Goal: Task Accomplishment & Management: Manage account settings

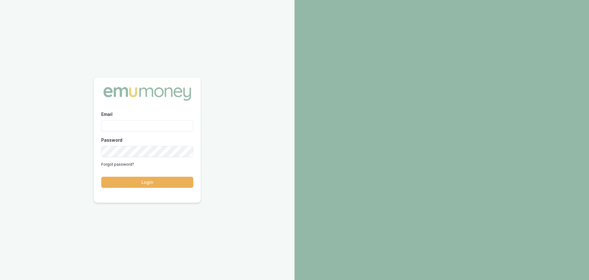
click at [164, 126] on input "Email" at bounding box center [147, 125] width 92 height 11
type input "erin.shield@emumoney.com.au"
click at [181, 184] on button "Login" at bounding box center [147, 181] width 92 height 11
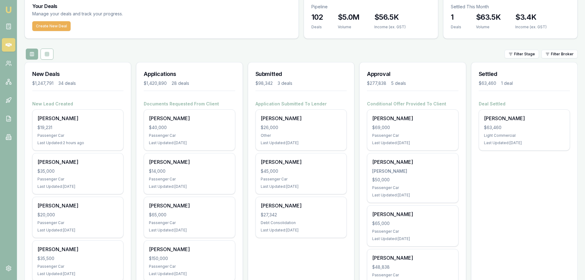
scroll to position [61, 0]
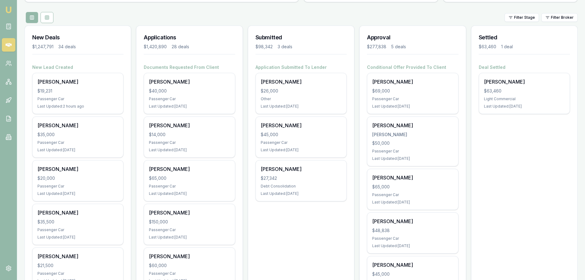
click at [174, 55] on div at bounding box center [189, 54] width 91 height 5
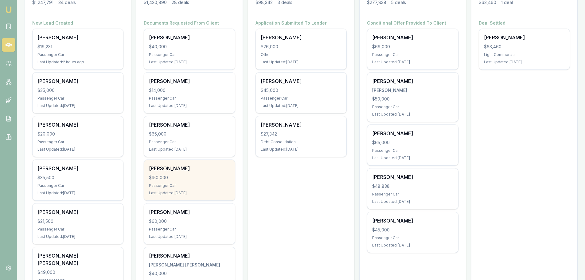
scroll to position [123, 0]
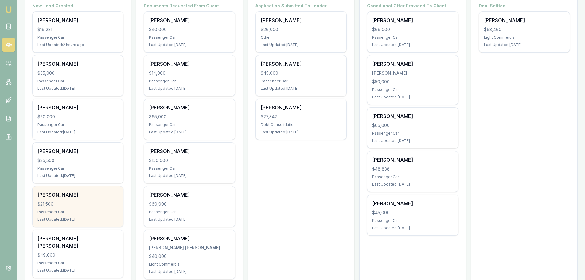
click at [66, 205] on div "$21,500" at bounding box center [77, 204] width 81 height 6
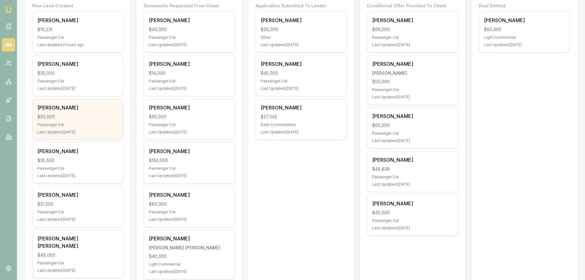
click at [57, 122] on div "Jeremy Essers $20,000 Passenger Car Last Updated: 2 days ago" at bounding box center [78, 119] width 91 height 41
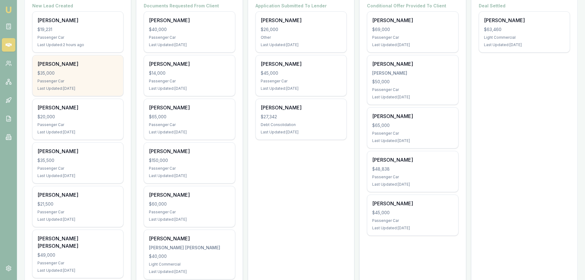
click at [55, 82] on div "Passenger Car" at bounding box center [77, 81] width 81 height 5
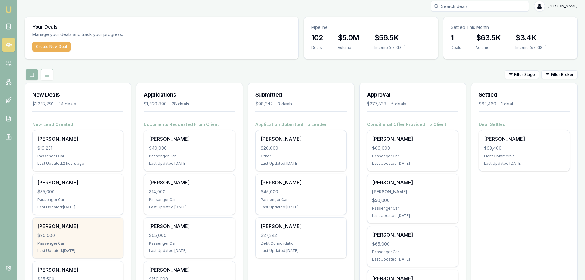
scroll to position [0, 0]
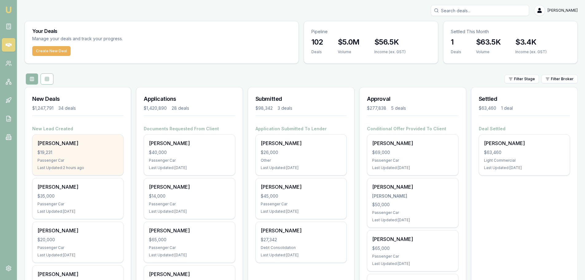
click at [95, 161] on div "Passenger Car" at bounding box center [77, 160] width 81 height 5
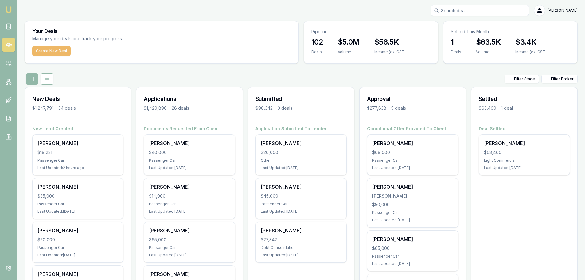
click at [52, 51] on button "Create New Deal" at bounding box center [51, 51] width 38 height 10
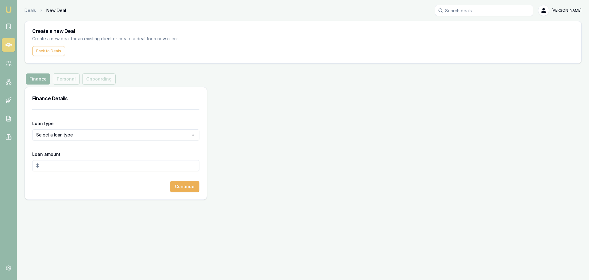
click at [95, 139] on html "Emu Broker Deals New Deal Erin Shield Toggle Menu Create a new Deal Create a ne…" at bounding box center [294, 140] width 589 height 280
select select "CONSUMER_ASSET"
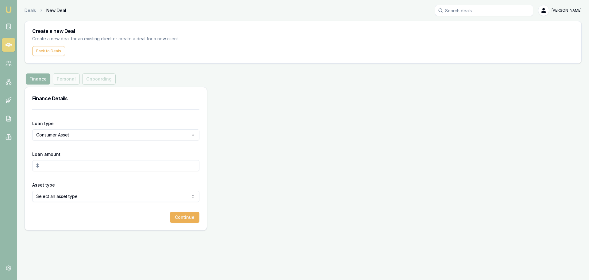
click at [77, 165] on input "Loan amount" at bounding box center [115, 165] width 167 height 11
type input "$60,000.00"
click at [76, 197] on html "Emu Broker Deals New Deal Erin Shield Toggle Menu Create a new Deal Create a ne…" at bounding box center [294, 140] width 589 height 280
click at [180, 217] on button "Continue" at bounding box center [184, 216] width 29 height 11
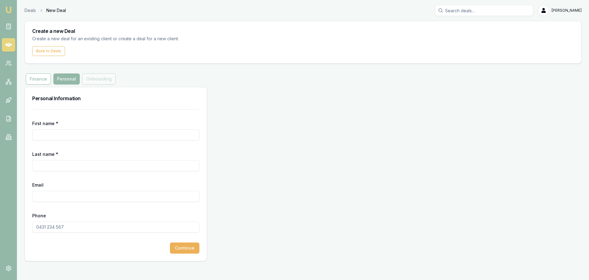
click at [87, 137] on input "First name *" at bounding box center [115, 134] width 167 height 11
type input "S"
type input "STEWART"
type input "COOK"
type input "flipstyle@mail.com"
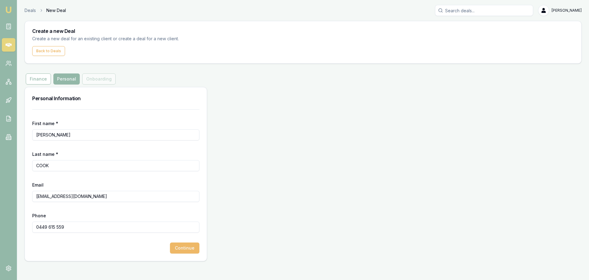
type input "0449 615 559"
click at [180, 247] on button "Continue" at bounding box center [184, 247] width 29 height 11
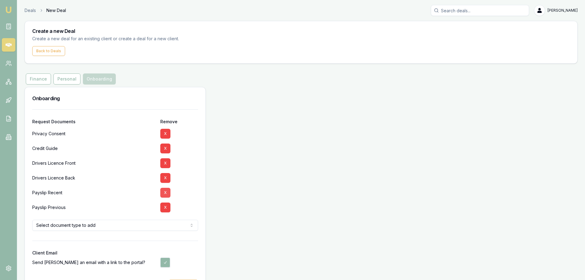
click at [164, 192] on button "X" at bounding box center [165, 192] width 10 height 10
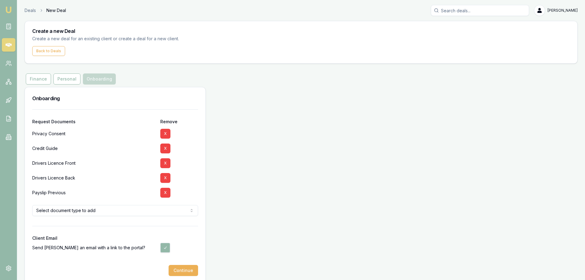
click at [164, 192] on button "X" at bounding box center [165, 192] width 10 height 10
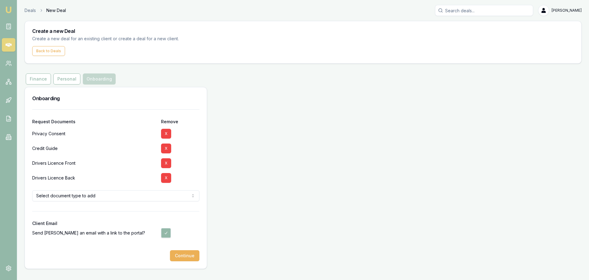
click at [111, 193] on html "Emu Broker Deals New Deal Erin Shield Toggle Menu Create a new Deal Create a ne…" at bounding box center [294, 140] width 589 height 280
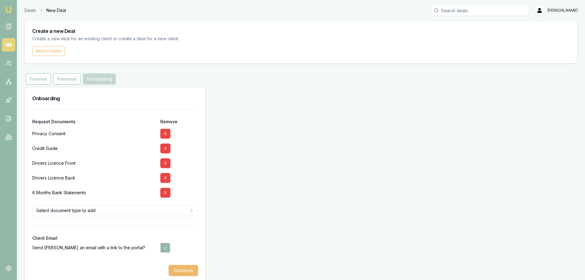
click at [188, 271] on button "Continue" at bounding box center [182, 269] width 29 height 11
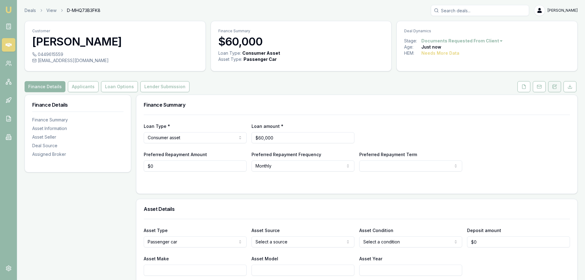
click at [556, 85] on icon at bounding box center [554, 86] width 5 height 5
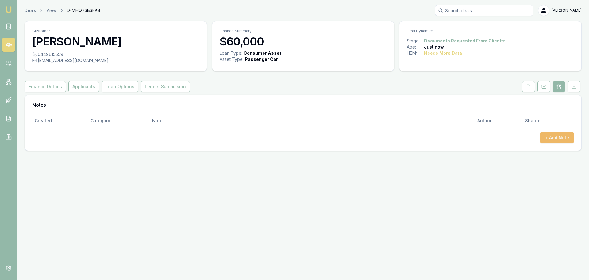
click at [556, 139] on button "+ Add Note" at bounding box center [557, 137] width 34 height 11
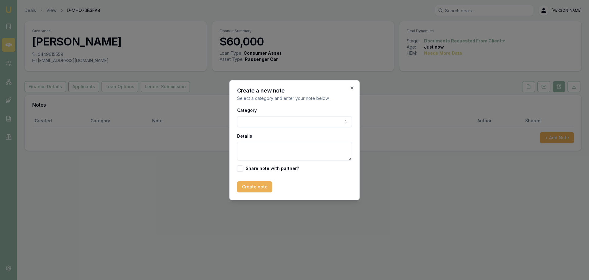
click at [288, 119] on body "Emu Broker Deals View D-MHQ73B3FK8 Erin Shield Toggle Menu Customer STEWART COO…" at bounding box center [294, 140] width 589 height 280
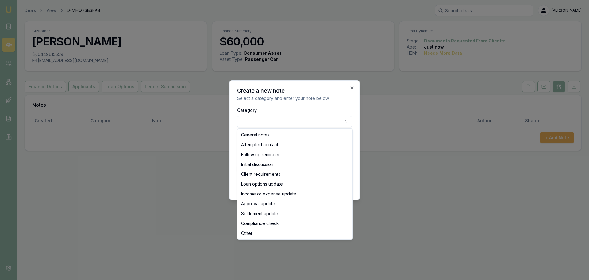
select select "ATTEMPTED_CONTACT"
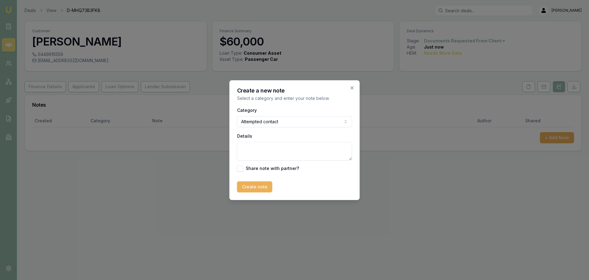
click at [264, 148] on textarea "Details" at bounding box center [294, 151] width 115 height 18
type textarea "SENT ITNRO TEXT"
click at [243, 187] on button "Create note" at bounding box center [254, 186] width 35 height 11
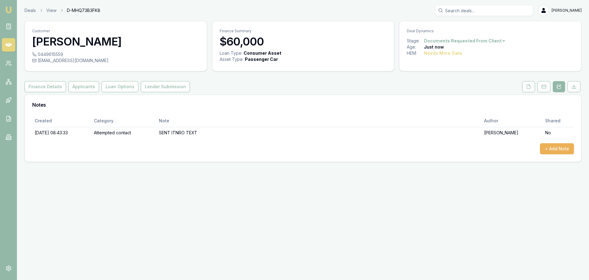
click at [14, 45] on link at bounding box center [9, 45] width 14 height 14
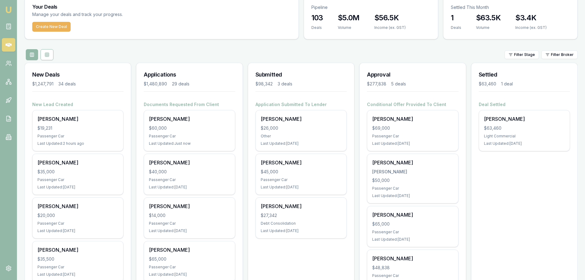
scroll to position [61, 0]
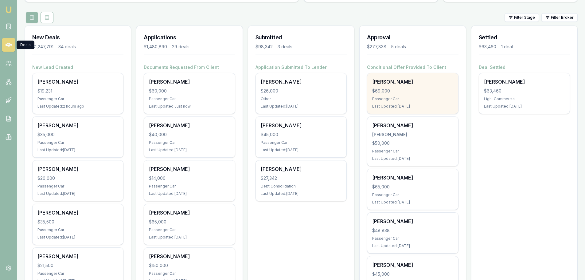
click at [401, 94] on div "$69,000" at bounding box center [412, 91] width 81 height 6
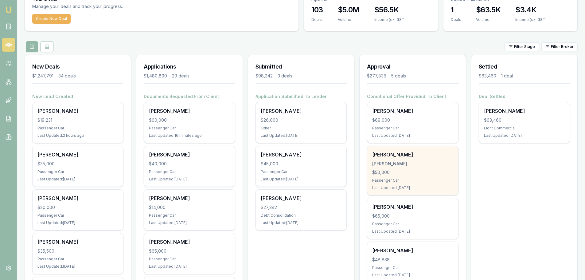
scroll to position [31, 0]
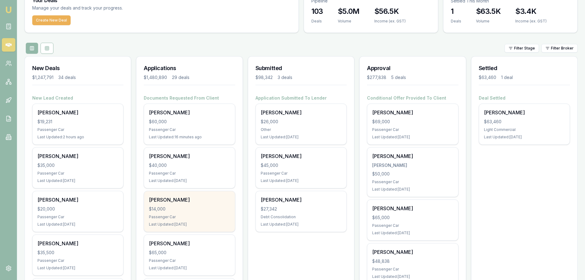
click at [203, 205] on div "Jacob Cross $14,000 Passenger Car Last Updated: 2 days ago" at bounding box center [189, 211] width 91 height 41
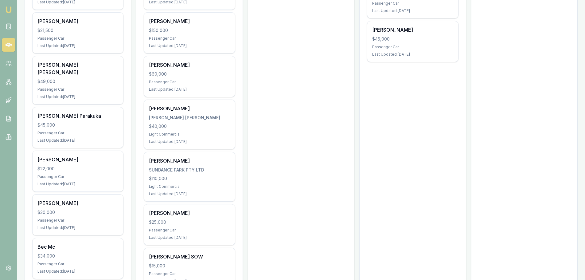
scroll to position [307, 0]
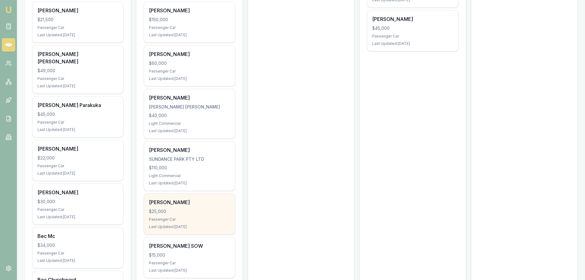
click at [169, 205] on div "Benjamin Waetford" at bounding box center [189, 201] width 81 height 7
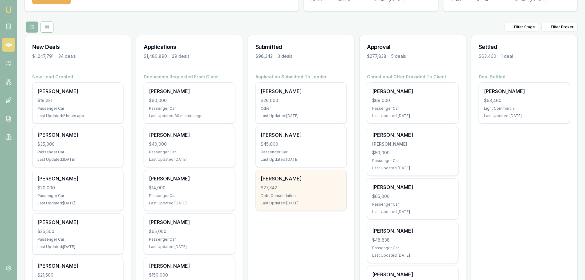
scroll to position [0, 0]
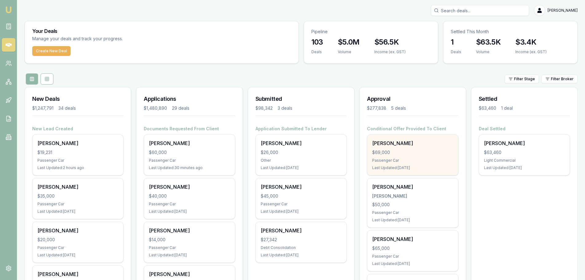
click at [404, 151] on div "$69,000" at bounding box center [412, 152] width 81 height 6
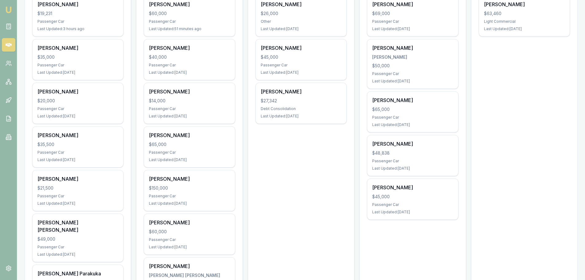
scroll to position [153, 0]
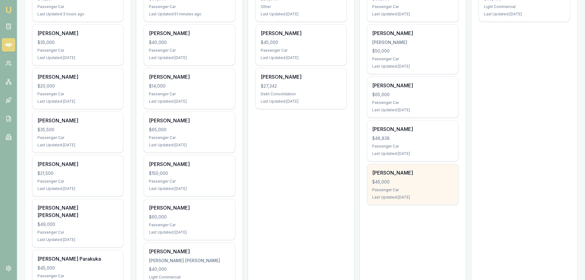
click at [422, 178] on div "Ramaine Ma'asi $45,000 Passenger Car Last Updated: 77 days ago" at bounding box center [412, 184] width 91 height 41
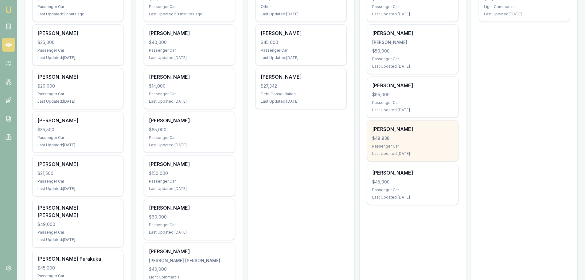
click at [407, 121] on div "Lisa Ruprecht $48,838 Passenger Car Last Updated: 11 days ago" at bounding box center [412, 140] width 91 height 41
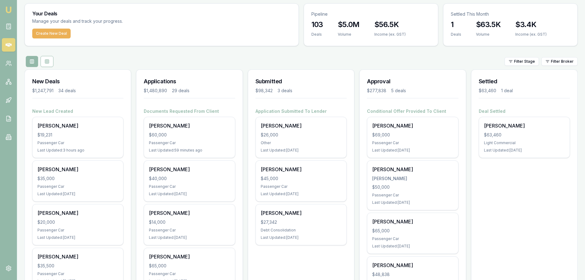
scroll to position [0, 0]
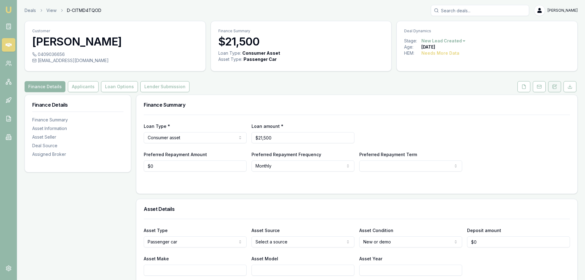
click at [558, 87] on button at bounding box center [554, 86] width 13 height 11
click at [553, 87] on icon at bounding box center [554, 86] width 5 height 5
click at [88, 83] on button "Applicants" at bounding box center [83, 86] width 31 height 11
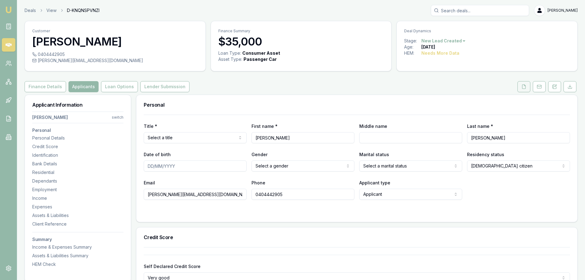
click at [526, 85] on button at bounding box center [523, 86] width 13 height 11
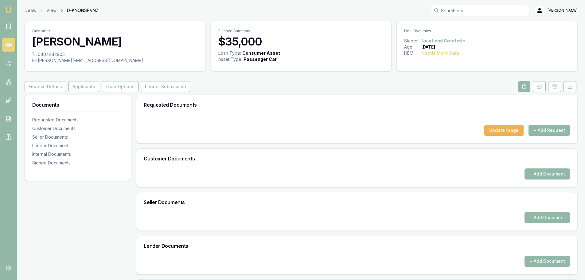
click at [554, 133] on button "+ Add Request" at bounding box center [548, 130] width 41 height 11
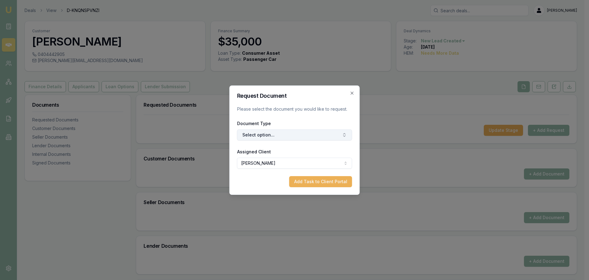
click at [262, 139] on button "Select option..." at bounding box center [294, 134] width 115 height 11
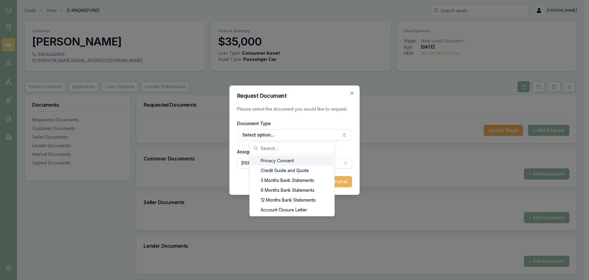
click at [276, 164] on div "Privacy Consent" at bounding box center [292, 161] width 82 height 10
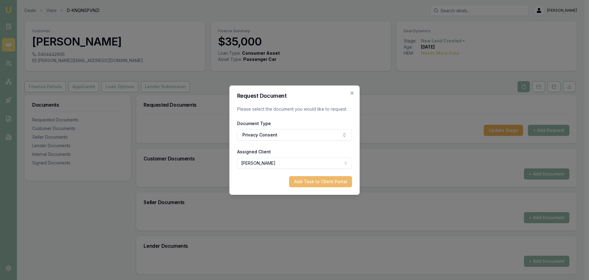
click at [294, 185] on button "Add Task to Client Portal" at bounding box center [320, 181] width 63 height 11
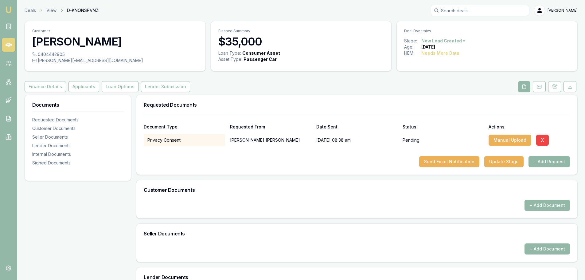
click at [553, 165] on button "+ Add Request" at bounding box center [548, 161] width 41 height 11
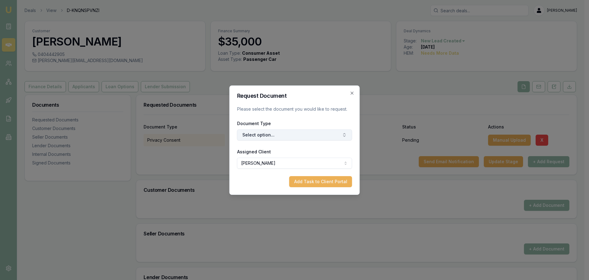
click at [263, 136] on button "Select option..." at bounding box center [294, 134] width 115 height 11
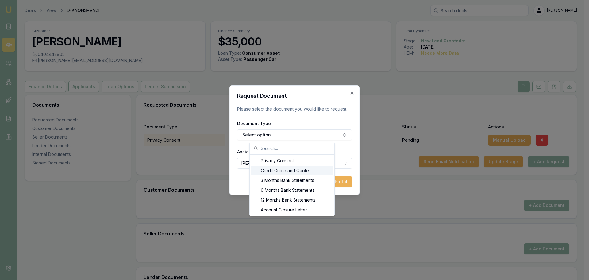
click at [268, 168] on div "Credit Guide and Quote" at bounding box center [292, 170] width 82 height 10
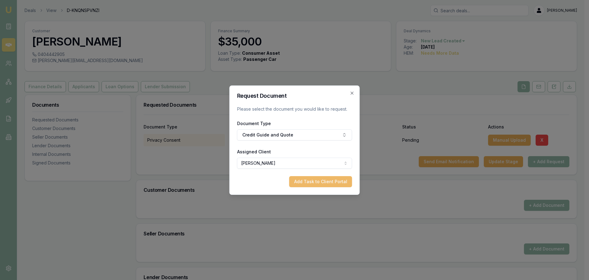
click at [347, 180] on button "Add Task to Client Portal" at bounding box center [320, 181] width 63 height 11
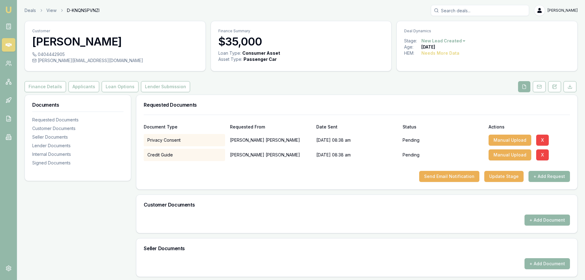
click at [544, 178] on button "+ Add Request" at bounding box center [548, 176] width 41 height 11
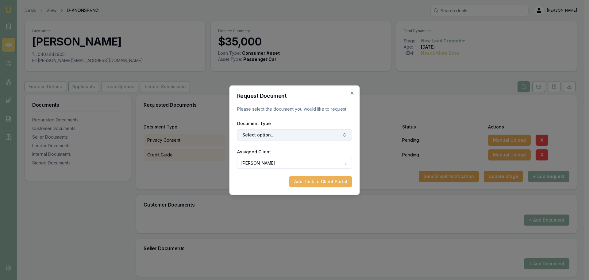
click at [268, 132] on button "Select option..." at bounding box center [294, 134] width 115 height 11
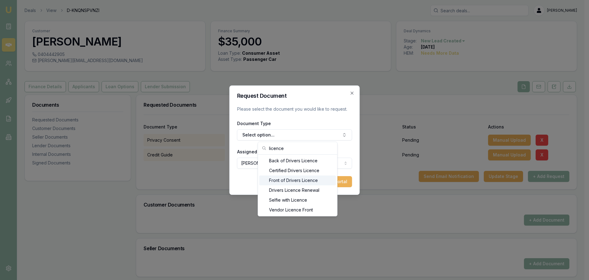
type input "licence"
click at [281, 179] on div "Front of Drivers Licence" at bounding box center [297, 180] width 77 height 10
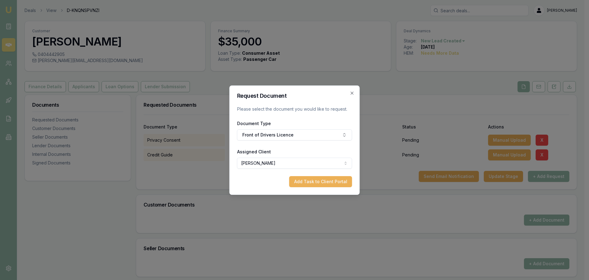
click at [326, 183] on button "Add Task to Client Portal" at bounding box center [320, 181] width 63 height 11
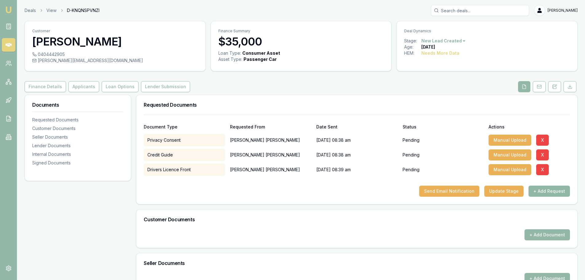
click at [554, 187] on button "+ Add Request" at bounding box center [548, 190] width 41 height 11
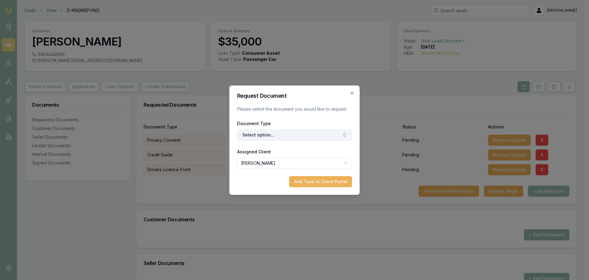
click at [256, 136] on button "Select option..." at bounding box center [294, 134] width 115 height 11
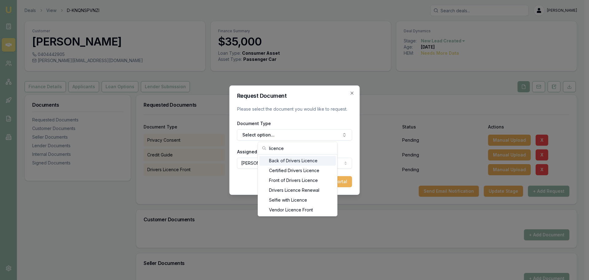
type input "licence"
click at [277, 161] on div "Back of Drivers Licence" at bounding box center [297, 161] width 77 height 10
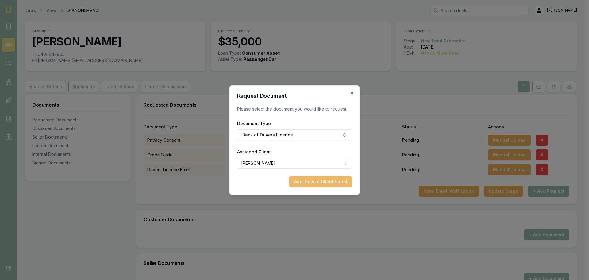
click at [338, 180] on button "Add Task to Client Portal" at bounding box center [320, 181] width 63 height 11
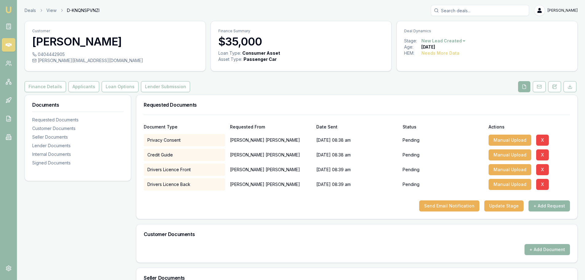
click at [557, 208] on button "+ Add Request" at bounding box center [548, 205] width 41 height 11
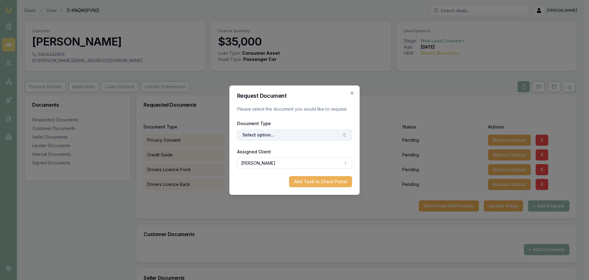
click at [313, 133] on button "Select option..." at bounding box center [294, 134] width 115 height 11
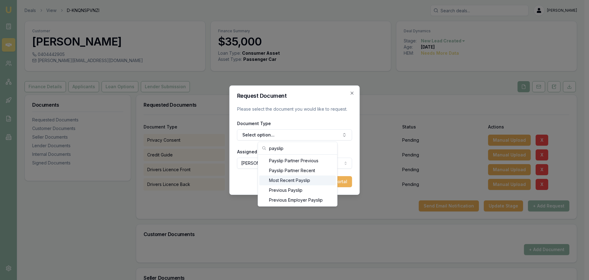
type input "payslip"
click at [295, 177] on div "Most Recent Payslip" at bounding box center [297, 180] width 77 height 10
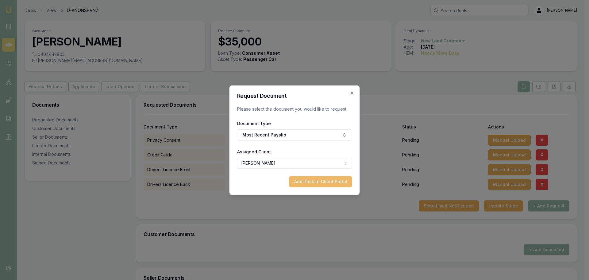
click at [309, 180] on button "Add Task to Client Portal" at bounding box center [320, 181] width 63 height 11
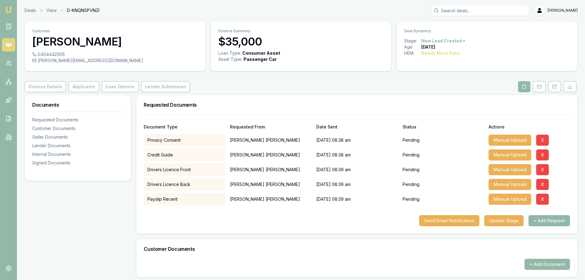
click at [545, 219] on button "+ Add Request" at bounding box center [548, 220] width 41 height 11
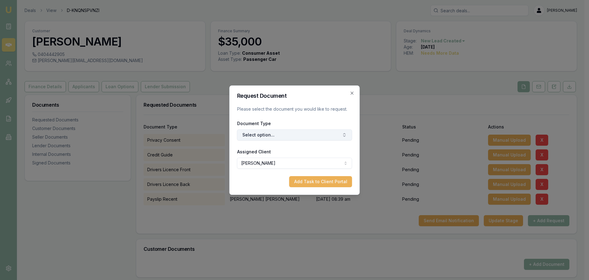
click at [289, 134] on button "Select option..." at bounding box center [294, 134] width 115 height 11
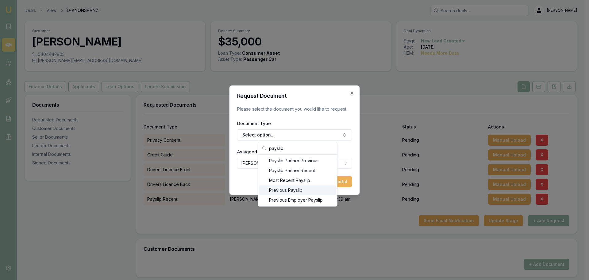
type input "payslip"
click at [293, 191] on div "Previous Payslip" at bounding box center [297, 190] width 77 height 10
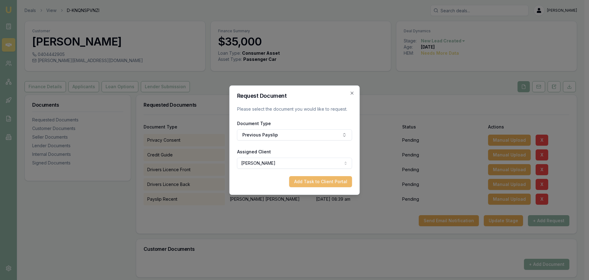
click at [337, 183] on button "Add Task to Client Portal" at bounding box center [320, 181] width 63 height 11
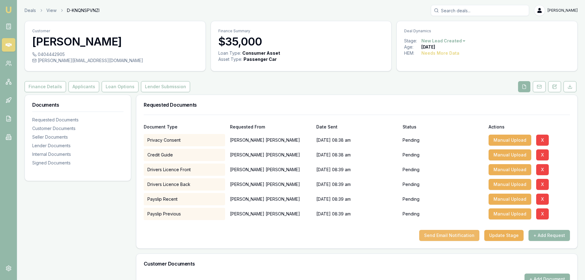
click at [456, 233] on button "Send Email Notification" at bounding box center [449, 235] width 60 height 11
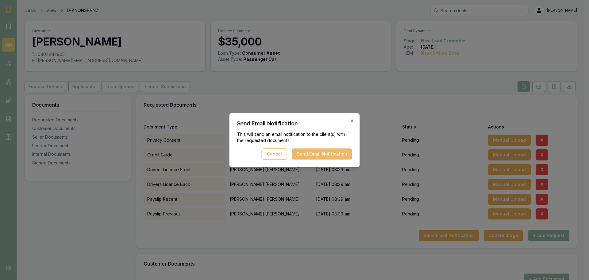
click at [309, 154] on button "Send Email Notification" at bounding box center [322, 153] width 60 height 11
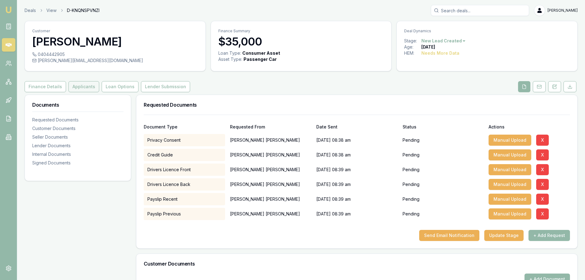
click at [80, 85] on button "Applicants" at bounding box center [83, 86] width 31 height 11
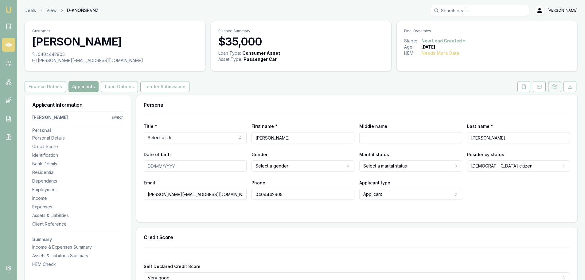
click at [554, 87] on icon at bounding box center [554, 86] width 5 height 5
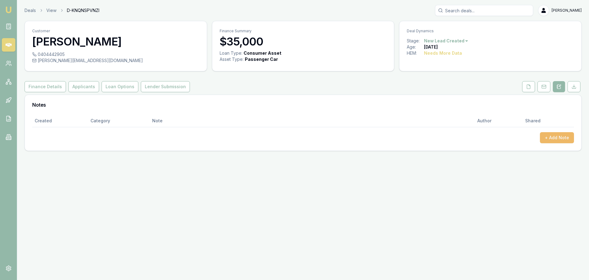
click at [569, 139] on button "+ Add Note" at bounding box center [557, 137] width 34 height 11
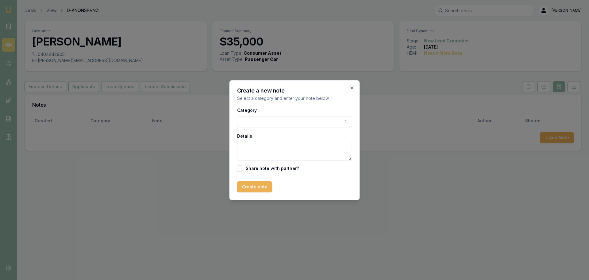
click at [323, 121] on body "Emu Broker Deals View D-KNQNSPVNZI Erin Shield Toggle Menu Customer Brad Martin…" at bounding box center [294, 140] width 589 height 280
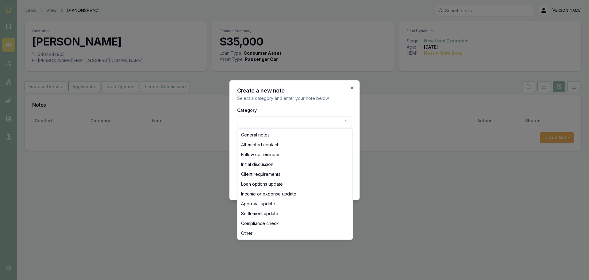
select select "ATTEMPTED_CONTACT"
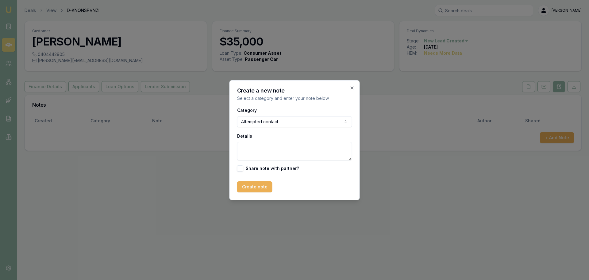
click at [291, 150] on textarea "Details" at bounding box center [294, 151] width 115 height 18
type textarea "a"
type textarea "sent intro text"
click at [256, 185] on button "Create note" at bounding box center [254, 186] width 35 height 11
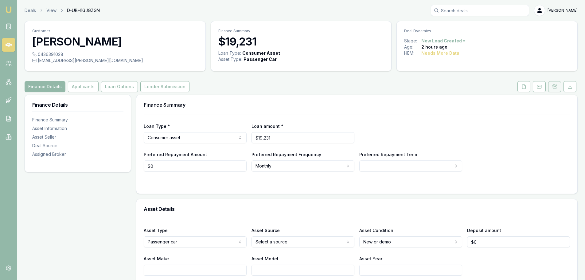
click at [559, 87] on button at bounding box center [554, 86] width 13 height 11
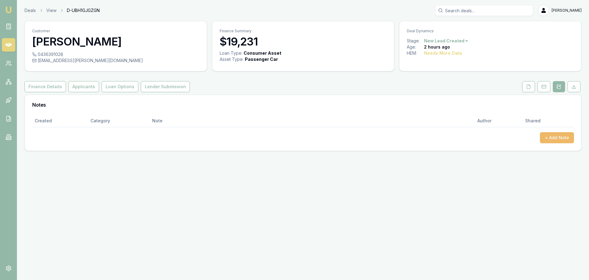
click at [558, 138] on button "+ Add Note" at bounding box center [557, 137] width 34 height 11
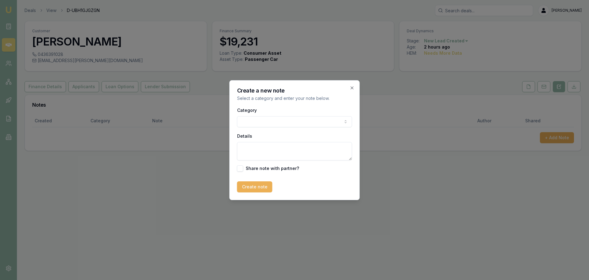
click at [306, 121] on body "Emu Broker Deals View D-UBH1GJGZGN Erin Shield Toggle Menu Customer Surmed Shai…" at bounding box center [294, 140] width 589 height 280
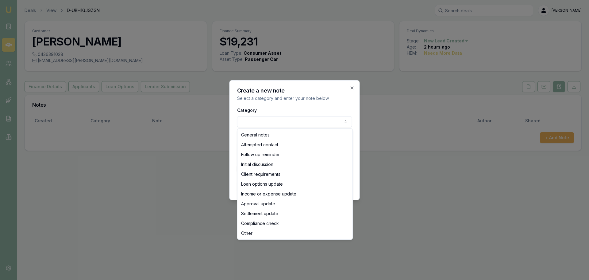
select select "ATTEMPTED_CONTACT"
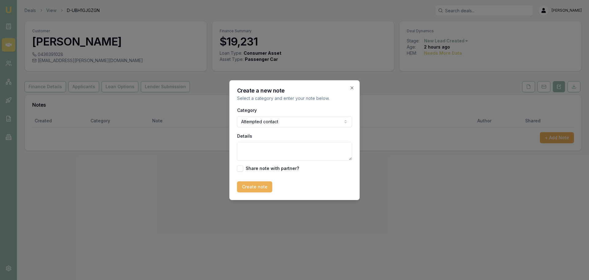
click at [280, 148] on textarea "Details" at bounding box center [294, 151] width 115 height 18
type textarea "sent intro text"
click at [249, 187] on button "Create note" at bounding box center [254, 186] width 35 height 11
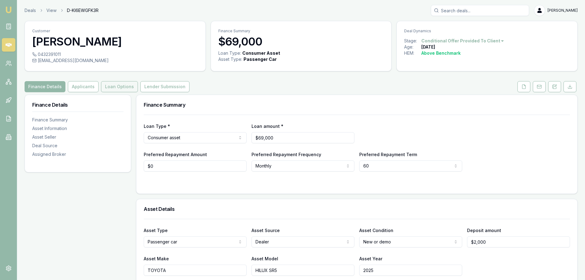
click at [123, 87] on button "Loan Options" at bounding box center [119, 86] width 37 height 11
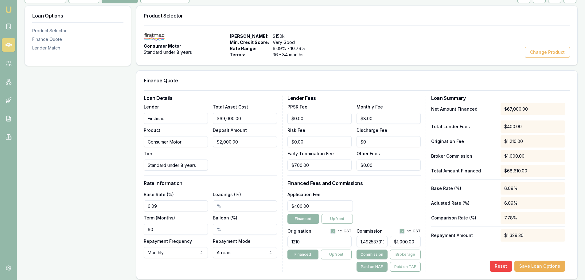
scroll to position [92, 0]
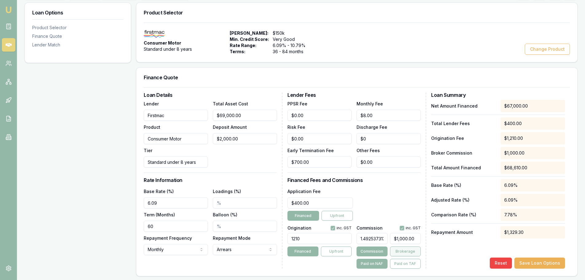
click at [398, 255] on button "Brokerage" at bounding box center [405, 251] width 31 height 10
click at [527, 264] on button "Save Loan Options" at bounding box center [539, 262] width 51 height 11
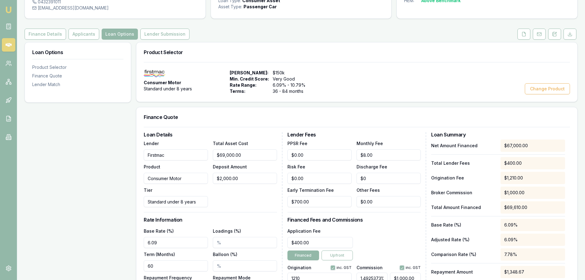
scroll to position [0, 0]
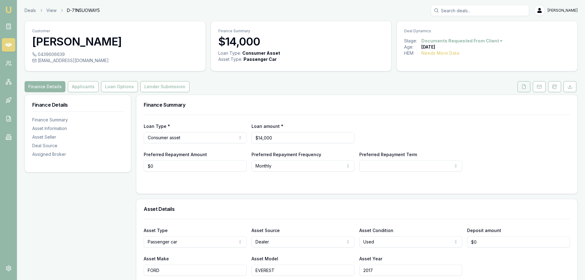
click at [525, 86] on polyline at bounding box center [524, 84] width 1 height 1
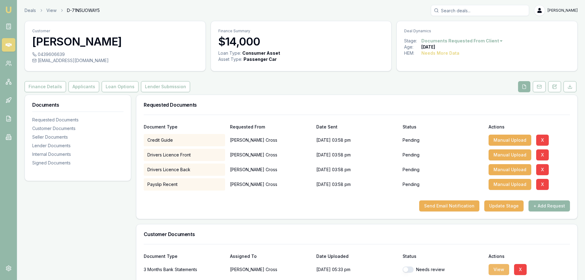
click at [495, 270] on button "View" at bounding box center [498, 269] width 21 height 11
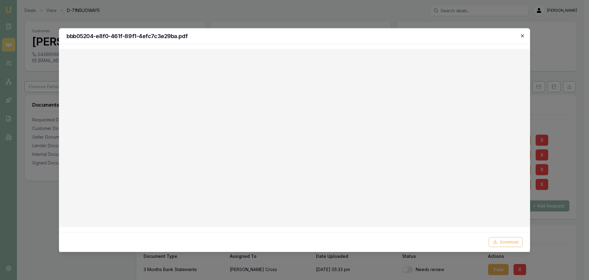
click at [522, 35] on icon "button" at bounding box center [522, 35] width 3 height 3
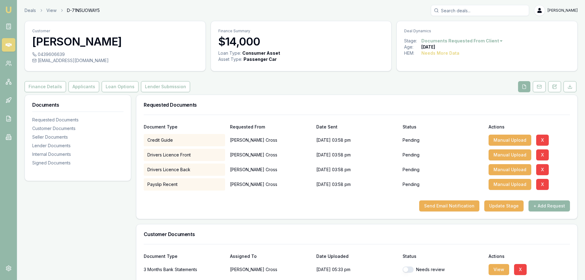
click at [230, 88] on div "Finance Details Applicants Loan Options Lender Submission" at bounding box center [301, 86] width 553 height 11
click at [556, 88] on icon at bounding box center [554, 86] width 3 height 4
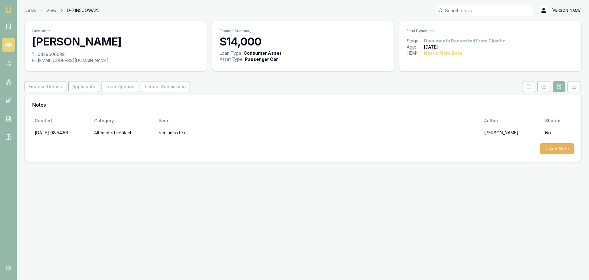
click at [564, 141] on div "Created Category Note Author Shared [DATE] 08:54:56 Attempted contact sent intr…" at bounding box center [303, 134] width 542 height 40
click at [564, 147] on button "+ Add Note" at bounding box center [557, 148] width 34 height 11
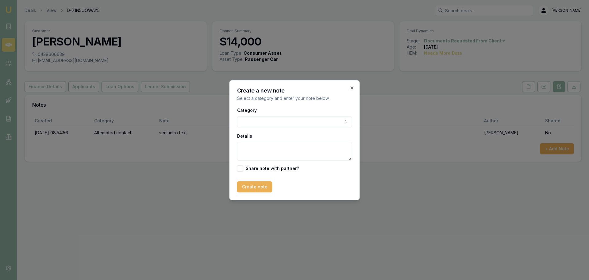
click at [275, 121] on body "Emu Broker Deals View D-71N5UOWAY5 [PERSON_NAME] Toggle Menu Customer [PERSON_N…" at bounding box center [294, 140] width 589 height 280
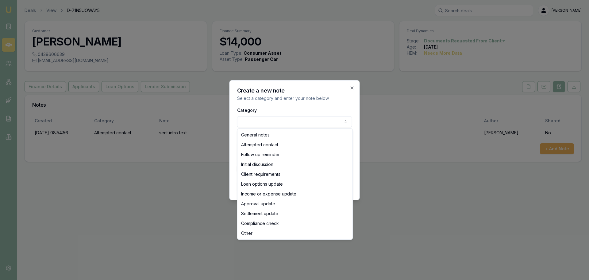
select select "FOLLOW_UP_REMINDER"
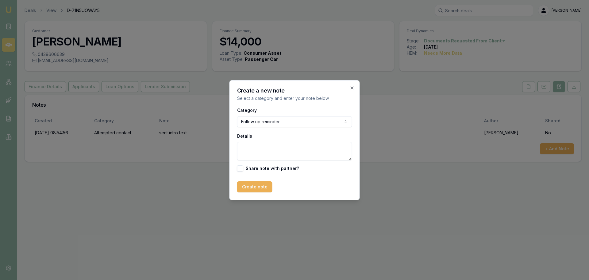
click at [264, 155] on textarea "Details" at bounding box center [294, 151] width 115 height 18
type textarea "still missing docs, sent text reminder."
click at [257, 185] on button "Create note" at bounding box center [254, 186] width 35 height 11
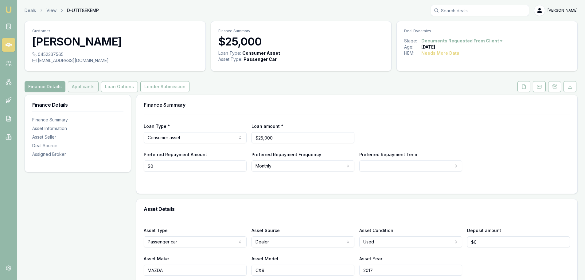
click at [90, 87] on button "Applicants" at bounding box center [83, 86] width 31 height 11
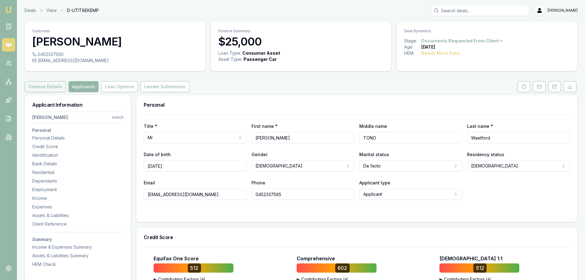
click at [46, 87] on button "Finance Details" at bounding box center [45, 86] width 41 height 11
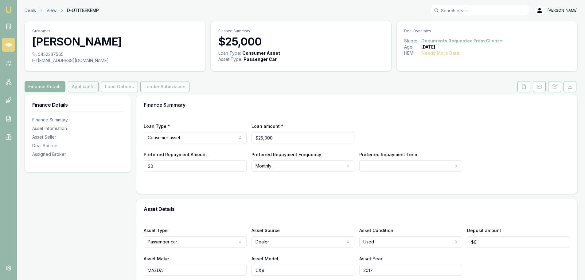
click at [77, 87] on button "Applicants" at bounding box center [83, 86] width 31 height 11
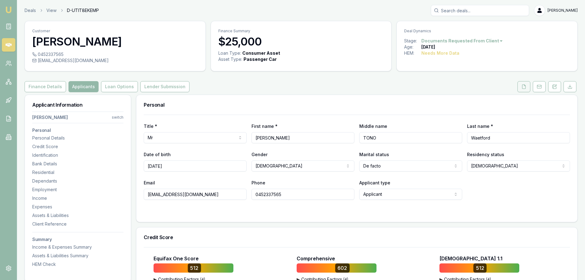
click at [523, 88] on icon at bounding box center [523, 86] width 3 height 4
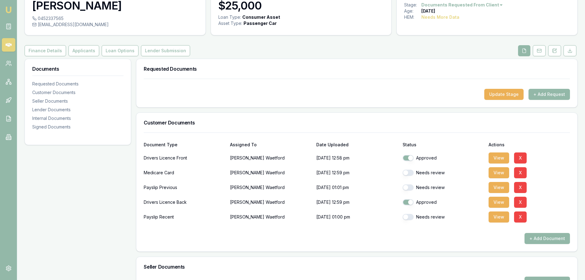
scroll to position [92, 0]
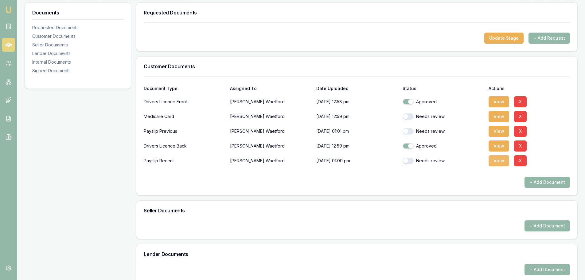
click at [497, 162] on button "View" at bounding box center [498, 160] width 21 height 11
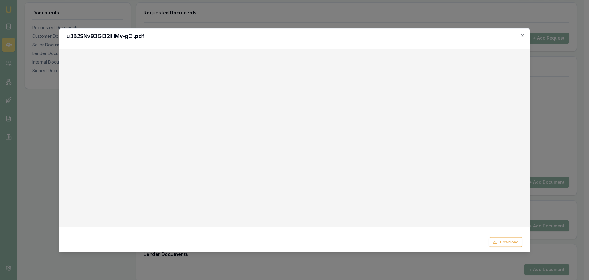
click at [522, 36] on icon "button" at bounding box center [522, 35] width 5 height 5
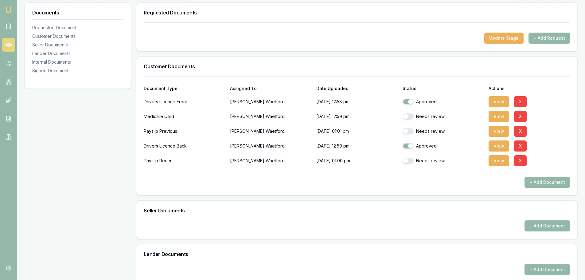
scroll to position [0, 0]
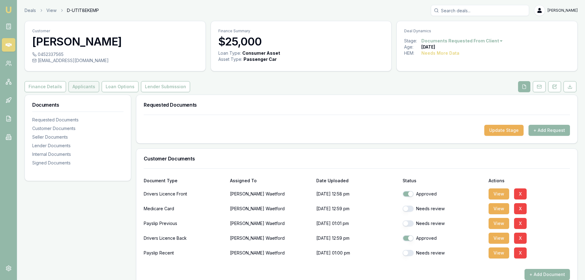
click at [89, 87] on button "Applicants" at bounding box center [83, 86] width 31 height 11
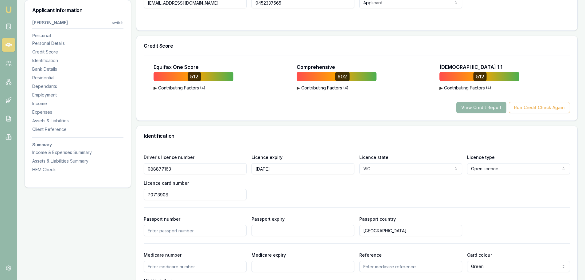
scroll to position [123, 0]
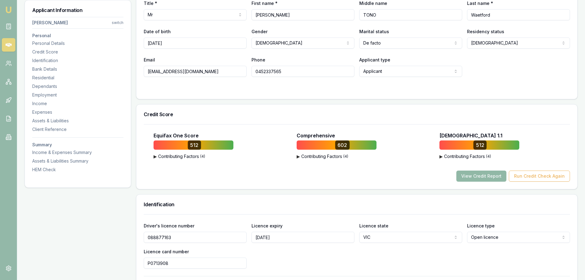
click at [480, 176] on button "View Credit Report" at bounding box center [481, 175] width 50 height 11
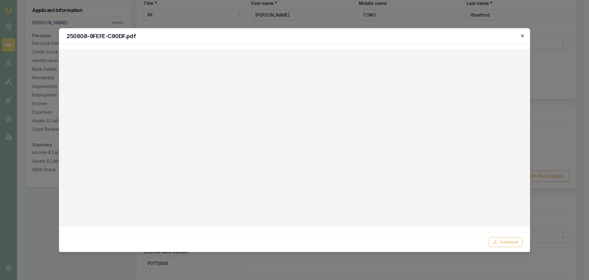
click at [525, 35] on icon "button" at bounding box center [522, 35] width 5 height 5
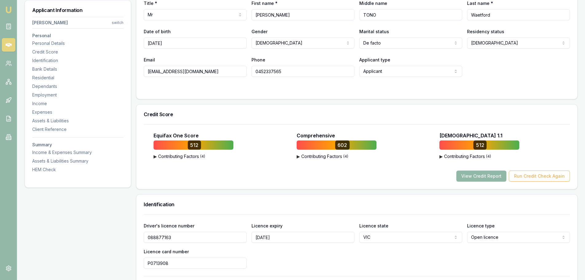
click at [471, 176] on button "View Credit Report" at bounding box center [481, 175] width 50 height 11
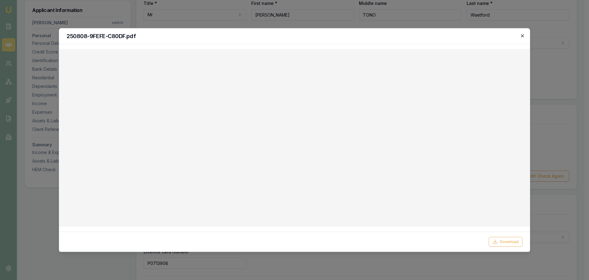
click at [522, 36] on icon "button" at bounding box center [522, 35] width 5 height 5
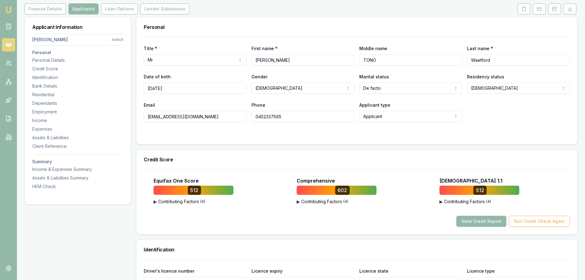
scroll to position [0, 0]
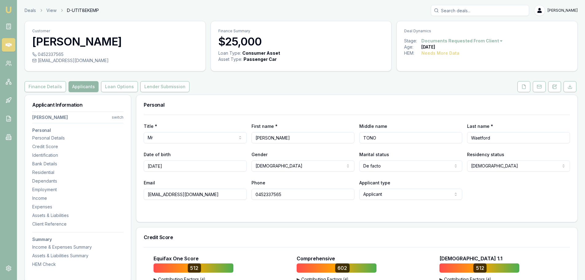
drag, startPoint x: 204, startPoint y: 195, endPoint x: 131, endPoint y: 195, distance: 73.3
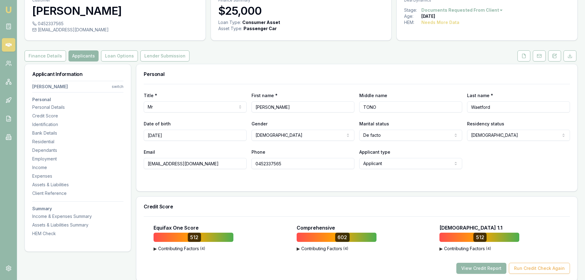
drag, startPoint x: 52, startPoint y: 125, endPoint x: 9, endPoint y: 126, distance: 42.7
click at [52, 124] on div "Identification" at bounding box center [77, 124] width 91 height 6
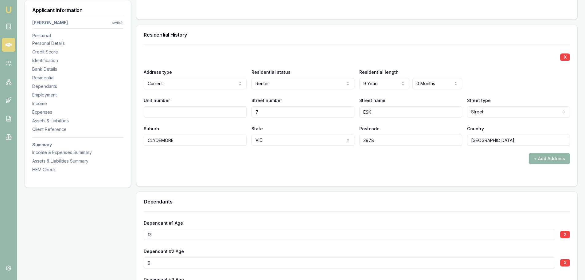
scroll to position [562, 0]
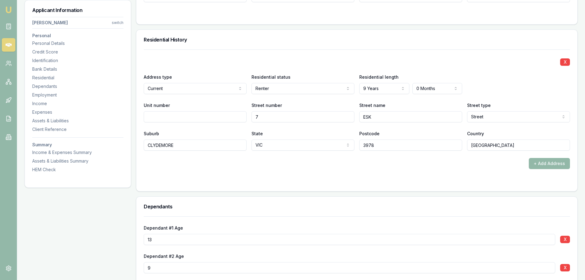
click at [365, 40] on h3 "Residential History" at bounding box center [357, 39] width 426 height 5
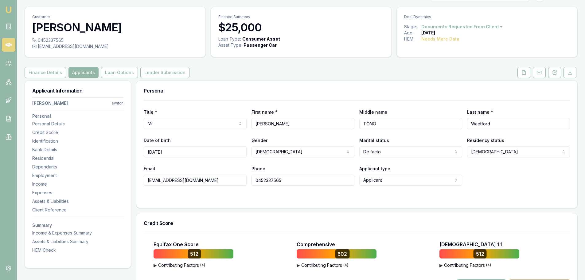
scroll to position [0, 0]
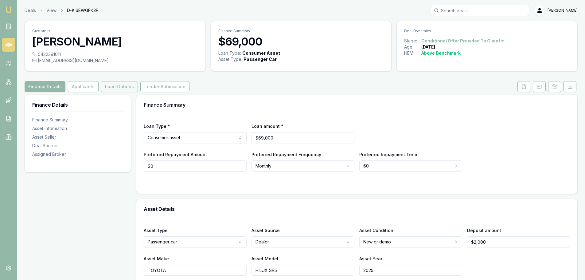
click at [117, 87] on button "Loan Options" at bounding box center [119, 86] width 37 height 11
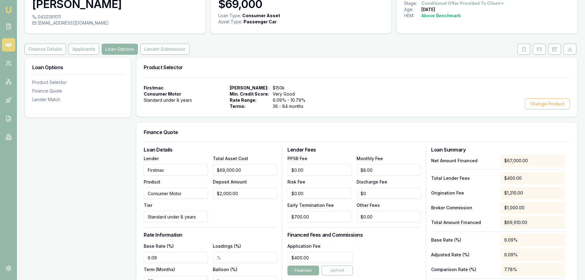
scroll to position [123, 0]
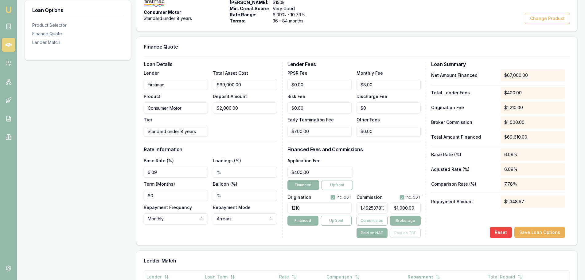
click at [400, 159] on div "Application Fee $400.00 Financed Upfront" at bounding box center [353, 172] width 133 height 33
click at [63, 163] on div "Loan Options Product Selector Finance Quote Lender Match" at bounding box center [78, 198] width 106 height 452
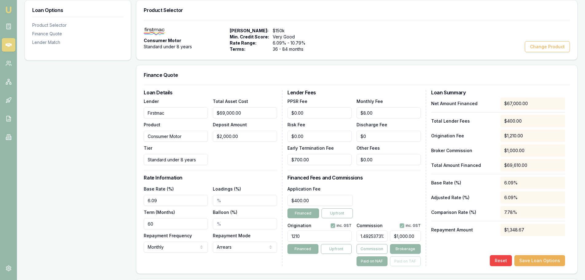
scroll to position [0, 0]
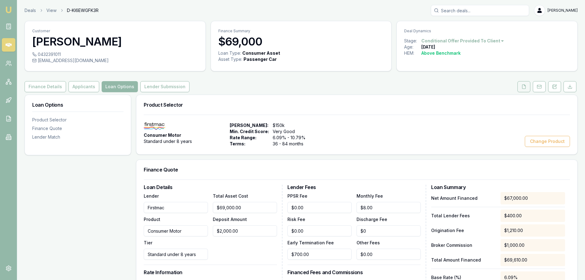
click at [523, 86] on icon at bounding box center [523, 86] width 5 height 5
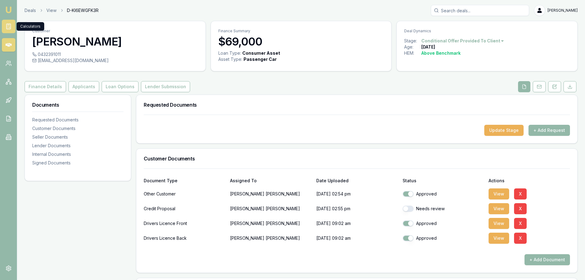
click at [6, 23] on link at bounding box center [9, 27] width 14 height 14
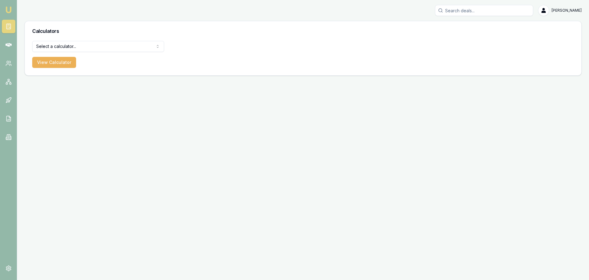
click at [82, 47] on html "Emu Broker Erin Shield Toggle Menu Calculators Select a calculator... Finance Q…" at bounding box center [294, 140] width 589 height 280
click at [64, 62] on button "View Calculator" at bounding box center [54, 62] width 44 height 11
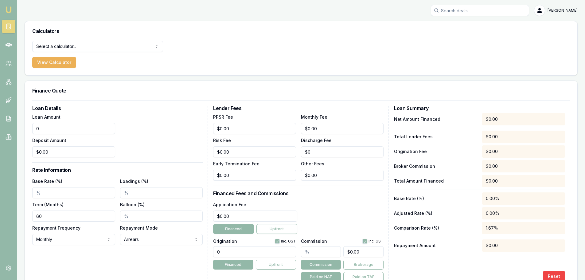
drag, startPoint x: 63, startPoint y: 132, endPoint x: -38, endPoint y: 130, distance: 100.3
click at [0, 130] on html "Emu Broker Erin Shield Toggle Menu Calculators Select a calculator... Finance Q…" at bounding box center [292, 140] width 585 height 280
type input "6"
type input "$67,000.00"
click at [176, 142] on div "Loan Amount $67,000.00 Deposit Amount $0.00" at bounding box center [117, 135] width 170 height 44
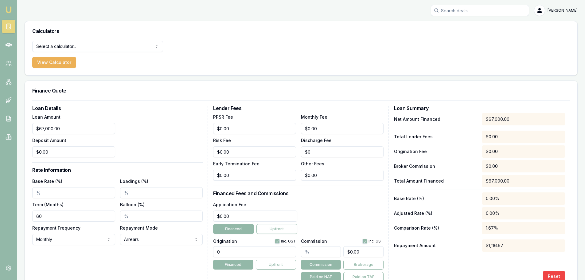
click at [44, 191] on input "Base Rate (%)" at bounding box center [73, 192] width 83 height 11
type input "6"
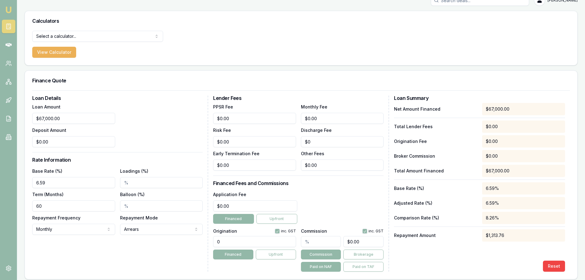
scroll to position [14, 0]
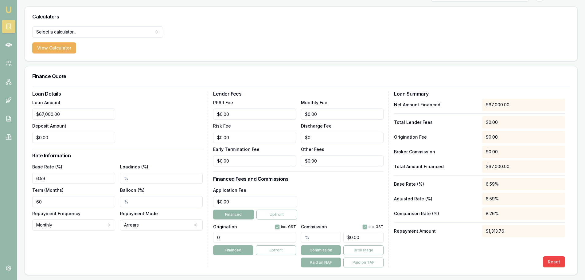
type input "6.59%"
drag, startPoint x: 187, startPoint y: 117, endPoint x: 80, endPoint y: 125, distance: 107.1
click at [97, 124] on div "Loan Details Loan Amount $67,000.00 Deposit Amount $0.00 Rate Information Base …" at bounding box center [300, 179] width 537 height 176
type input "$8.00"
drag, startPoint x: 325, startPoint y: 115, endPoint x: 238, endPoint y: 125, distance: 87.4
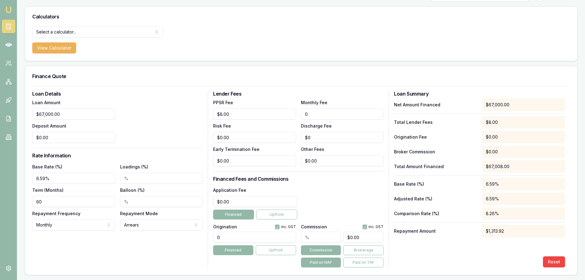
click at [254, 122] on div "PPSR Fee $8.00 Monthly Fee 0 Risk Fee $0.00 Discharge Fee $0 Early Termination …" at bounding box center [298, 132] width 170 height 68
type input "$8.00"
type input "$0.00"
type input "$0"
type input "$0.00"
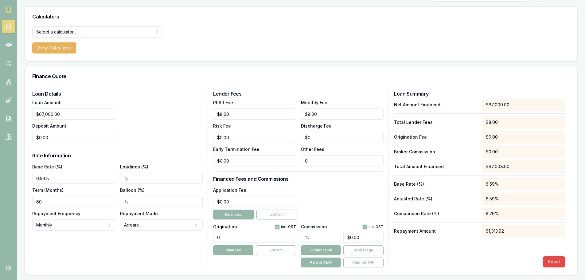
type input "$0.00"
type input "$400.00"
drag, startPoint x: 226, startPoint y: 239, endPoint x: 125, endPoint y: 239, distance: 100.3
click at [136, 237] on div "Loan Details Loan Amount $67,000.00 Deposit Amount $0.00 Rate Information Base …" at bounding box center [300, 179] width 537 height 176
type input "1210.00"
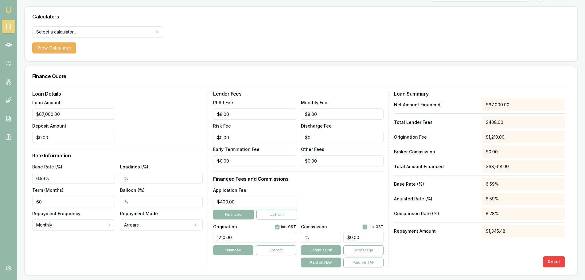
click at [367, 191] on div "Application Fee $400.00 Financed Upfront" at bounding box center [298, 202] width 170 height 33
click at [369, 191] on div "Application Fee $400.00 Financed Upfront" at bounding box center [298, 202] width 170 height 33
click at [13, 46] on link at bounding box center [9, 45] width 14 height 14
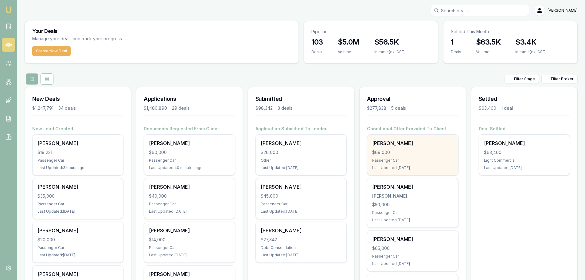
click at [412, 152] on div "$69,000" at bounding box center [412, 152] width 81 height 6
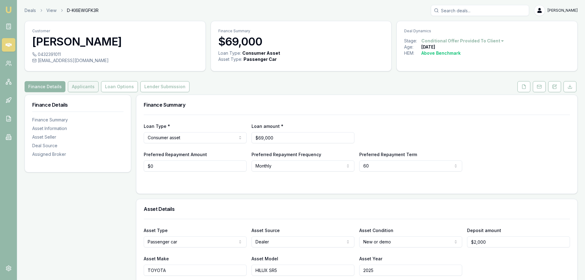
click at [75, 88] on button "Applicants" at bounding box center [83, 86] width 31 height 11
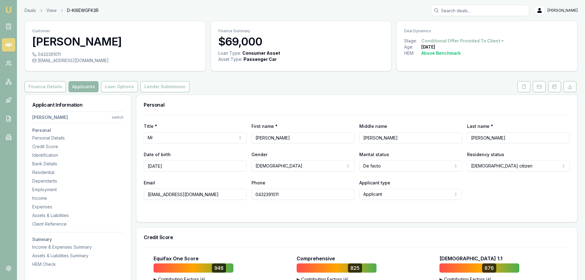
drag, startPoint x: 214, startPoint y: 195, endPoint x: 143, endPoint y: 194, distance: 70.3
click at [143, 194] on div "Title * Mr Mr Mrs Miss Ms Dr Prof First name * [PERSON_NAME] name [PERSON_NAME]…" at bounding box center [356, 167] width 441 height 107
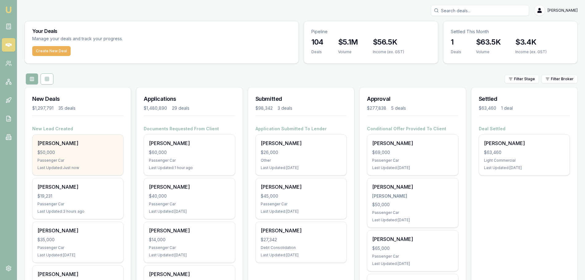
click at [72, 152] on div "$50,000" at bounding box center [77, 152] width 81 height 6
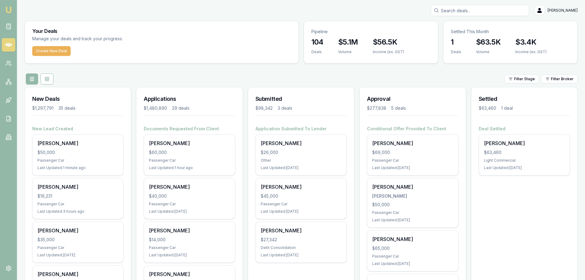
click at [171, 75] on div "Filter Stage Filter Broker" at bounding box center [301, 78] width 553 height 11
click at [193, 75] on div "Filter Stage Filter Broker" at bounding box center [301, 78] width 553 height 11
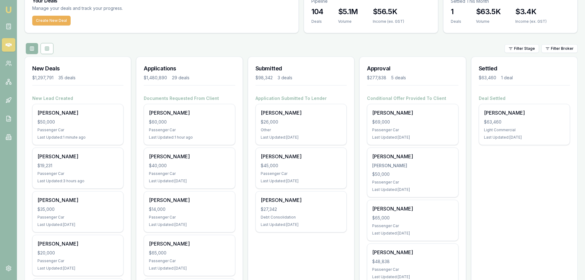
scroll to position [31, 0]
drag, startPoint x: 226, startPoint y: 56, endPoint x: 234, endPoint y: 47, distance: 11.7
click at [237, 44] on div "Filter Stage Filter Broker" at bounding box center [301, 48] width 553 height 11
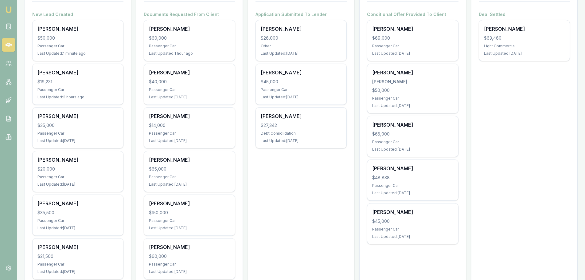
scroll to position [123, 0]
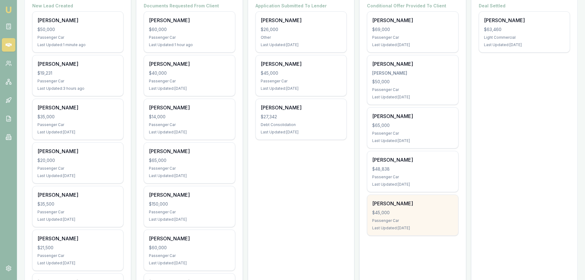
click at [395, 226] on div "Last Updated: [DATE]" at bounding box center [412, 227] width 81 height 5
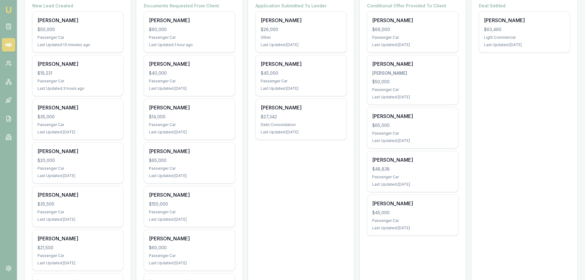
scroll to position [0, 0]
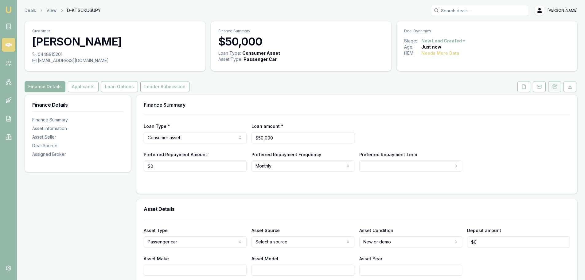
click at [551, 87] on button at bounding box center [554, 86] width 13 height 11
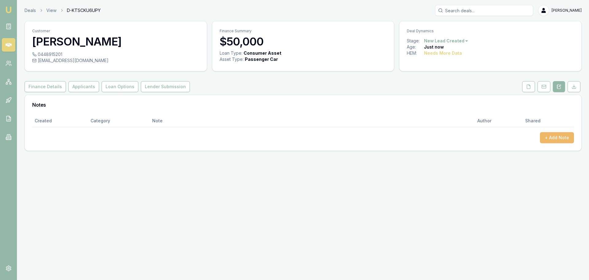
click at [554, 138] on button "+ Add Note" at bounding box center [557, 137] width 34 height 11
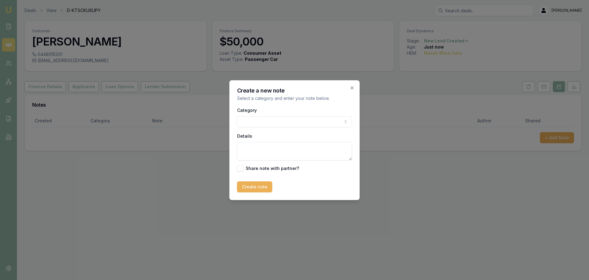
click at [275, 122] on body "Emu Broker Deals View D-KTSCKU6UPY [PERSON_NAME] Toggle Menu Customer [PERSON_N…" at bounding box center [294, 140] width 589 height 280
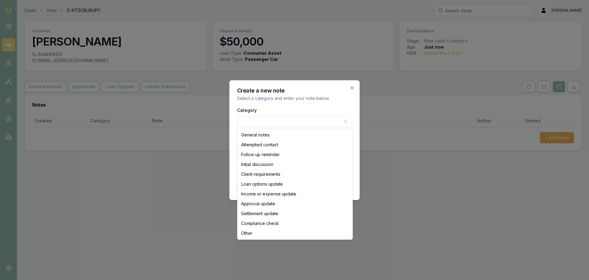
select select "ATTEMPTED_CONTACT"
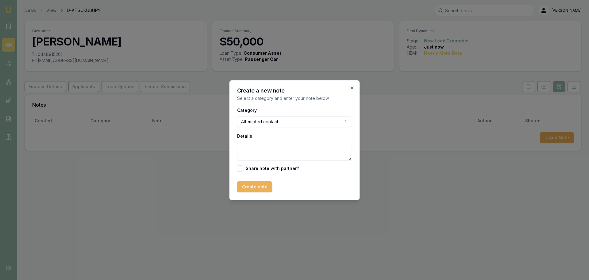
click at [266, 148] on textarea "Details" at bounding box center [294, 151] width 115 height 18
type textarea "sent intro text"
click at [261, 183] on button "Create note" at bounding box center [254, 186] width 35 height 11
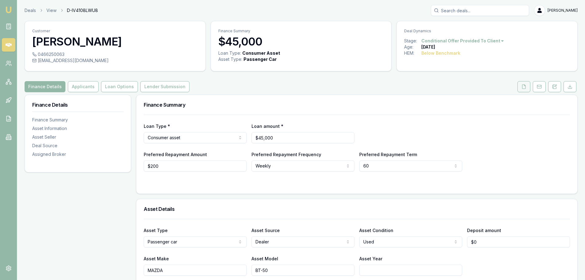
click at [522, 84] on icon at bounding box center [523, 86] width 5 height 5
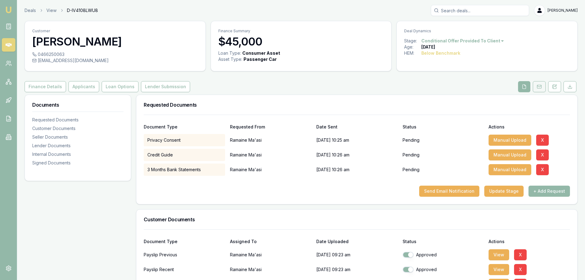
click at [538, 85] on icon at bounding box center [538, 86] width 5 height 5
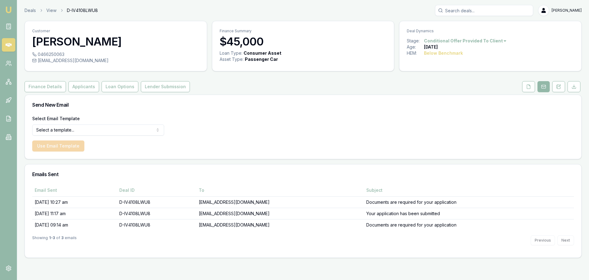
click at [54, 129] on html "Emu Broker Deals View D-IV4108LWU8 [PERSON_NAME] Toggle Menu Customer Ramaine M…" at bounding box center [294, 140] width 589 height 280
select select "document-request-reminder"
click at [54, 144] on button "Use Email Template" at bounding box center [58, 145] width 52 height 11
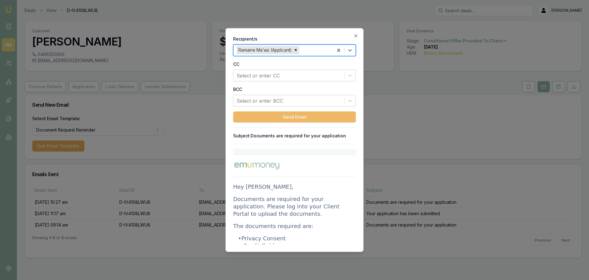
click at [307, 118] on button "Send Email" at bounding box center [294, 116] width 123 height 11
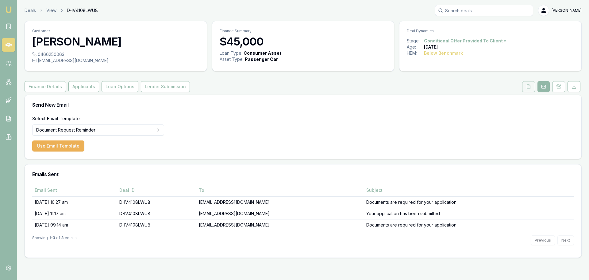
click at [531, 85] on icon at bounding box center [528, 86] width 5 height 5
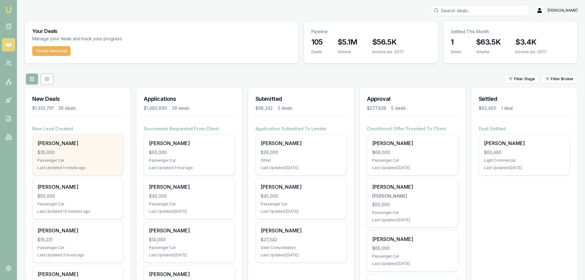
click at [90, 156] on div "[PERSON_NAME] $35,000 Passenger Car Last Updated: 1 minute ago" at bounding box center [78, 154] width 91 height 41
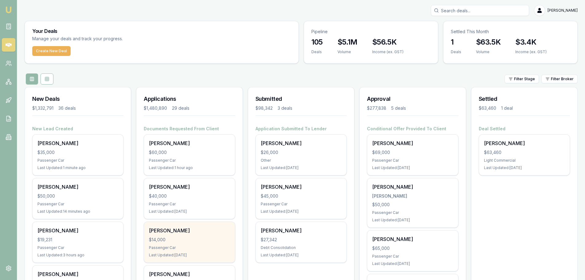
click at [186, 244] on div "[PERSON_NAME] $14,000 Passenger Car Last Updated: [DATE]" at bounding box center [189, 242] width 91 height 41
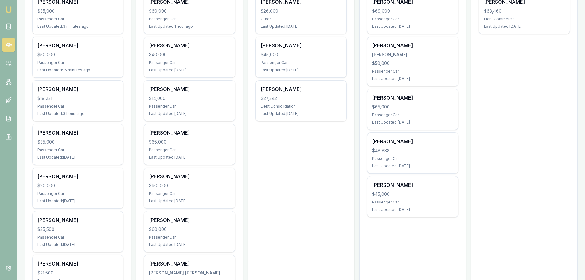
scroll to position [122, 0]
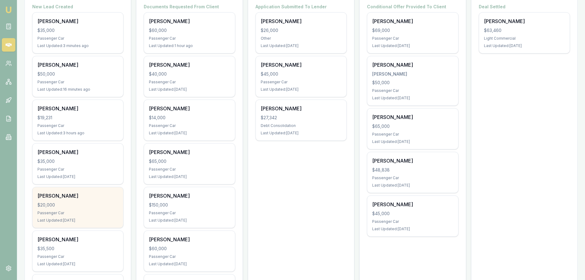
click at [72, 198] on div "Jeremy Essers" at bounding box center [77, 195] width 81 height 7
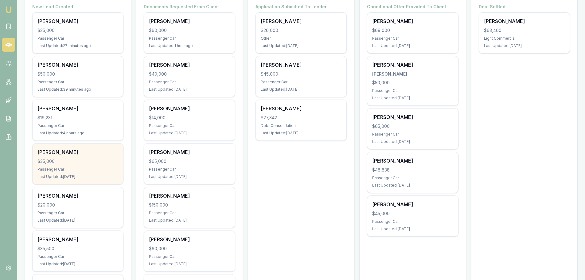
click at [81, 162] on div "$35,000" at bounding box center [77, 161] width 81 height 6
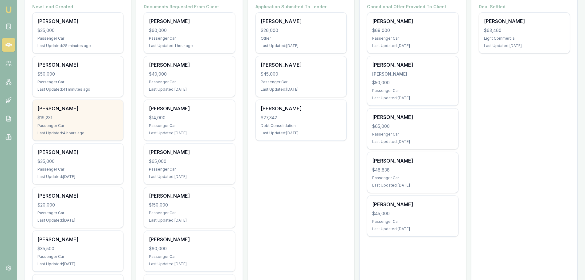
click at [90, 122] on div "Surmed Shaikh $19,231 Passenger Car Last Updated: 4 hours ago" at bounding box center [78, 120] width 91 height 41
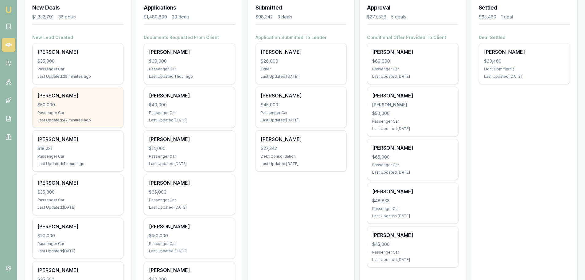
click at [93, 110] on div "Passenger Car" at bounding box center [77, 112] width 81 height 5
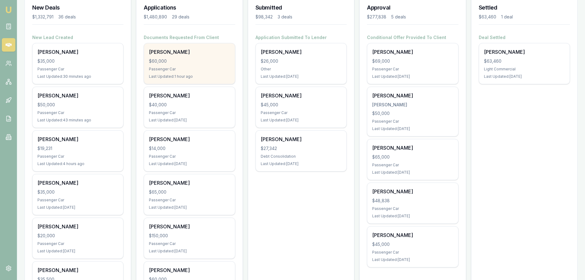
click at [176, 60] on div "$60,000" at bounding box center [189, 61] width 81 height 6
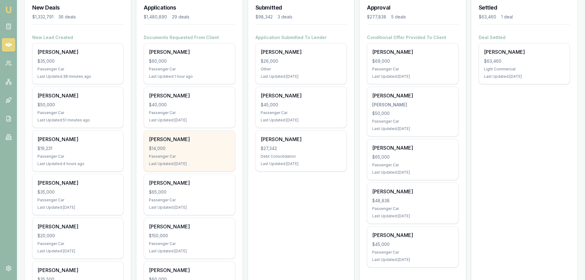
click at [182, 140] on div "Jacob Cross" at bounding box center [189, 138] width 81 height 7
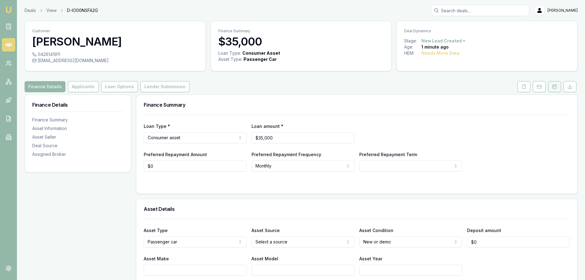
click at [554, 89] on button at bounding box center [554, 86] width 13 height 11
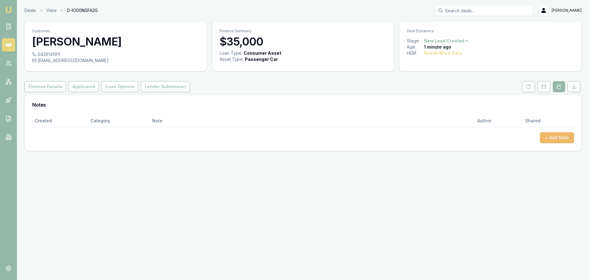
click at [563, 141] on button "+ Add Note" at bounding box center [557, 137] width 34 height 11
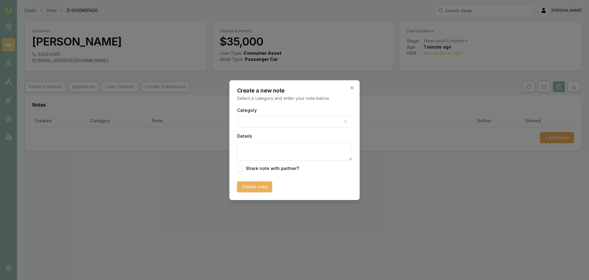
click at [309, 118] on body "Emu Broker Deals View D-IO00NSFA2G [PERSON_NAME] Toggle Menu Customer [PERSON_N…" at bounding box center [294, 140] width 589 height 280
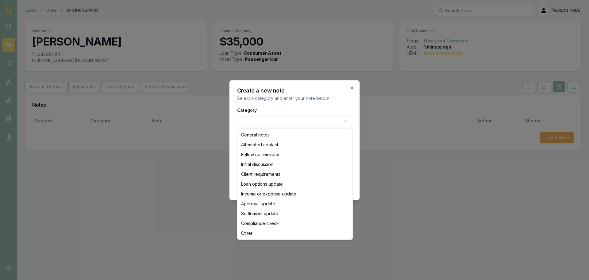
select select "ATTEMPTED_CONTACT"
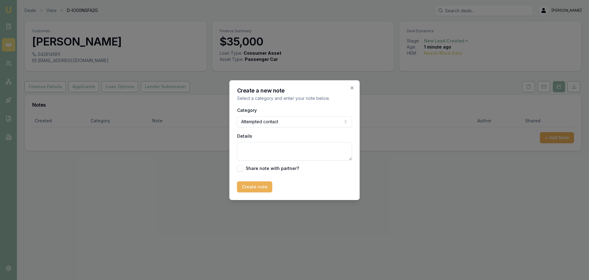
click at [278, 152] on textarea "Details" at bounding box center [294, 151] width 115 height 18
type textarea "sent intro text"
click at [254, 185] on button "Create note" at bounding box center [254, 186] width 35 height 11
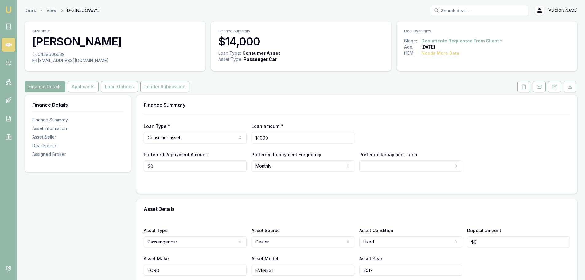
drag, startPoint x: 279, startPoint y: 137, endPoint x: 153, endPoint y: 133, distance: 125.2
click at [203, 135] on div "Loan Type * Consumer asset Consumer loan Consumer asset Commercial loan Commerc…" at bounding box center [357, 132] width 426 height 21
type input "$65,000"
type input "$0"
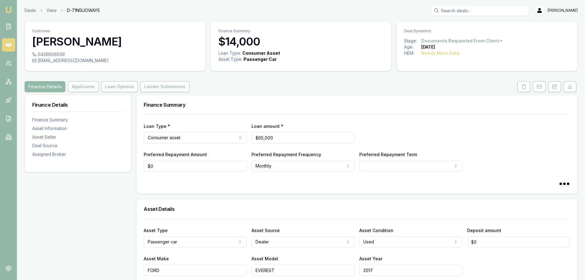
select select "60"
click at [555, 86] on icon at bounding box center [554, 86] width 5 height 5
click at [299, 83] on div "Finance Details Applicants Loan Options Lender Submission" at bounding box center [301, 86] width 553 height 11
drag, startPoint x: 556, startPoint y: 88, endPoint x: 556, endPoint y: 108, distance: 19.9
click at [556, 88] on icon at bounding box center [554, 86] width 3 height 4
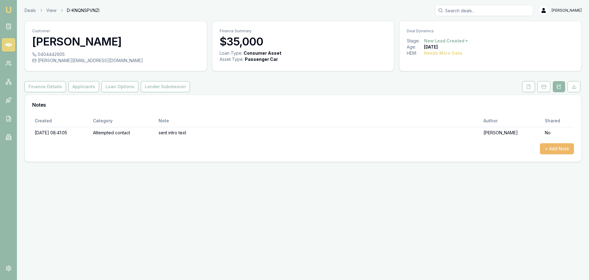
click at [564, 150] on button "+ Add Note" at bounding box center [557, 148] width 34 height 11
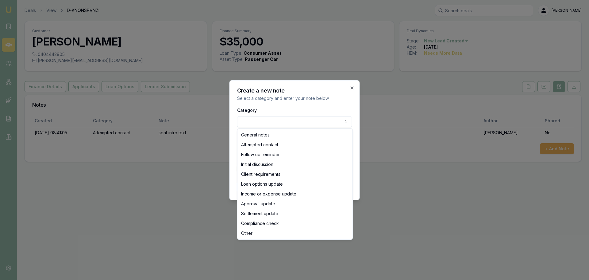
click at [310, 121] on body "Emu Broker Deals View D-KNQNSPVNZI Erin Shield Toggle Menu Customer Brad Martin…" at bounding box center [294, 140] width 589 height 280
select select "ATTEMPTED_CONTACT"
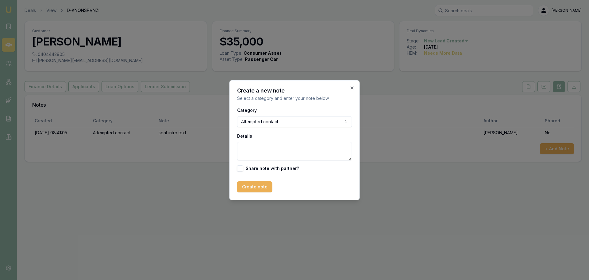
drag, startPoint x: 283, startPoint y: 153, endPoint x: 276, endPoint y: 160, distance: 9.6
click at [283, 154] on textarea "Details" at bounding box center [294, 151] width 115 height 18
type textarea "Left VM"
click at [268, 186] on button "Create note" at bounding box center [254, 186] width 35 height 11
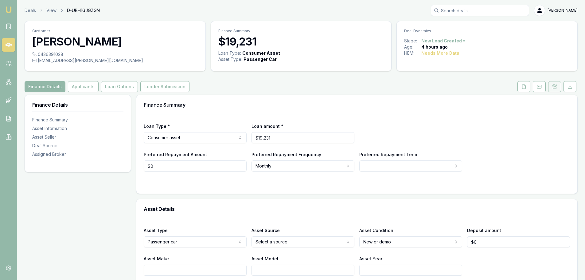
click at [556, 86] on icon at bounding box center [554, 86] width 5 height 5
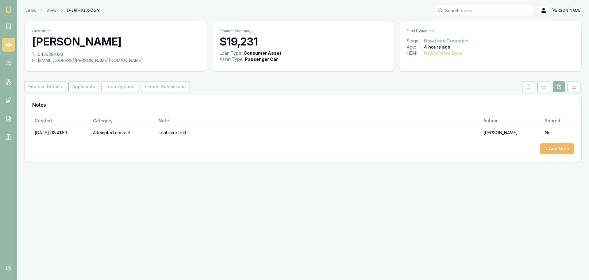
click at [558, 148] on button "+ Add Note" at bounding box center [557, 148] width 34 height 11
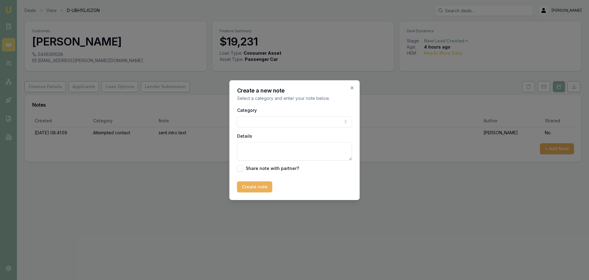
click at [282, 123] on body "Emu Broker Deals View D-UBH1GJGZGN [PERSON_NAME] Toggle Menu Customer [PERSON_N…" at bounding box center [294, 140] width 589 height 280
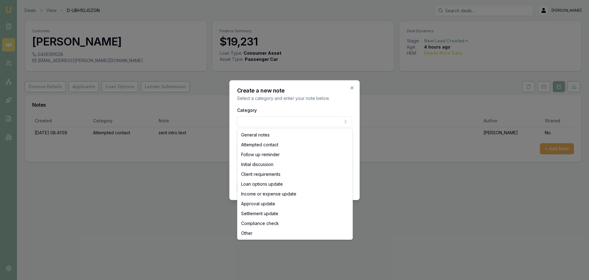
select select "ATTEMPTED_CONTACT"
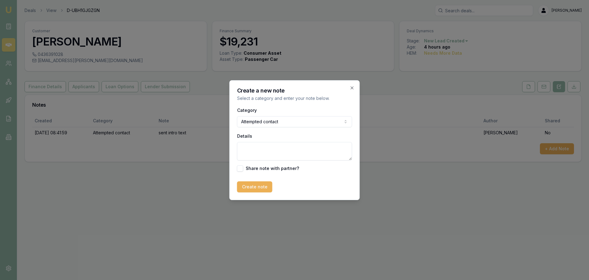
click at [286, 147] on textarea "Details" at bounding box center [294, 151] width 115 height 18
click at [259, 150] on textarea "Details" at bounding box center [294, 151] width 115 height 18
type textarea "left vm"
click at [257, 184] on button "Create note" at bounding box center [254, 186] width 35 height 11
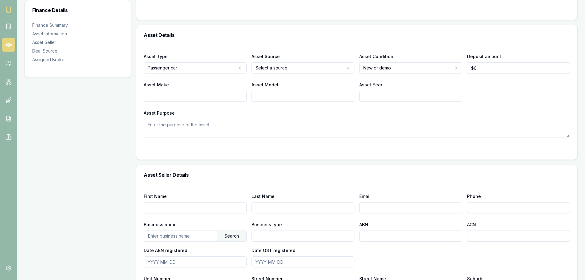
scroll to position [20, 0]
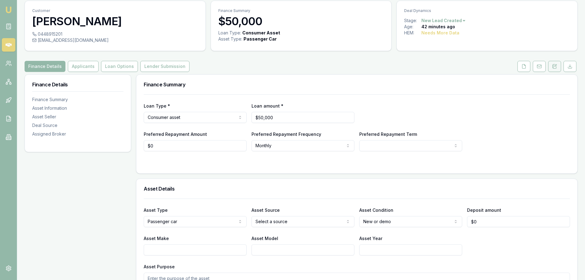
click at [555, 71] on button at bounding box center [554, 66] width 13 height 11
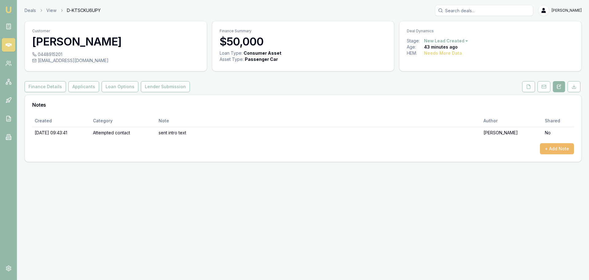
click at [569, 150] on button "+ Add Note" at bounding box center [557, 148] width 34 height 11
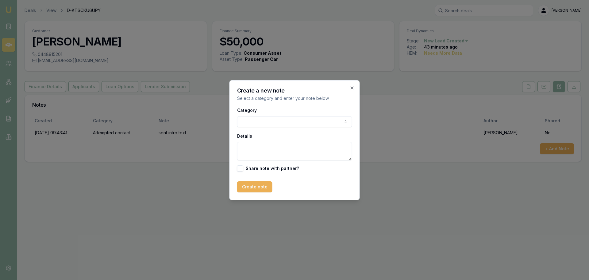
click at [301, 116] on body "Emu Broker Deals View D-KTSCKU6UPY [PERSON_NAME] Toggle Menu Customer [PERSON_N…" at bounding box center [294, 140] width 589 height 280
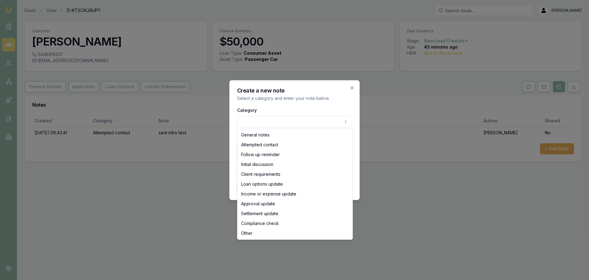
select select "ATTEMPTED_CONTACT"
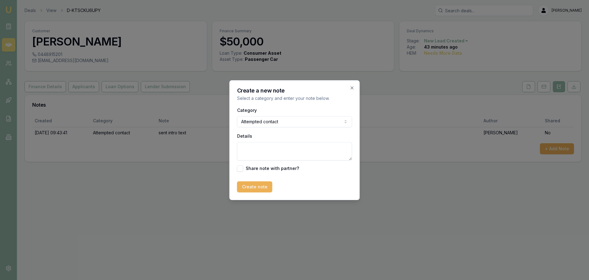
click at [289, 149] on textarea "Details" at bounding box center [294, 151] width 115 height 18
type textarea "left vm"
click at [260, 183] on button "Create note" at bounding box center [254, 186] width 35 height 11
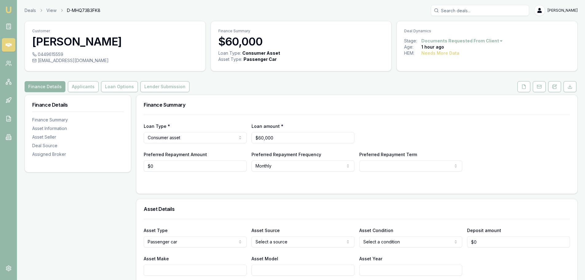
click at [370, 96] on div "Finance Summary" at bounding box center [356, 105] width 441 height 20
click at [313, 91] on div "Finance Details Applicants Loan Options Lender Submission" at bounding box center [301, 86] width 553 height 11
click at [554, 88] on icon at bounding box center [554, 86] width 5 height 5
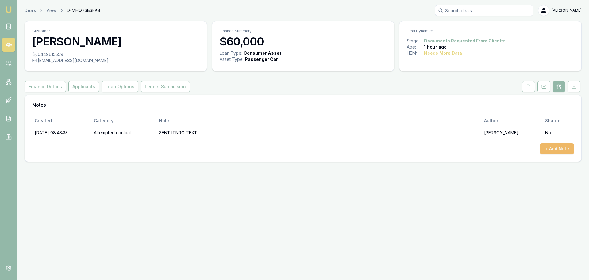
click at [562, 145] on button "+ Add Note" at bounding box center [557, 148] width 34 height 11
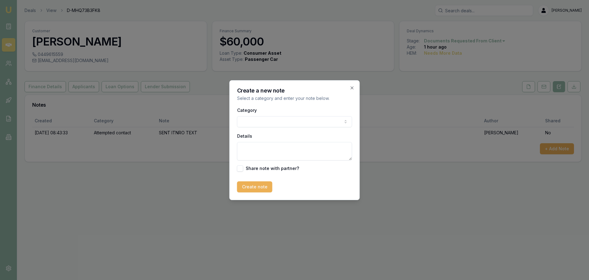
click at [302, 119] on body "Emu Broker Deals View D-MHQ73B3FK8 Erin Shield Toggle Menu Customer STEWART COO…" at bounding box center [294, 140] width 589 height 280
click at [288, 149] on textarea "Details" at bounding box center [294, 151] width 115 height 18
type textarea "said was busy at work. Tried to lock in a call back appointment, but he said he…"
click at [259, 182] on button "Create note" at bounding box center [254, 186] width 35 height 11
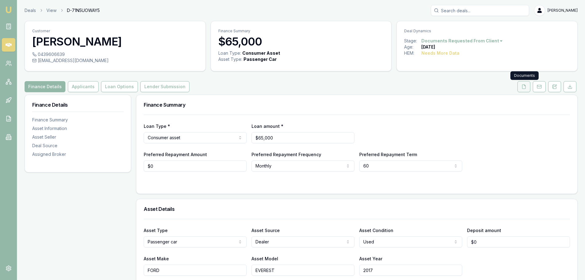
click at [522, 88] on icon at bounding box center [523, 86] width 5 height 5
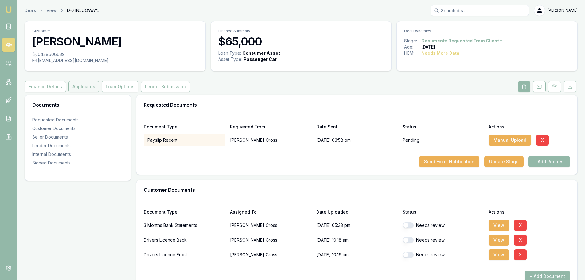
click at [84, 87] on button "Applicants" at bounding box center [83, 86] width 31 height 11
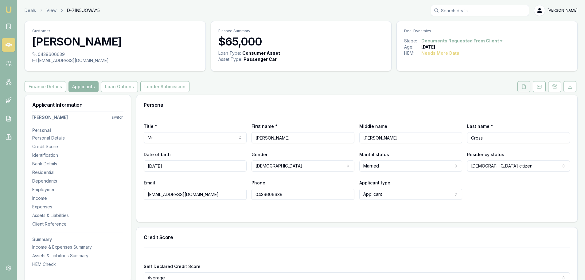
click at [522, 87] on icon at bounding box center [523, 86] width 5 height 5
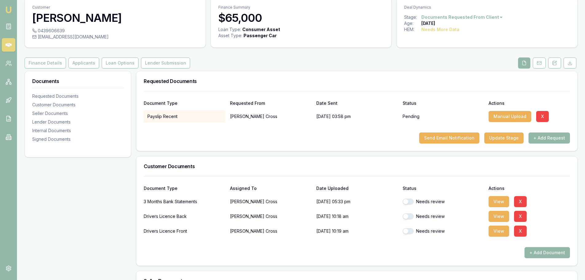
scroll to position [123, 0]
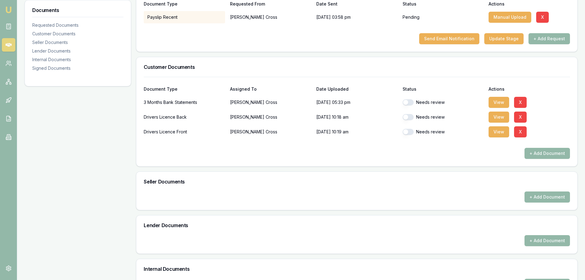
click at [408, 117] on button "button" at bounding box center [407, 117] width 11 height 6
checkbox input "true"
click at [408, 132] on button "button" at bounding box center [407, 132] width 11 height 6
checkbox input "true"
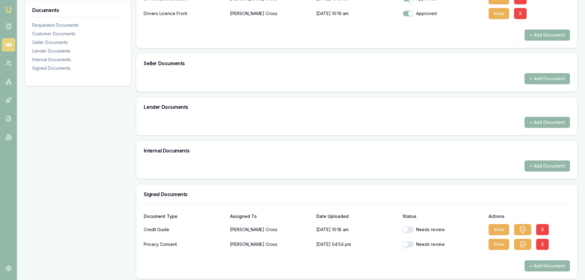
scroll to position [245, 0]
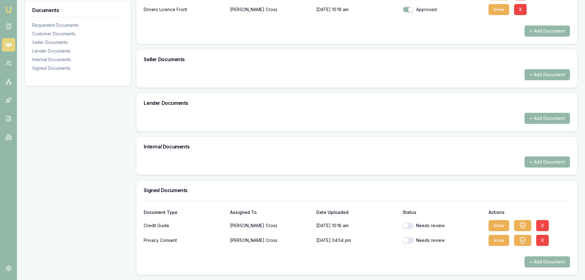
click at [412, 226] on button "button" at bounding box center [407, 225] width 11 height 6
checkbox input "true"
click at [411, 238] on button "button" at bounding box center [407, 240] width 11 height 6
checkbox input "true"
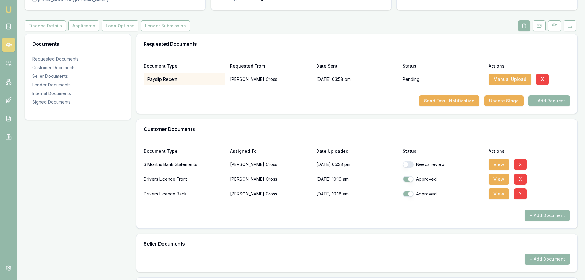
scroll to position [0, 0]
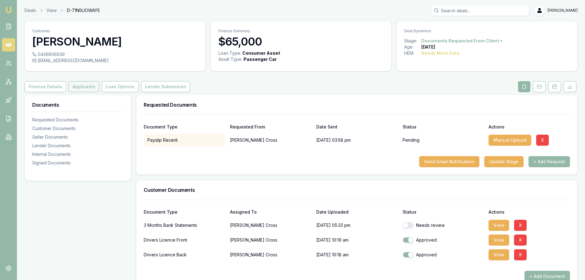
click at [78, 87] on button "Applicants" at bounding box center [83, 86] width 31 height 11
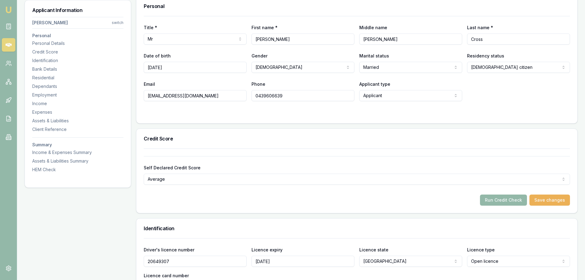
scroll to position [184, 0]
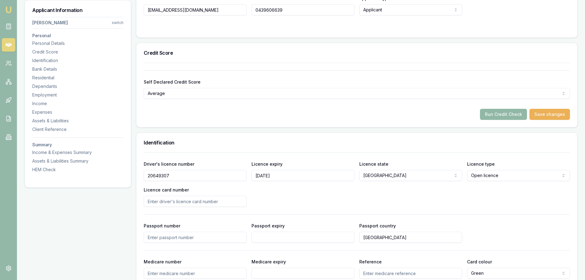
click at [495, 113] on button "Run Credit Check" at bounding box center [503, 114] width 47 height 11
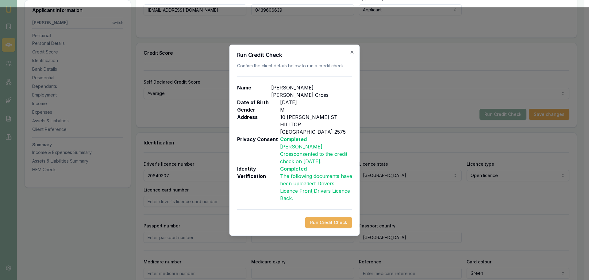
click at [353, 55] on icon "button" at bounding box center [352, 52] width 5 height 5
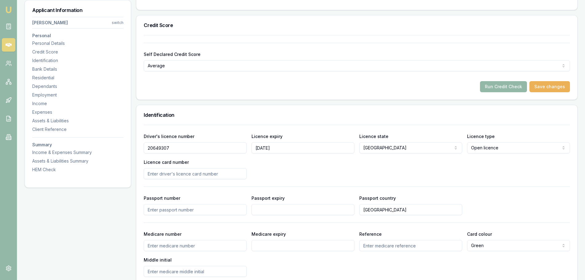
scroll to position [92, 0]
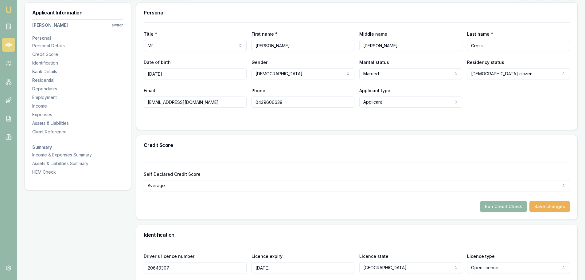
click at [508, 206] on button "Run Credit Check" at bounding box center [503, 206] width 47 height 11
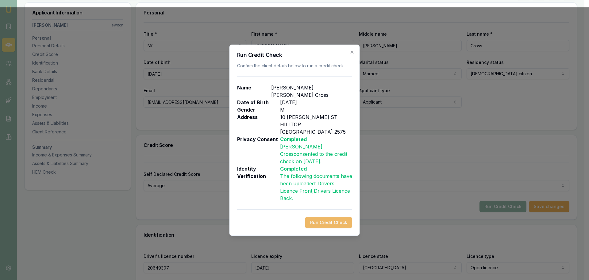
click at [331, 217] on button "Run Credit Check" at bounding box center [328, 222] width 47 height 11
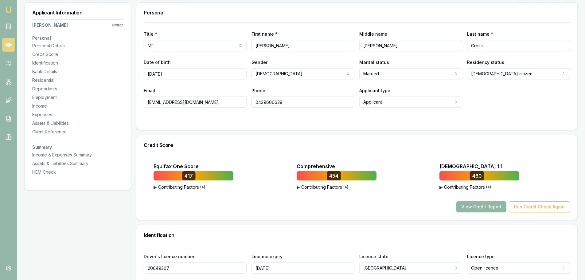
click at [478, 208] on button "View Credit Report" at bounding box center [481, 206] width 50 height 11
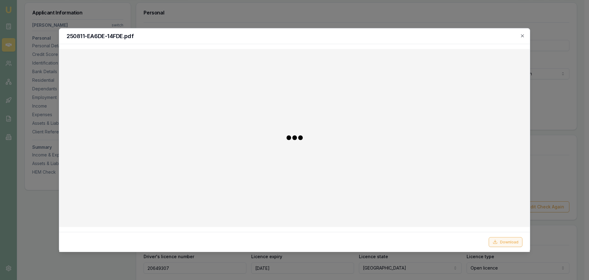
click at [504, 240] on button "Download" at bounding box center [506, 242] width 34 height 10
click at [523, 35] on icon "button" at bounding box center [522, 35] width 5 height 5
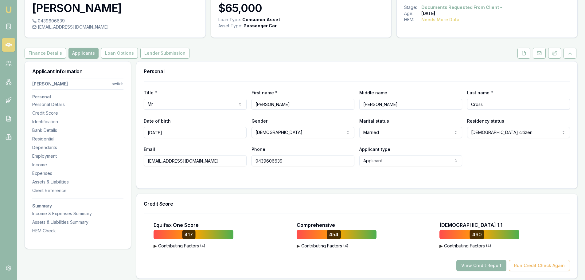
scroll to position [0, 0]
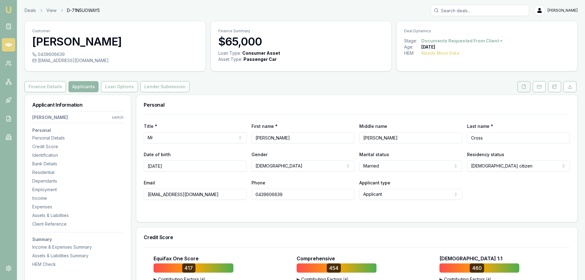
click at [524, 87] on icon at bounding box center [523, 86] width 5 height 5
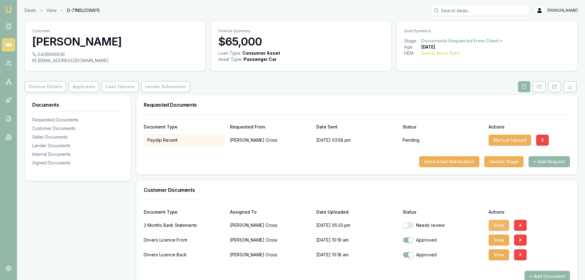
click at [496, 226] on button "View" at bounding box center [498, 224] width 21 height 11
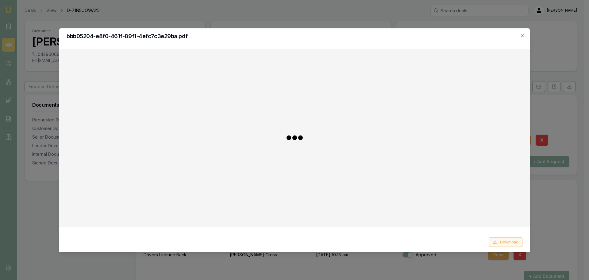
click at [512, 242] on button "Download" at bounding box center [506, 242] width 34 height 10
click at [335, 39] on div "bbb05204-e8f0-461f-89f1-4efc7c3e29ba.pdf" at bounding box center [294, 36] width 471 height 16
click at [523, 36] on icon "button" at bounding box center [522, 35] width 5 height 5
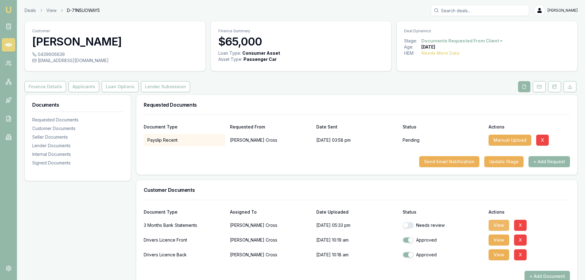
click at [497, 229] on button "View" at bounding box center [498, 224] width 21 height 11
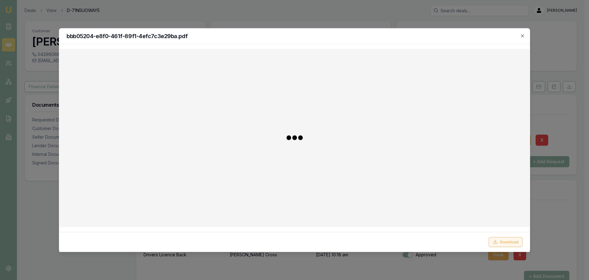
click at [515, 244] on button "Download" at bounding box center [506, 242] width 34 height 10
drag, startPoint x: 402, startPoint y: 32, endPoint x: 429, endPoint y: 32, distance: 27.3
click at [402, 32] on div "bbb05204-e8f0-461f-89f1-4efc7c3e29ba.pdf" at bounding box center [294, 36] width 471 height 16
click at [523, 38] on icon "button" at bounding box center [522, 35] width 5 height 5
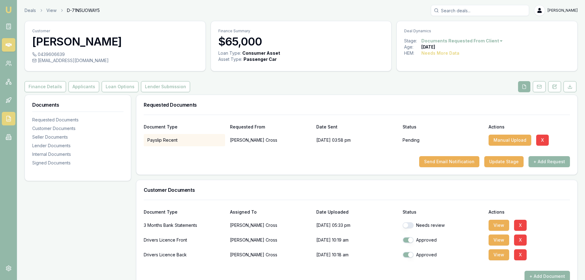
drag, startPoint x: 89, startPoint y: 86, endPoint x: 15, endPoint y: 122, distance: 82.9
click at [89, 86] on button "Applicants" at bounding box center [83, 86] width 31 height 11
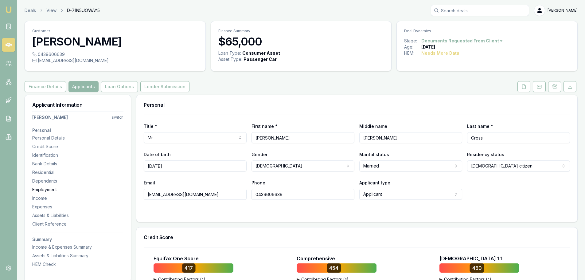
click at [59, 188] on div "Employment" at bounding box center [77, 189] width 91 height 6
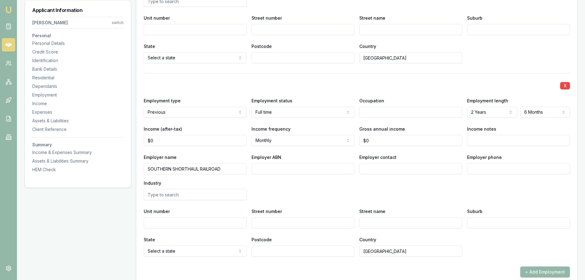
scroll to position [1407, 0]
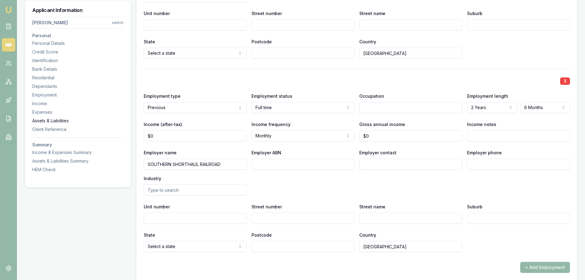
click at [48, 121] on div "Assets & Liabilities" at bounding box center [77, 121] width 91 height 6
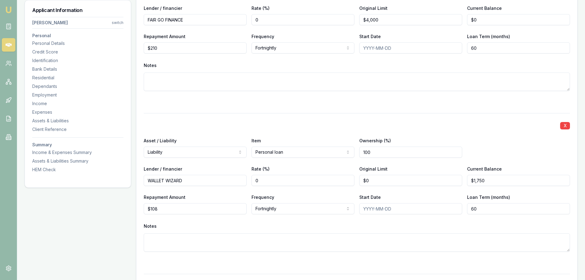
scroll to position [2210, 0]
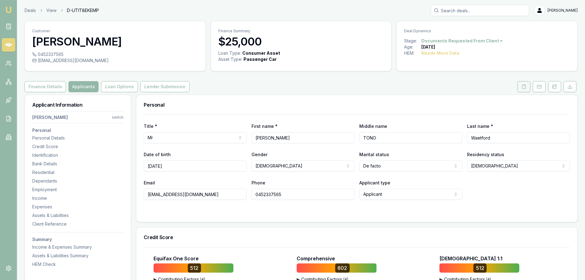
click at [523, 85] on icon at bounding box center [523, 86] width 5 height 5
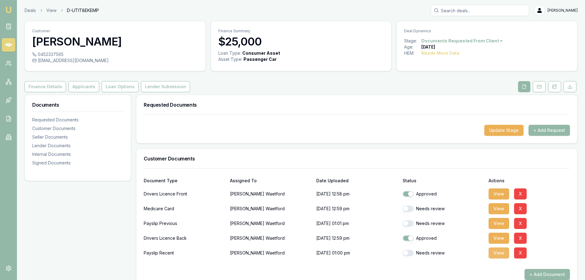
click at [497, 251] on button "View" at bounding box center [498, 252] width 21 height 11
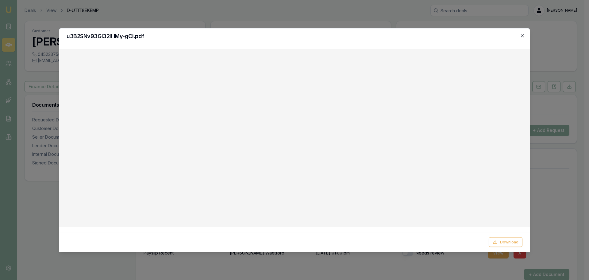
click at [521, 35] on icon "button" at bounding box center [522, 35] width 5 height 5
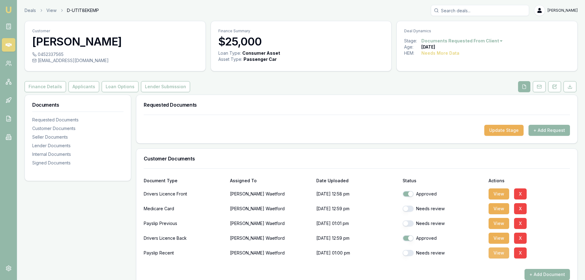
click at [495, 255] on button "View" at bounding box center [498, 252] width 21 height 11
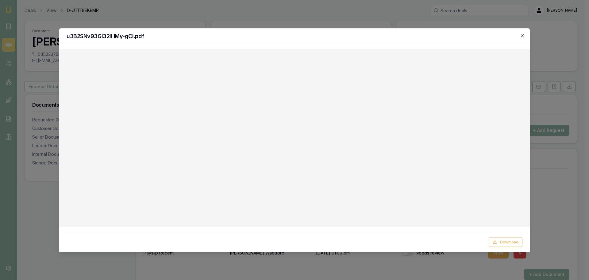
click at [520, 36] on icon "button" at bounding box center [522, 35] width 5 height 5
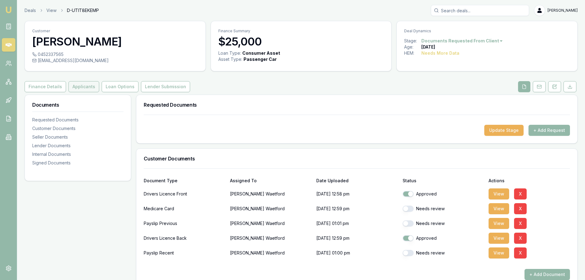
click at [79, 87] on button "Applicants" at bounding box center [83, 86] width 31 height 11
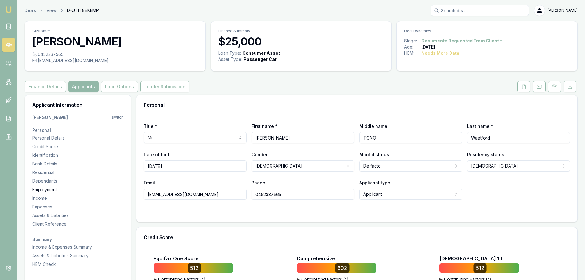
click at [46, 187] on div "Employment" at bounding box center [77, 189] width 91 height 6
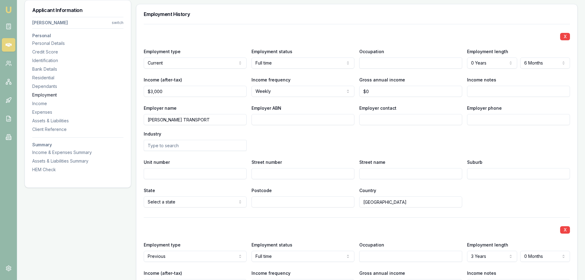
scroll to position [909, 0]
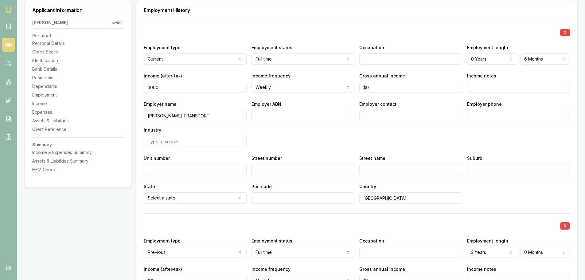
drag, startPoint x: 196, startPoint y: 87, endPoint x: -14, endPoint y: 95, distance: 210.0
type input "$3,020"
drag, startPoint x: 371, startPoint y: 87, endPoint x: 253, endPoint y: 86, distance: 118.4
click at [288, 89] on div "Income (after-tax) $3,020 Income frequency Weekly Weekly Fortnightly Monthly Qu…" at bounding box center [357, 82] width 426 height 21
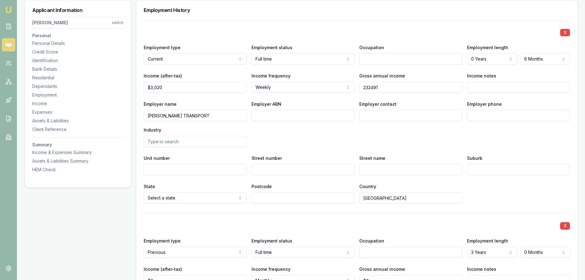
type input "$232,491"
click at [423, 145] on div "Employer name CHUGH TRANSPORT Employer ABN Employer contact Employer phone Indu…" at bounding box center [357, 123] width 426 height 47
click at [43, 169] on div "HEM Check" at bounding box center [77, 169] width 91 height 6
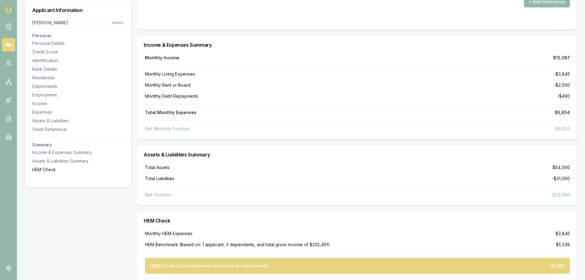
scroll to position [2492, 0]
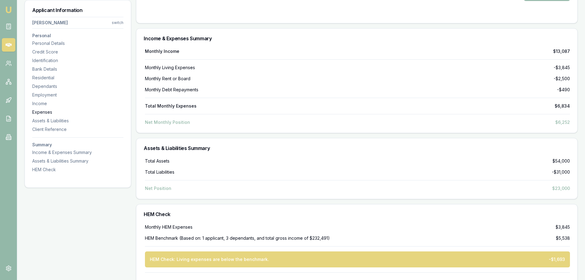
click at [46, 111] on div "Expenses" at bounding box center [77, 112] width 91 height 6
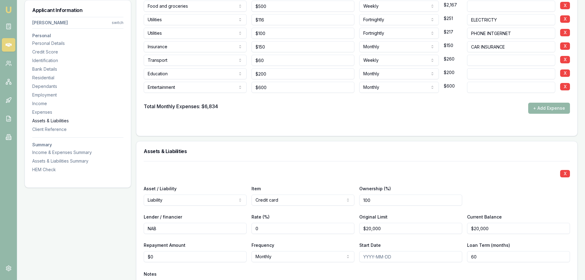
scroll to position [1466, 0]
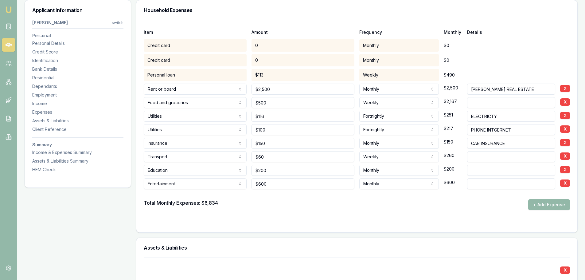
click at [340, 222] on div at bounding box center [357, 222] width 426 height 5
drag, startPoint x: 275, startPoint y: 182, endPoint x: 116, endPoint y: 184, distance: 159.0
click at [170, 182] on div "Entertainment Rent or board Food and groceries Utilities Insurance Transport He…" at bounding box center [357, 183] width 426 height 14
type input "$1,200"
click at [264, 201] on div "Total Monthly Expenses: $6,834 + Add Expense" at bounding box center [357, 204] width 426 height 11
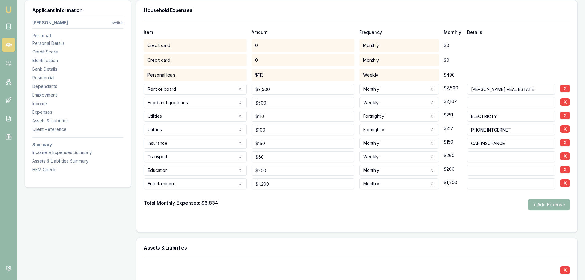
click at [508, 156] on input at bounding box center [511, 156] width 88 height 11
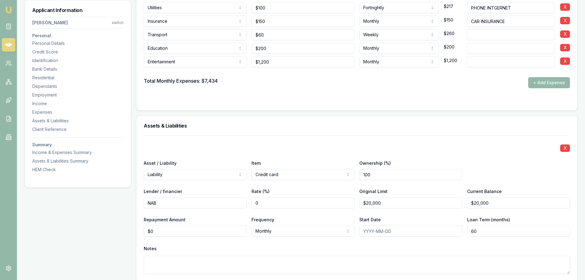
scroll to position [1435, 0]
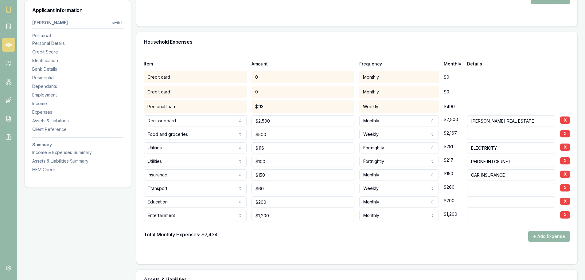
click at [491, 184] on input at bounding box center [511, 188] width 88 height 11
type input "h"
type input "HAS COMPANY CAR"
drag, startPoint x: 267, startPoint y: 186, endPoint x: 218, endPoint y: 187, distance: 49.1
click at [222, 187] on div "Transport Rent or board Food and groceries Utilities Insurance Transport Health…" at bounding box center [357, 187] width 426 height 14
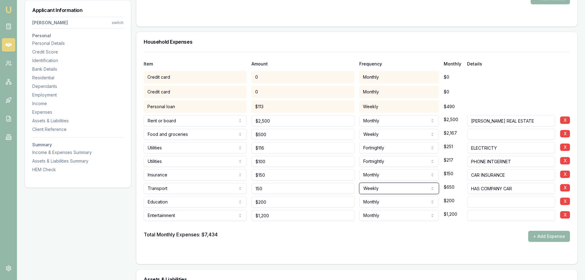
type input "$150"
click at [313, 241] on form "Item Amount Frequency Monthly Details Credit card 0 Monthly $0 Credit card 0 Mo…" at bounding box center [357, 154] width 426 height 205
click at [51, 171] on div "HEM Check" at bounding box center [77, 169] width 91 height 6
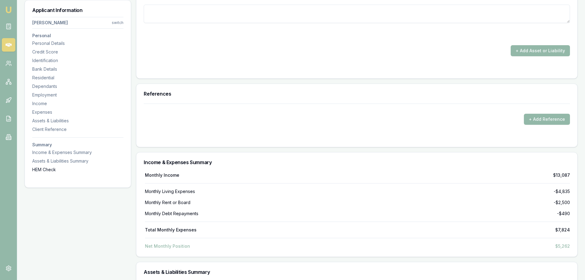
scroll to position [2554, 0]
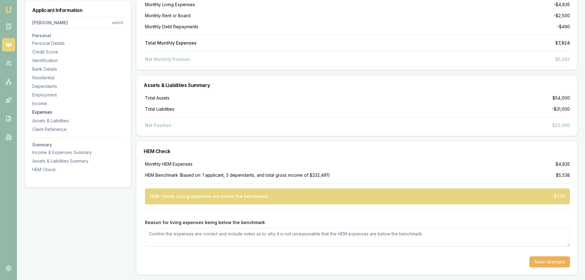
click at [46, 113] on div "Expenses" at bounding box center [77, 112] width 91 height 6
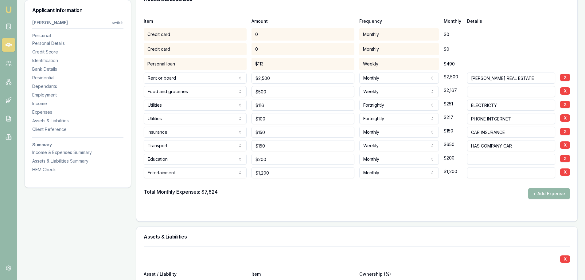
scroll to position [1466, 0]
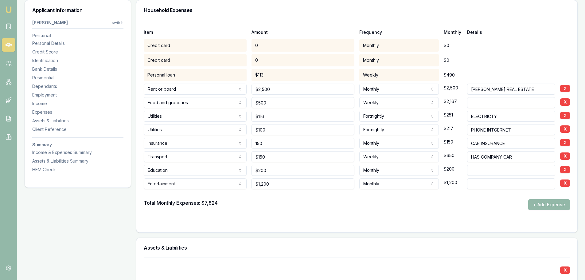
drag, startPoint x: 283, startPoint y: 142, endPoint x: 225, endPoint y: 141, distance: 57.4
click at [227, 141] on div "Insurance Rent or board Food and groceries Utilities Insurance Transport Health…" at bounding box center [357, 142] width 426 height 14
type input "$300"
click at [363, 213] on form "Item Amount Frequency Monthly Details Credit card 0 Monthly $0 Credit card 0 Mo…" at bounding box center [357, 122] width 426 height 205
drag, startPoint x: 280, startPoint y: 182, endPoint x: 203, endPoint y: 181, distance: 77.3
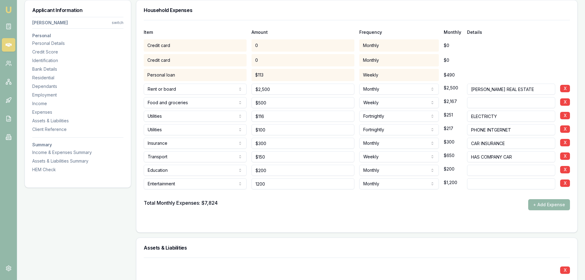
click at [216, 181] on div "Entertainment Rent or board Food and groceries Utilities Insurance Transport He…" at bounding box center [357, 183] width 426 height 14
type input "$1,500"
click at [294, 210] on form "Item Amount Frequency Monthly Details Credit card 0 Monthly $0 Credit card 0 Mo…" at bounding box center [357, 122] width 426 height 205
click at [38, 168] on div "HEM Check" at bounding box center [77, 169] width 91 height 6
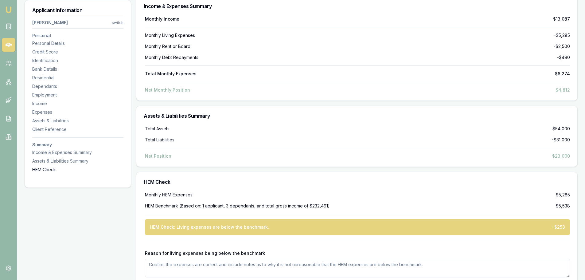
scroll to position [2554, 0]
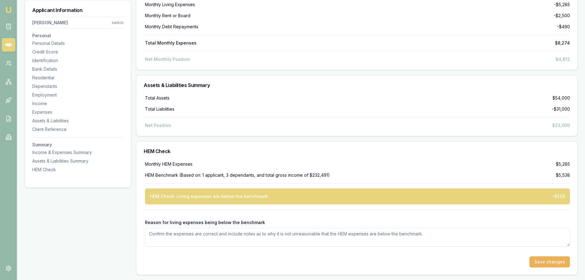
click at [368, 239] on textarea "Reason for living expenses being below the benchmark" at bounding box center [357, 237] width 425 height 18
type textarea "CLIENT HAS COMPANY CAR, SO TRANSPORT AND INSURANCE COSTS ARE JUST FOR HIS WIFE'…"
click at [556, 261] on button "Save changes" at bounding box center [549, 261] width 41 height 11
click at [51, 85] on div "Dependants" at bounding box center [77, 86] width 91 height 6
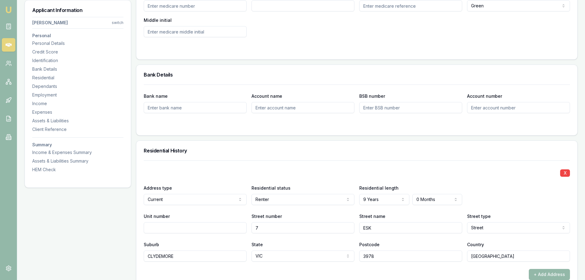
scroll to position [605, 0]
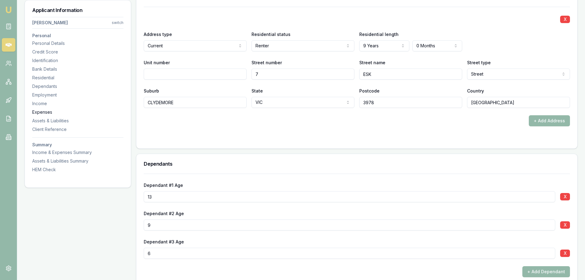
click at [44, 110] on div "Expenses" at bounding box center [77, 112] width 91 height 6
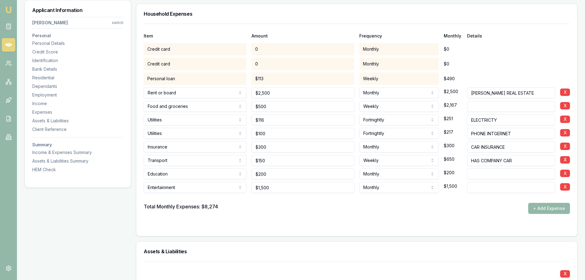
scroll to position [1466, 0]
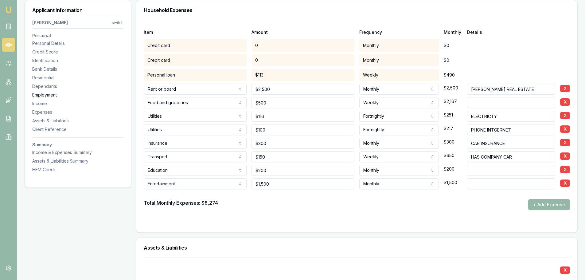
click at [51, 95] on div "Employment" at bounding box center [77, 95] width 91 height 6
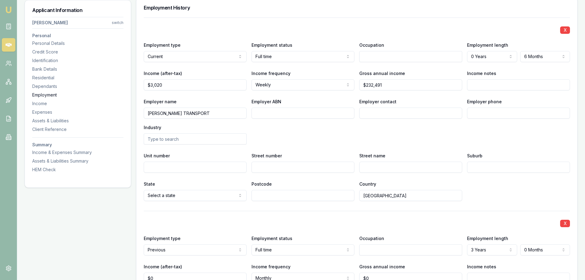
scroll to position [909, 0]
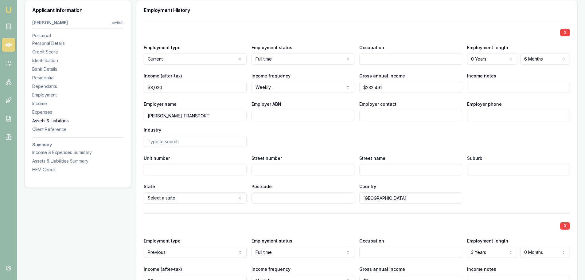
drag, startPoint x: 217, startPoint y: 118, endPoint x: 76, endPoint y: 119, distance: 140.8
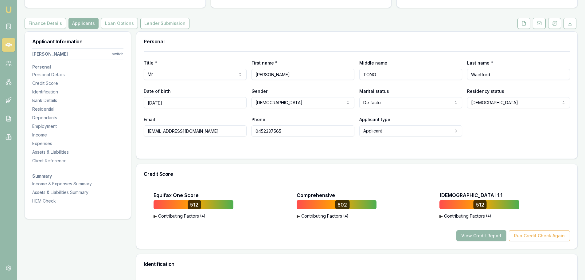
scroll to position [0, 0]
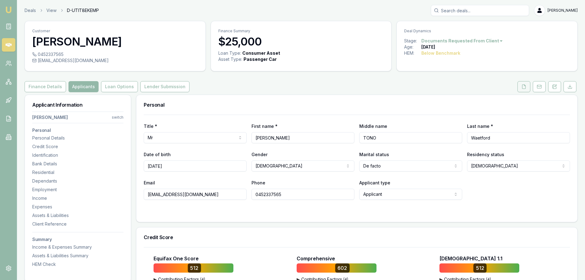
click at [521, 86] on icon at bounding box center [523, 86] width 5 height 5
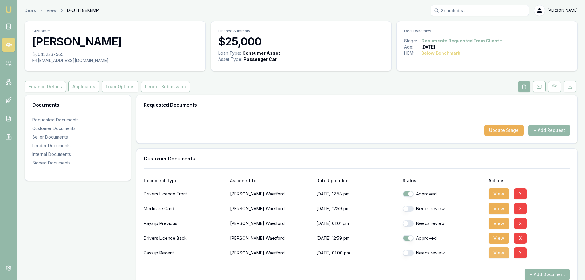
click at [495, 254] on button "View" at bounding box center [498, 252] width 21 height 11
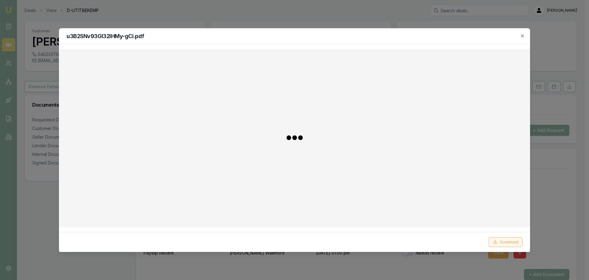
click at [517, 242] on button "Download" at bounding box center [506, 242] width 34 height 10
click at [400, 37] on h2 "u3B2SNv93Gl32lHMy-gCi.pdf" at bounding box center [295, 36] width 456 height 6
click at [522, 34] on icon "button" at bounding box center [522, 35] width 5 height 5
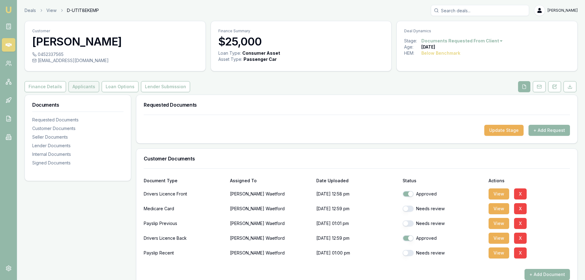
click at [83, 88] on button "Applicants" at bounding box center [83, 86] width 31 height 11
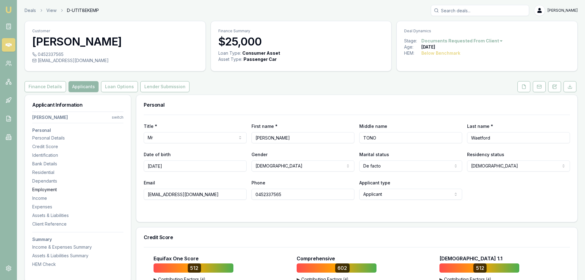
click at [42, 187] on div "Employment" at bounding box center [77, 189] width 91 height 6
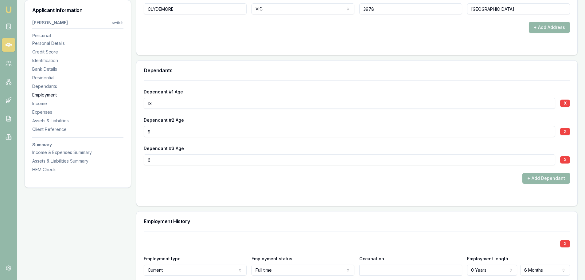
scroll to position [909, 0]
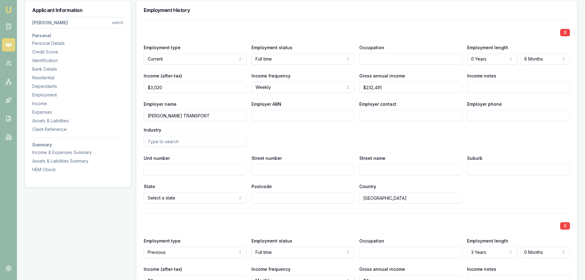
click at [492, 116] on input "Employer phone" at bounding box center [518, 115] width 103 height 11
type input "0424 780 018"
click at [307, 170] on input "Street number" at bounding box center [302, 169] width 103 height 11
type input "65-71"
click at [444, 172] on input "REMINGTON" at bounding box center [410, 169] width 103 height 11
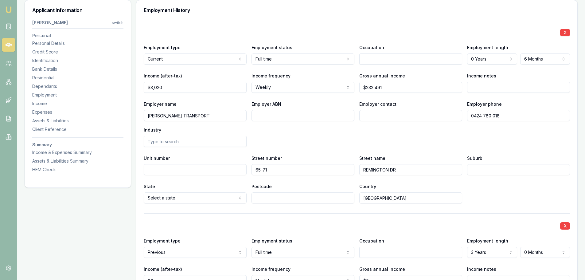
type input "REMINGTON DR"
type input "DANDENONGH SOUTH"
select select "VIC"
type input "3175"
click at [502, 187] on div "State VIC NSW VIC QLD SA WA TAS NT ACT Postcode 3175 Country Australia" at bounding box center [357, 192] width 426 height 21
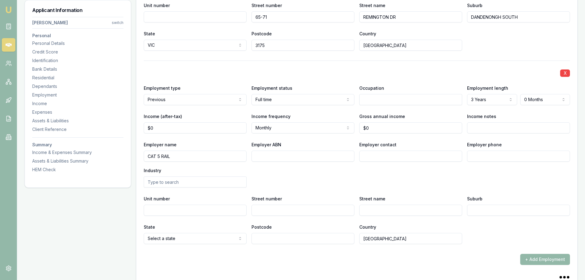
scroll to position [1124, 0]
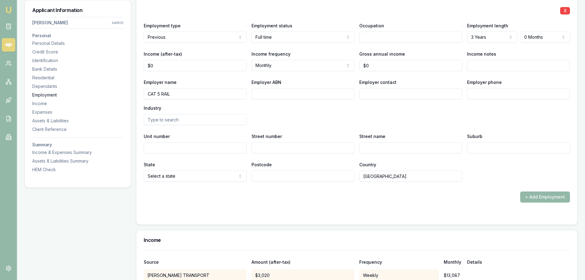
drag, startPoint x: 203, startPoint y: 96, endPoint x: 100, endPoint y: 95, distance: 103.1
click at [486, 92] on input "Employer phone" at bounding box center [518, 93] width 103 height 11
click at [490, 65] on input "Income notes" at bounding box center [518, 65] width 103 height 11
click at [480, 94] on input "Employer phone" at bounding box center [518, 93] width 103 height 11
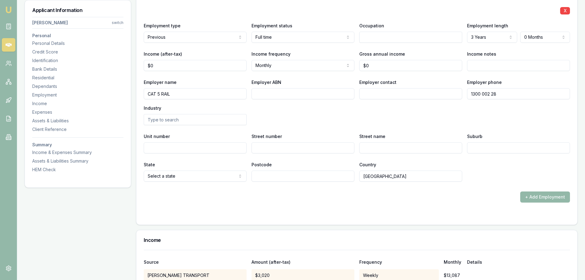
type input "1300 002 285"
click at [311, 147] on input "Street number" at bounding box center [302, 147] width 103 height 11
type input "76"
click at [429, 149] on input "ASTILL DRT" at bounding box center [410, 147] width 103 height 11
type input "ASTILL DR"
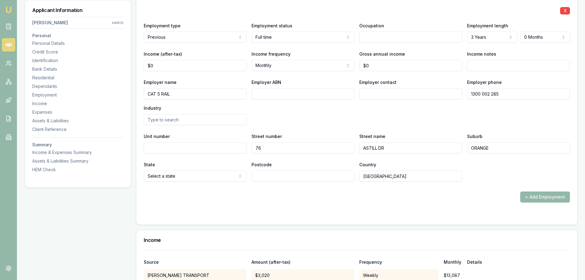
type input "ORANGE"
type input "2800"
click at [409, 204] on form "X Employment type Current Current Previous Employment status Full time Full tim…" at bounding box center [357, 11] width 426 height 412
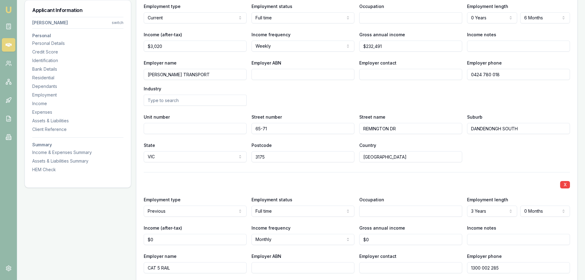
scroll to position [940, 0]
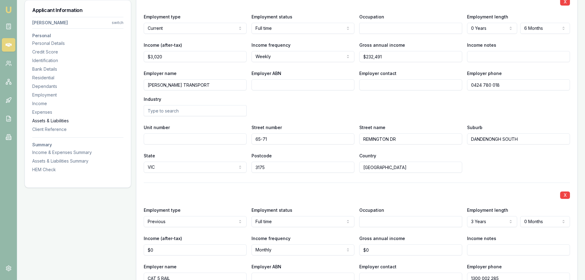
click at [62, 121] on div "Assets & Liabilities" at bounding box center [77, 121] width 91 height 6
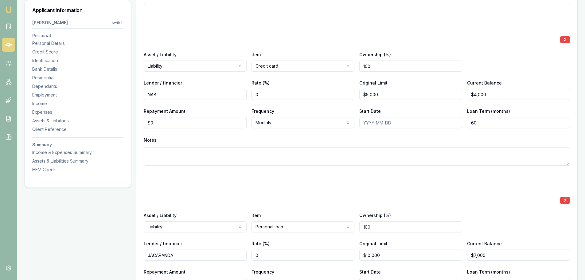
scroll to position [1980, 0]
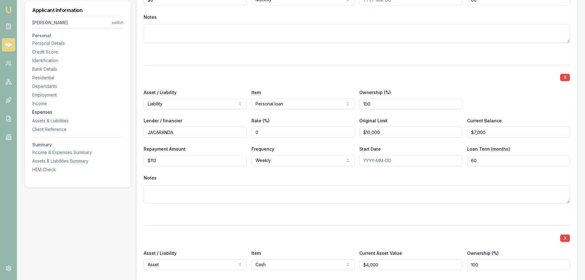
click at [48, 113] on div "Expenses" at bounding box center [77, 112] width 91 height 6
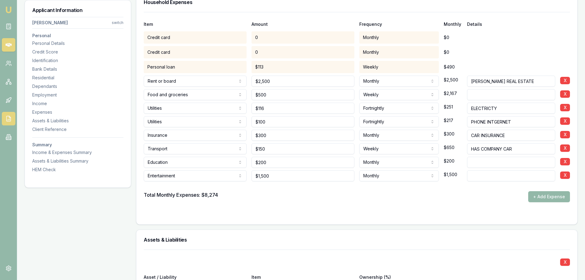
scroll to position [1466, 0]
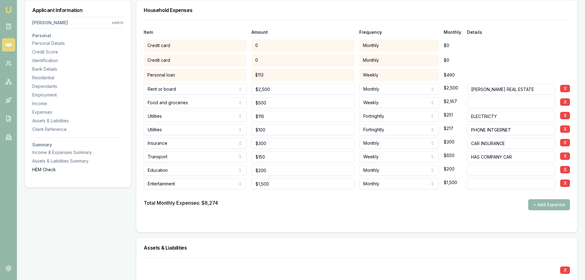
click at [46, 170] on div "HEM Check" at bounding box center [77, 169] width 91 height 6
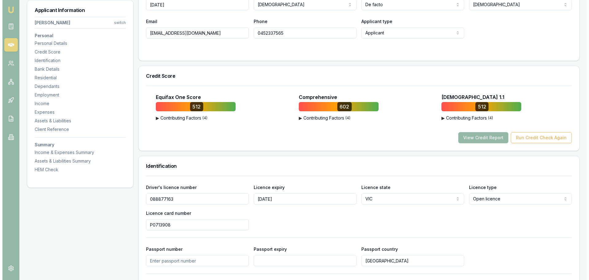
scroll to position [0, 0]
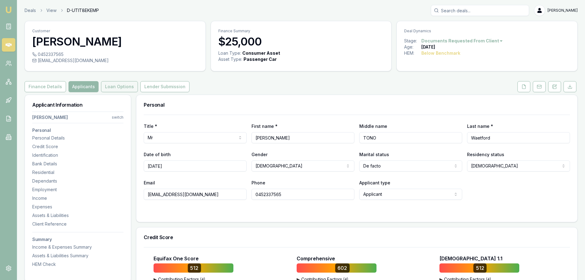
click at [126, 86] on button "Loan Options" at bounding box center [119, 86] width 37 height 11
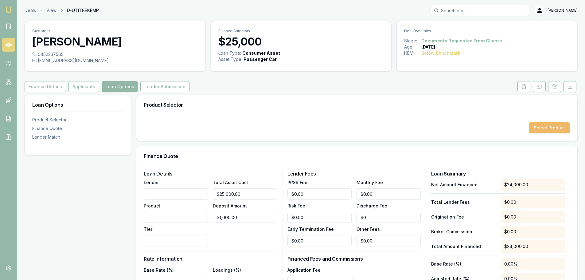
click at [545, 127] on button "Select Product" at bounding box center [548, 127] width 41 height 11
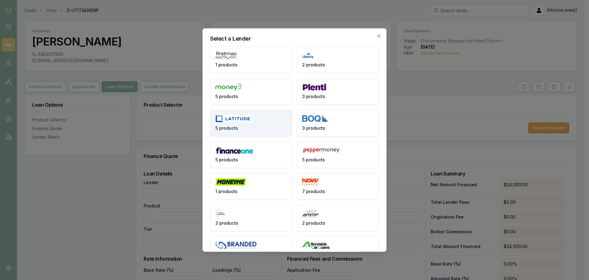
scroll to position [18, 0]
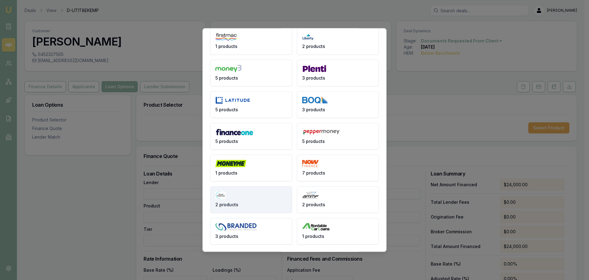
click at [241, 199] on button "2 products" at bounding box center [251, 199] width 82 height 27
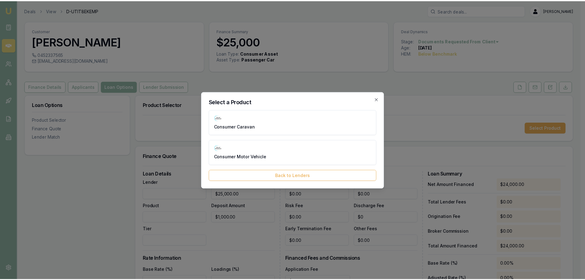
scroll to position [0, 0]
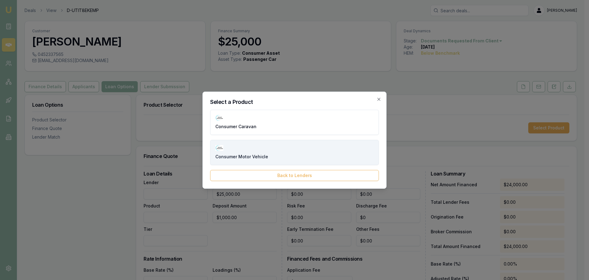
click at [259, 156] on span "Consumer Motor Vehicle" at bounding box center [241, 156] width 53 height 6
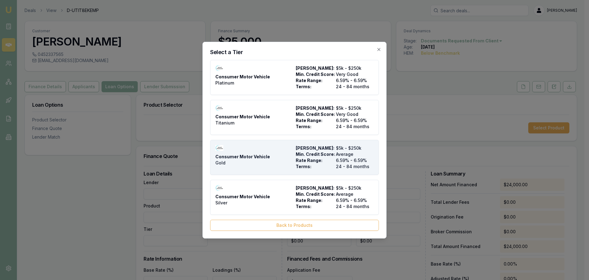
click at [307, 149] on span "Max Loan Amount:" at bounding box center [315, 148] width 38 height 6
type input "The Asset Financier"
type input "Consumer Motor Vehicle"
type input "Gold"
type input "6.59"
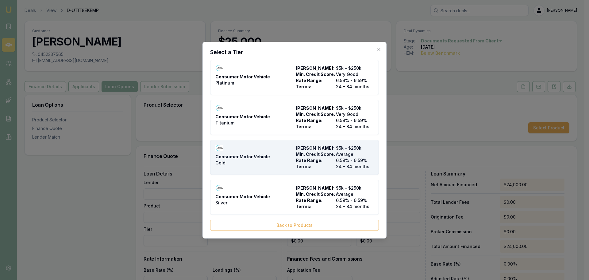
type input "24"
type input "$12.95"
type input "$1,000.00"
type input "$595.00"
type input "4.5"
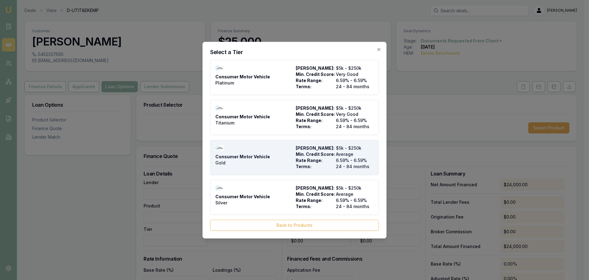
type input "$1,080.00"
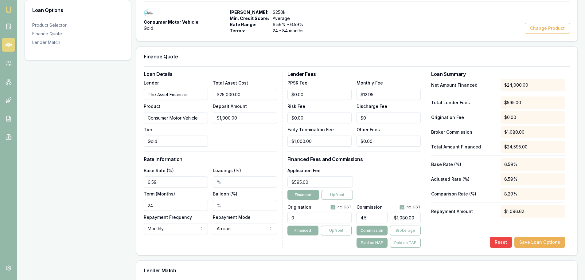
scroll to position [123, 0]
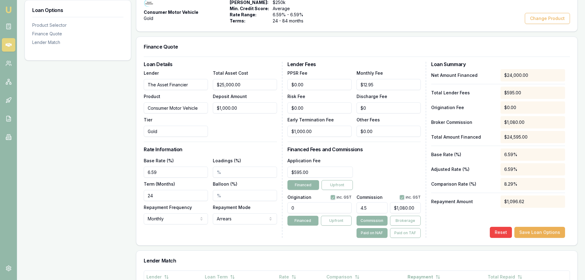
drag, startPoint x: 171, startPoint y: 173, endPoint x: -11, endPoint y: 165, distance: 182.7
click at [0, 157] on html "Emu Broker Deals View D-UTIT8EKEMP Erin Shield Toggle Menu Customer Benjamin Wa…" at bounding box center [292, 17] width 585 height 280
type input "13.70%"
drag, startPoint x: 165, startPoint y: 197, endPoint x: 28, endPoint y: 200, distance: 136.9
click at [65, 199] on div "Loan Options Product Selector Finance Quote Lender Match Product Selector Consu…" at bounding box center [301, 198] width 553 height 452
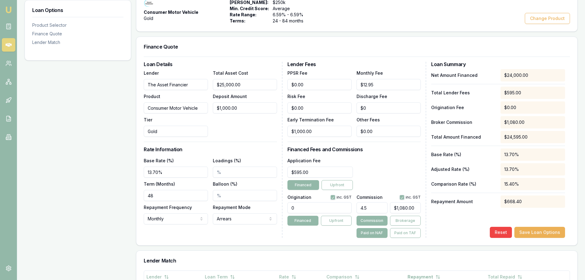
type input "48"
click at [61, 141] on div "Loan Options Product Selector Finance Quote Lender Match" at bounding box center [78, 198] width 106 height 452
click at [174, 157] on html "Emu Broker Deals View D-UTIT8EKEMP Erin Shield Toggle Menu Customer Benjamin Wa…" at bounding box center [292, 17] width 585 height 280
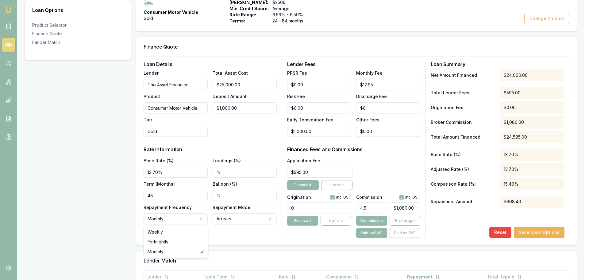
select select "FORTNIGHTLY"
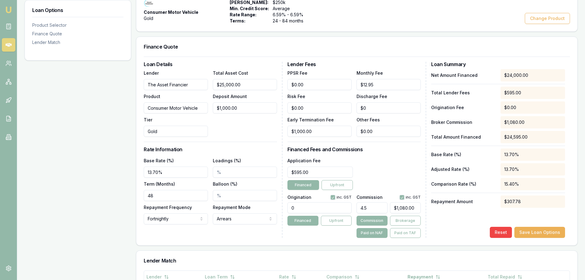
click at [226, 136] on div "Total Asset Cost $25,000.00 Deposit Amount $1,000.00" at bounding box center [245, 103] width 64 height 68
drag, startPoint x: 308, startPoint y: 208, endPoint x: 15, endPoint y: 201, distance: 292.5
click at [192, 206] on div "Loan Details Lender The Asset Financier Product Consumer Motor Vehicle Tier Gol…" at bounding box center [357, 150] width 426 height 176
type input "1495.00"
click at [401, 156] on div "Lender Fees PPSR Fee $0.00 Monthly Fee $12.95 Risk Fee $0.00 Discharge Fee $0 E…" at bounding box center [356, 150] width 139 height 176
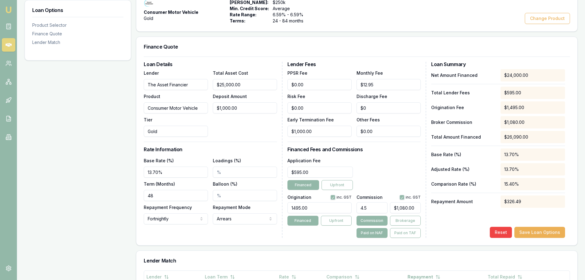
type input "1080"
drag, startPoint x: 416, startPoint y: 207, endPoint x: 352, endPoint y: 205, distance: 63.9
click at [359, 205] on div "4.5 1080" at bounding box center [388, 206] width 64 height 14
type input "0.0375"
type input "9"
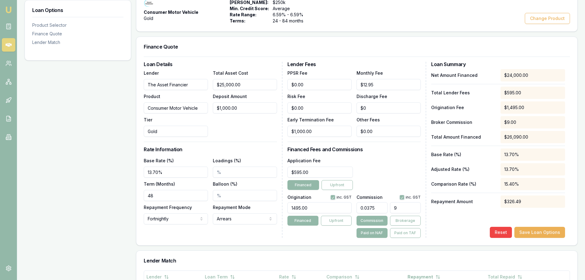
type input "0.37916666666666665"
type input "91"
type input "3.8125"
type input "$915.00"
click at [460, 212] on div "Net Amount Financed $24,000.00 Total Lender Fees $595.00 Origination Fee $1,495…" at bounding box center [498, 153] width 134 height 168
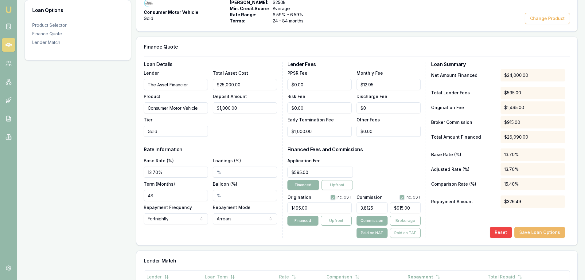
click at [539, 229] on button "Save Loan Options" at bounding box center [539, 231] width 51 height 11
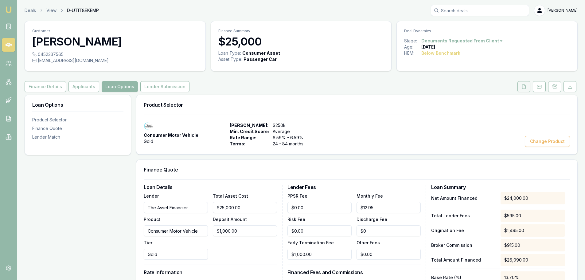
click at [523, 88] on icon at bounding box center [523, 86] width 5 height 5
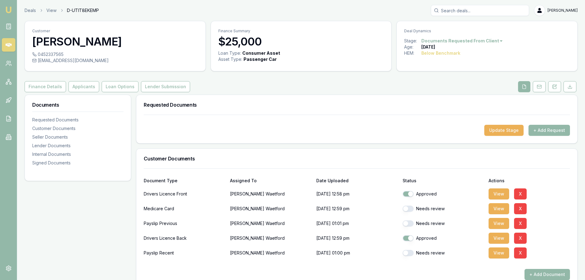
click at [405, 208] on button "button" at bounding box center [407, 208] width 11 height 6
checkbox input "true"
click at [408, 222] on button "button" at bounding box center [407, 223] width 11 height 6
checkbox input "true"
click at [412, 253] on button "button" at bounding box center [407, 252] width 11 height 6
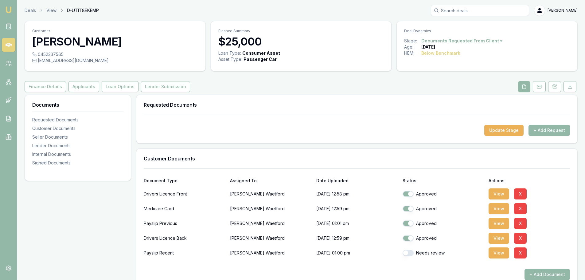
checkbox input "true"
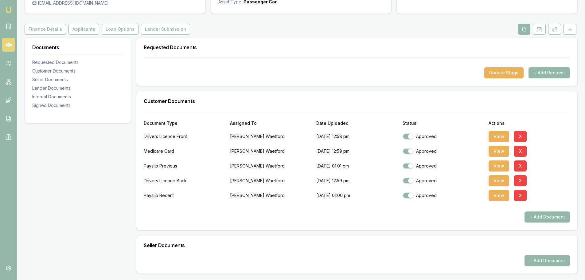
scroll to position [184, 0]
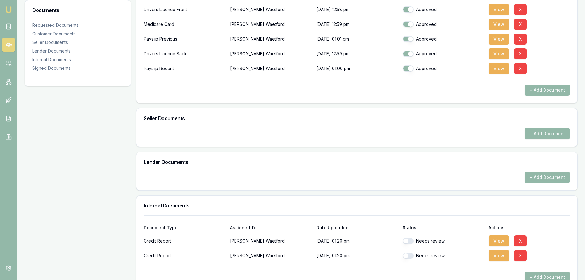
click at [409, 243] on button "button" at bounding box center [407, 240] width 11 height 6
checkbox input "true"
drag, startPoint x: 411, startPoint y: 253, endPoint x: 407, endPoint y: 248, distance: 6.2
click at [411, 253] on button "button" at bounding box center [407, 255] width 11 height 6
checkbox input "true"
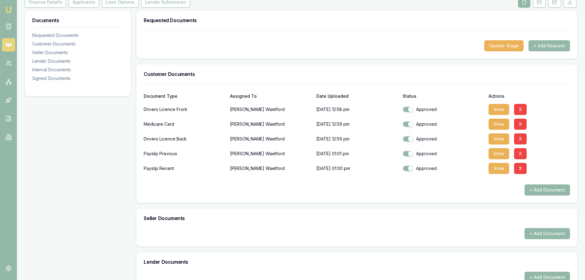
scroll to position [0, 0]
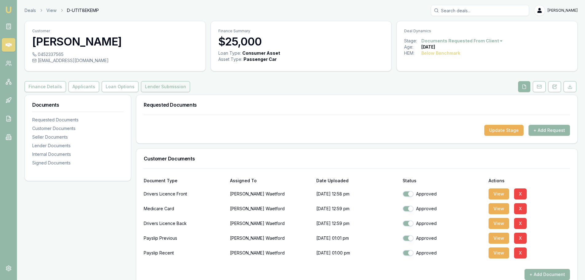
click at [174, 91] on button "Lender Submission" at bounding box center [165, 86] width 49 height 11
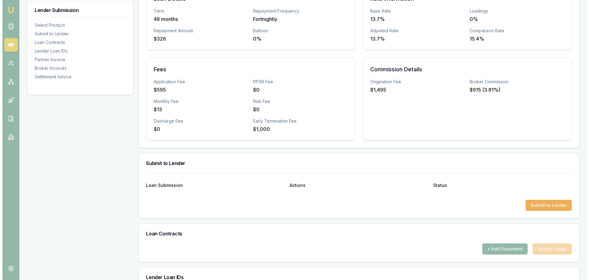
scroll to position [245, 0]
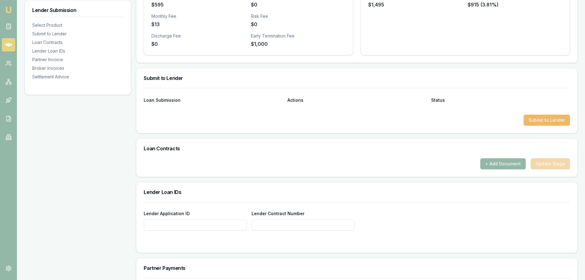
click at [546, 120] on button "Submit to Lender" at bounding box center [546, 119] width 46 height 11
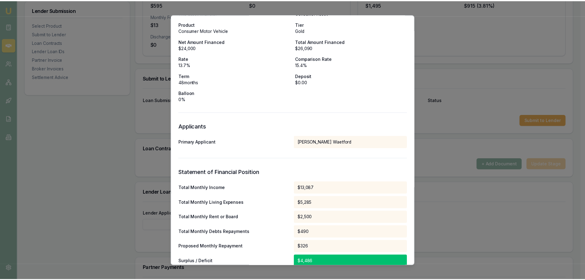
scroll to position [0, 0]
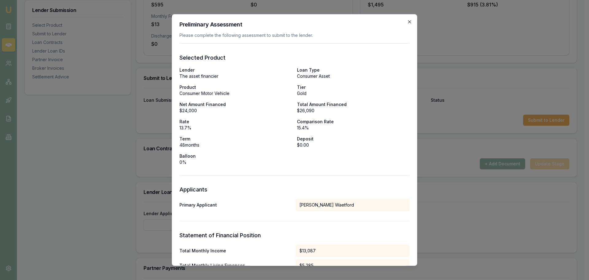
click at [407, 24] on icon "button" at bounding box center [409, 21] width 5 height 5
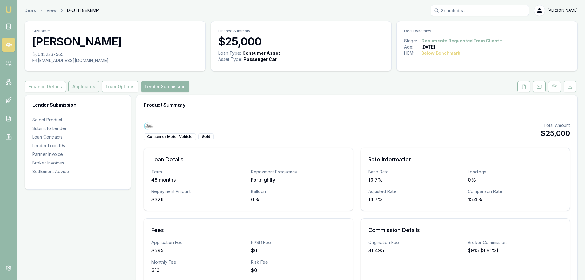
click at [85, 88] on button "Applicants" at bounding box center [83, 86] width 31 height 11
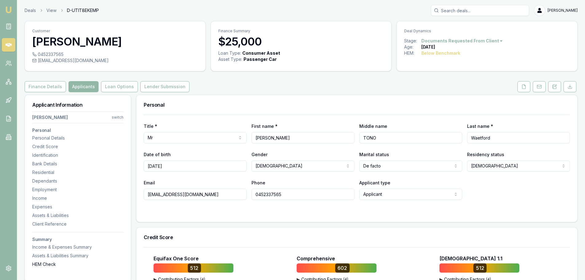
click at [55, 262] on div "HEM Check" at bounding box center [77, 264] width 91 height 6
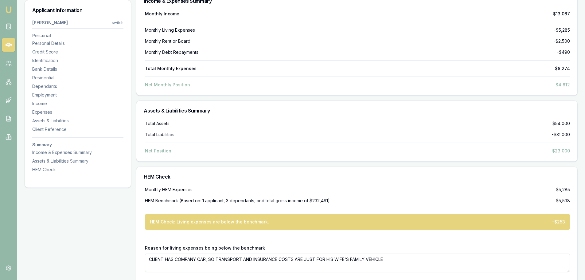
scroll to position [2554, 0]
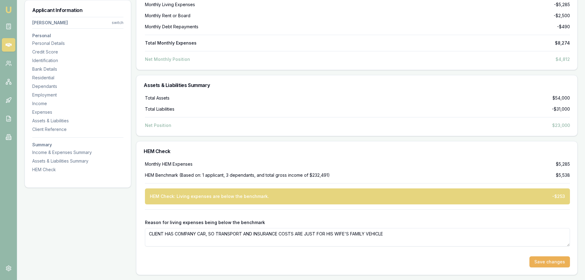
click at [541, 261] on button "Save changes" at bounding box center [549, 261] width 41 height 11
click at [49, 113] on div "Expenses" at bounding box center [77, 112] width 91 height 6
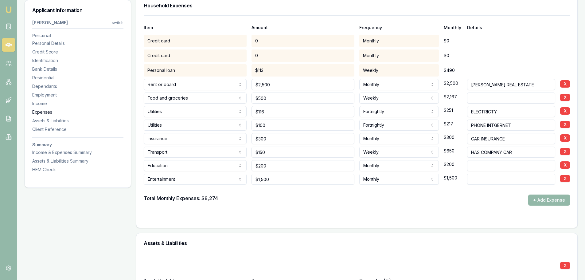
scroll to position [1466, 0]
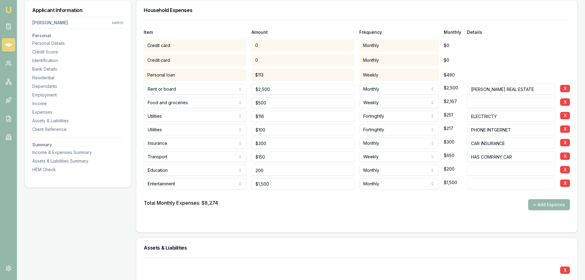
drag, startPoint x: 276, startPoint y: 171, endPoint x: 162, endPoint y: 170, distance: 113.5
click at [183, 170] on div "Education Rent or board Food and groceries Utilities Insurance Transport Health…" at bounding box center [357, 169] width 426 height 14
type input "$450"
click at [293, 214] on form "Item Amount Frequency Monthly Details Credit card 0 Monthly $0 Credit card 0 Mo…" at bounding box center [357, 122] width 426 height 205
click at [41, 168] on div "HEM Check" at bounding box center [77, 169] width 91 height 6
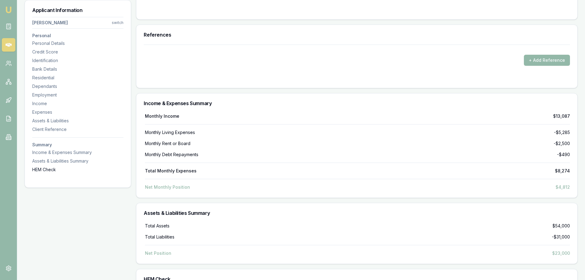
scroll to position [2554, 0]
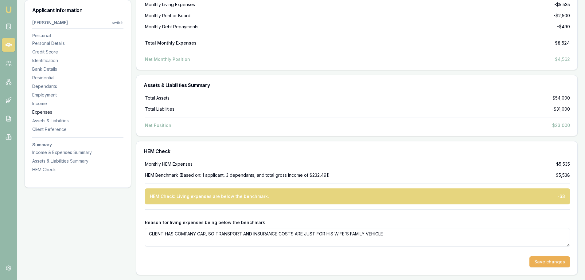
click at [44, 110] on div "Expenses" at bounding box center [77, 112] width 91 height 6
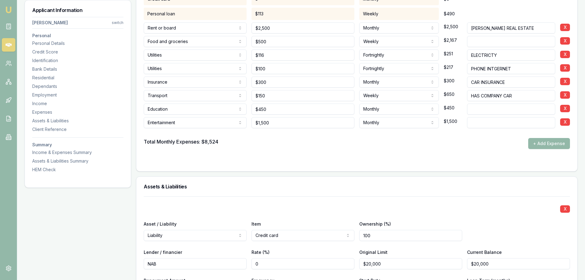
scroll to position [1466, 0]
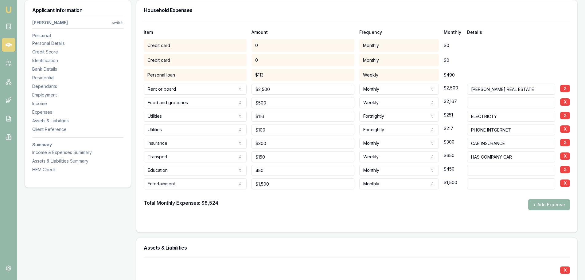
drag, startPoint x: 277, startPoint y: 172, endPoint x: 130, endPoint y: 168, distance: 147.0
click at [156, 170] on div "Education Rent or board Food and groceries Utilities Insurance Transport Health…" at bounding box center [357, 169] width 426 height 14
type input "$455"
click at [276, 199] on div "Total Monthly Expenses: $8,524 + Add Expense" at bounding box center [357, 204] width 426 height 11
click at [46, 169] on div "HEM Check" at bounding box center [77, 169] width 91 height 6
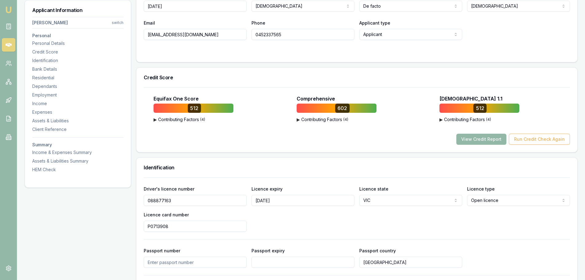
scroll to position [0, 0]
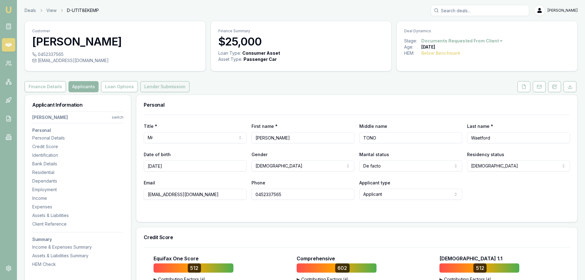
click at [164, 90] on button "Lender Submission" at bounding box center [164, 86] width 49 height 11
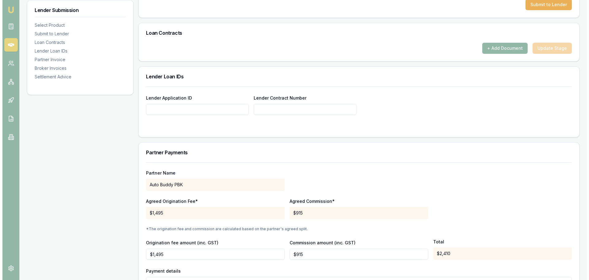
scroll to position [276, 0]
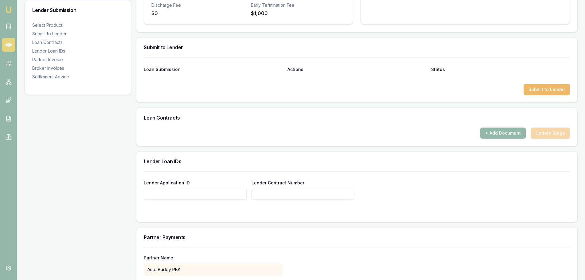
click at [547, 85] on button "Submit to Lender" at bounding box center [546, 89] width 46 height 11
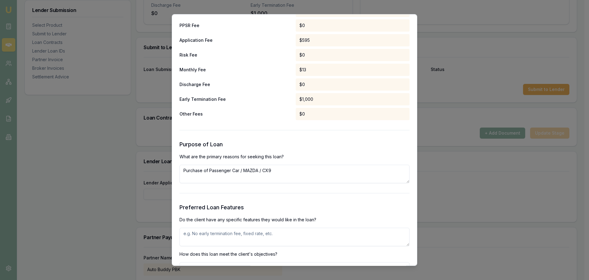
scroll to position [675, 0]
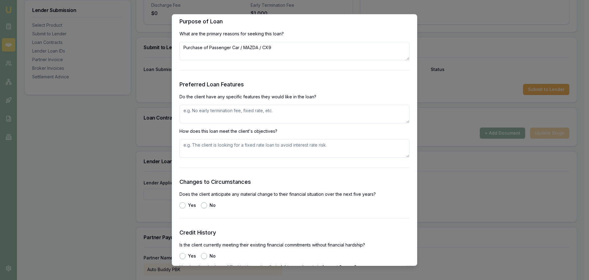
click at [238, 114] on textarea at bounding box center [295, 114] width 230 height 18
type textarea "FIXED RATE,"
type textarea "FIXED RATE"
click at [204, 206] on button "No" at bounding box center [204, 205] width 6 height 6
radio input "true"
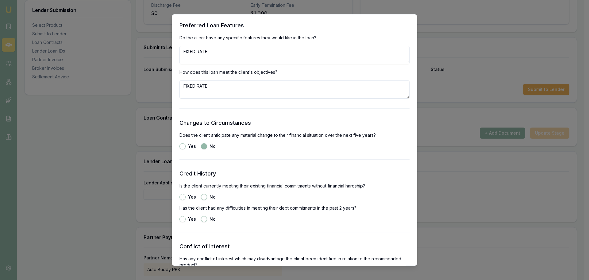
scroll to position [736, 0]
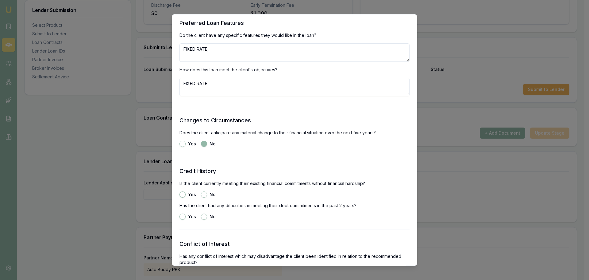
click at [183, 193] on button "Yes" at bounding box center [183, 194] width 6 height 6
radio input "true"
click at [203, 216] on button "No" at bounding box center [204, 216] width 6 height 6
radio input "true"
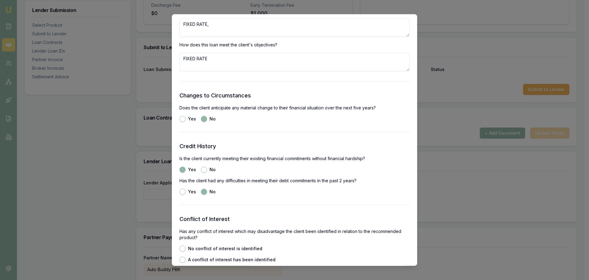
scroll to position [890, 0]
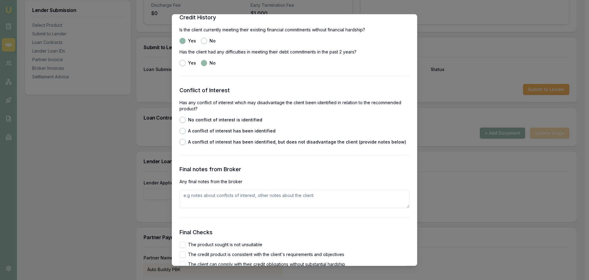
click at [183, 121] on button "No conflict of interest is identified" at bounding box center [183, 120] width 6 height 6
radio input "true"
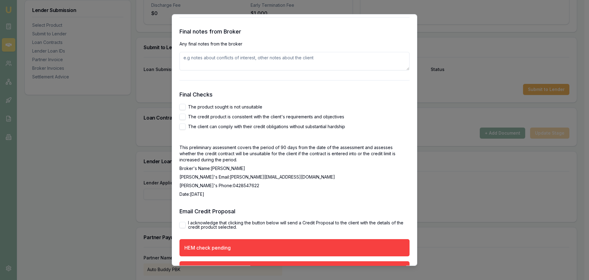
scroll to position [1043, 0]
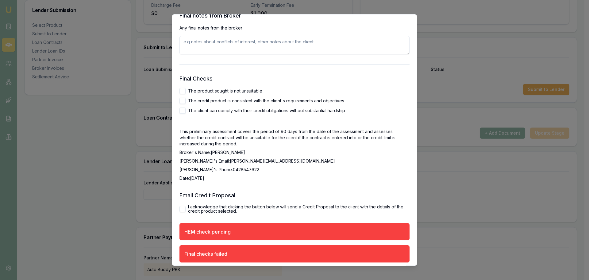
click at [183, 90] on button "The product sought is not unsuitable" at bounding box center [183, 91] width 6 height 6
checkbox input "true"
click at [183, 101] on button "The credit product is consistent with the client's requirements and objectives" at bounding box center [183, 101] width 6 height 6
checkbox input "true"
click at [183, 111] on button "The client can comply with their credit obligations without substantial hardship" at bounding box center [183, 110] width 6 height 6
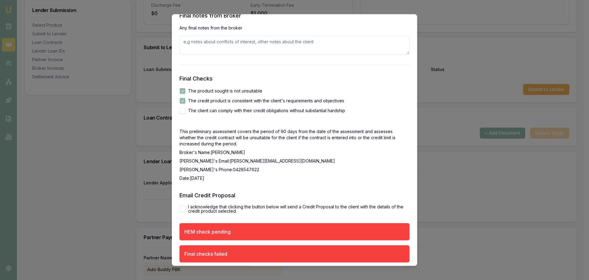
checkbox input "true"
click at [182, 207] on button "I acknowledge that clicking the button below will send a Credit Proposal to the…" at bounding box center [183, 209] width 6 height 6
checkbox input "true"
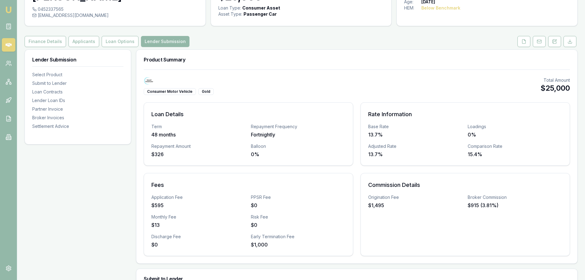
scroll to position [0, 0]
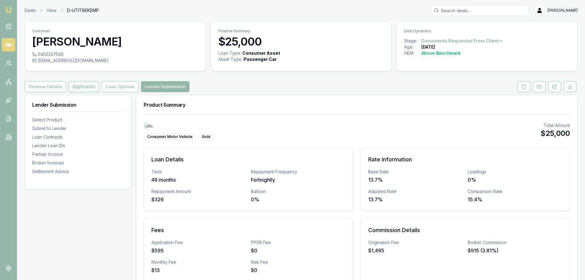
click at [81, 87] on button "Applicants" at bounding box center [83, 86] width 31 height 11
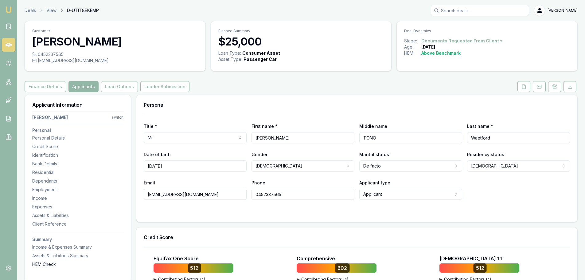
click at [50, 262] on div "HEM Check" at bounding box center [77, 264] width 91 height 6
click at [169, 85] on button "Lender Submission" at bounding box center [164, 86] width 49 height 11
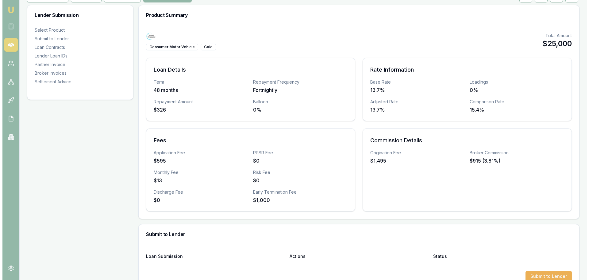
scroll to position [153, 0]
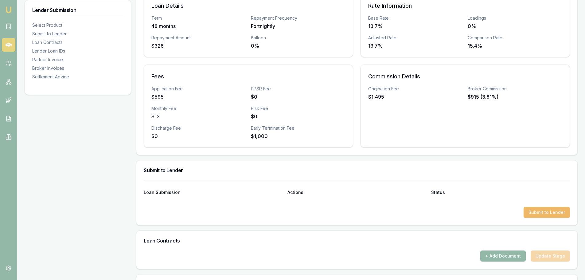
click at [540, 213] on button "Submit to Lender" at bounding box center [546, 212] width 46 height 11
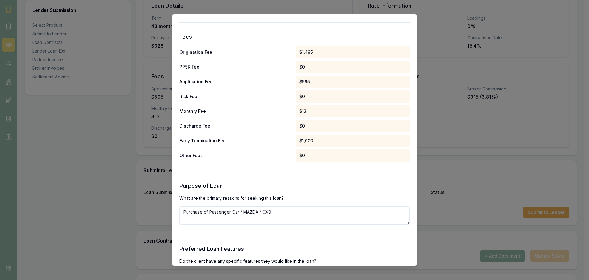
scroll to position [600, 0]
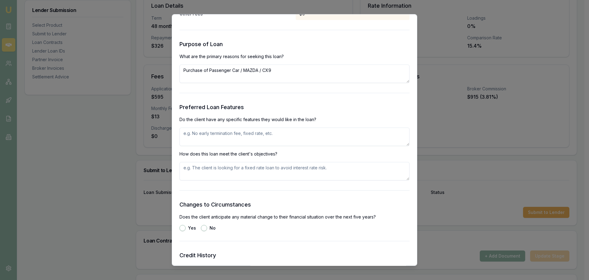
click at [218, 136] on textarea at bounding box center [295, 136] width 230 height 18
type textarea "FIXED RATE"
type button "yes"
click at [204, 230] on button "No" at bounding box center [204, 228] width 6 height 6
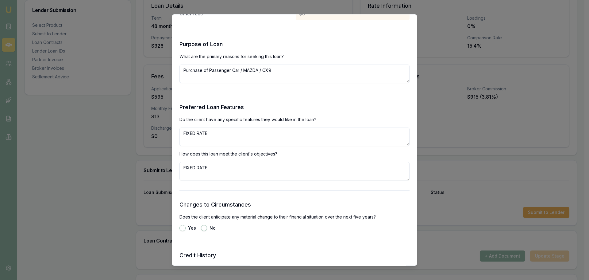
radio input "true"
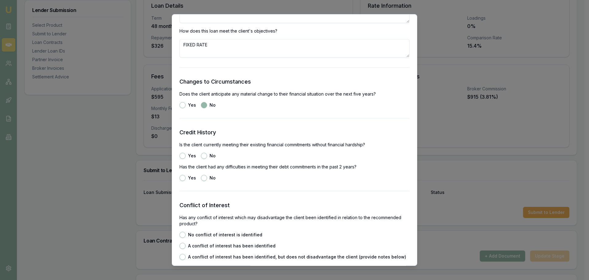
click at [182, 157] on button "Yes" at bounding box center [183, 155] width 6 height 6
radio input "true"
click at [203, 179] on button "No" at bounding box center [204, 178] width 6 height 6
radio input "true"
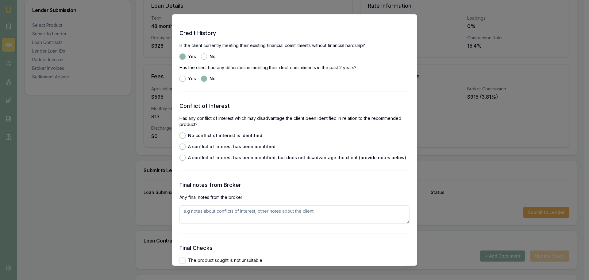
scroll to position [876, 0]
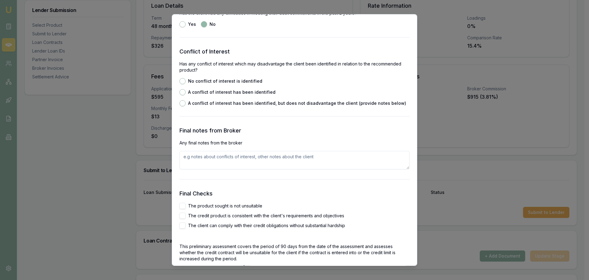
click at [182, 81] on button "No conflict of interest is identified" at bounding box center [183, 81] width 6 height 6
click at [182, 94] on button "A conflict of interest has been identified" at bounding box center [183, 92] width 6 height 6
radio input "false"
click at [182, 103] on button "A conflict of interest has been identified, but does not disadvantage the clien…" at bounding box center [183, 103] width 6 height 6
radio input "false"
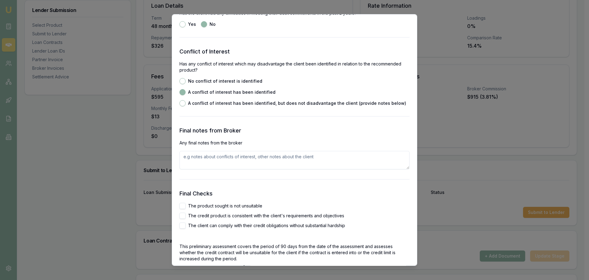
radio input "true"
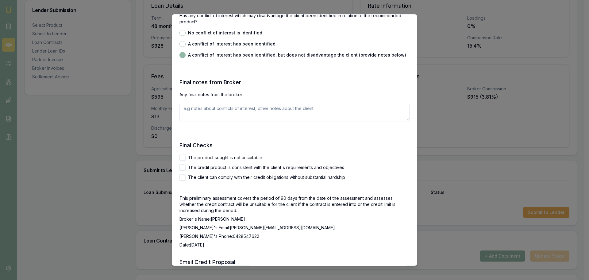
scroll to position [968, 0]
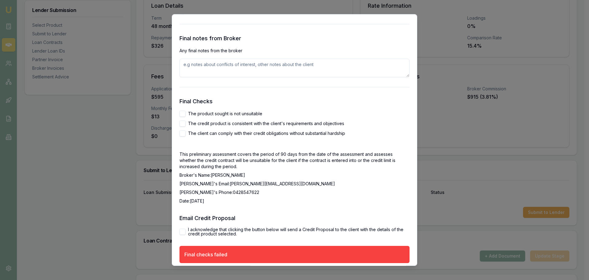
click at [183, 112] on button "The product sought is not unsuitable" at bounding box center [183, 113] width 6 height 6
checkbox input "true"
click at [183, 123] on button "The credit product is consistent with the client's requirements and objectives" at bounding box center [183, 123] width 6 height 6
checkbox input "true"
click at [182, 134] on button "The client can comply with their credit obligations without substantial hardship" at bounding box center [183, 133] width 6 height 6
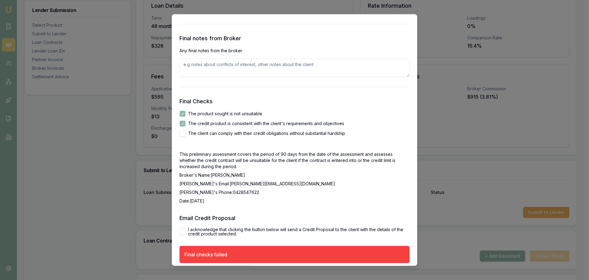
checkbox input "true"
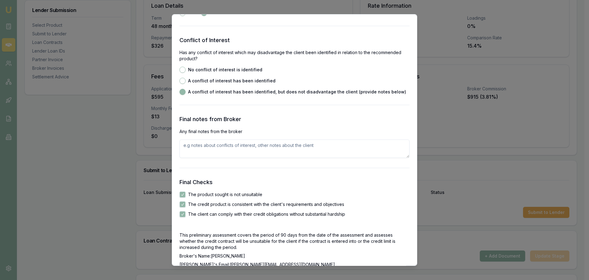
scroll to position [845, 0]
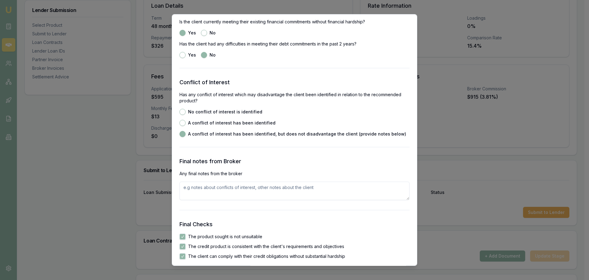
drag, startPoint x: 182, startPoint y: 111, endPoint x: 198, endPoint y: 119, distance: 17.6
click at [183, 111] on button "No conflict of interest is identified" at bounding box center [183, 112] width 6 height 6
radio input "true"
radio input "false"
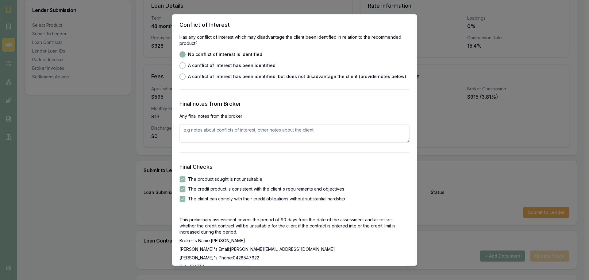
scroll to position [994, 0]
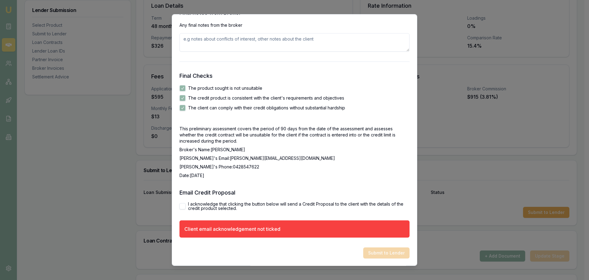
click at [183, 206] on button "I acknowledge that clicking the button below will send a Credit Proposal to the…" at bounding box center [183, 206] width 6 height 6
checkbox input "true"
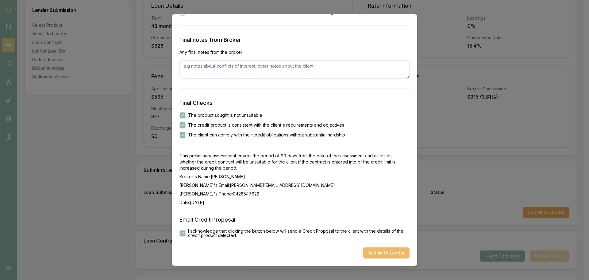
click at [374, 253] on button "Submit to Lender" at bounding box center [386, 252] width 46 height 11
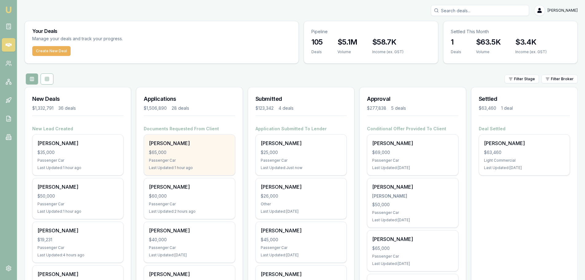
click at [183, 142] on div "[PERSON_NAME]" at bounding box center [189, 142] width 81 height 7
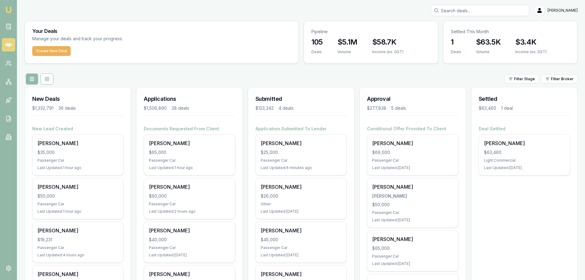
click at [150, 81] on div "Filter Stage Filter Broker" at bounding box center [301, 78] width 553 height 11
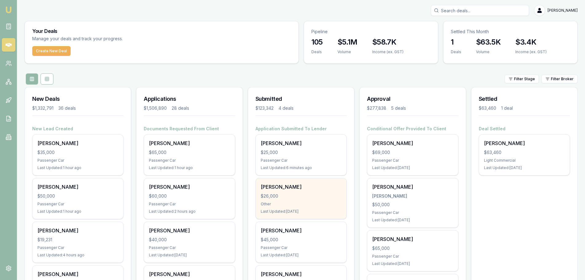
click at [311, 201] on div "Other" at bounding box center [301, 203] width 81 height 5
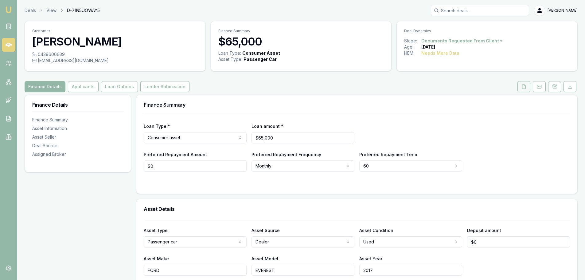
click at [525, 85] on icon at bounding box center [523, 86] width 5 height 5
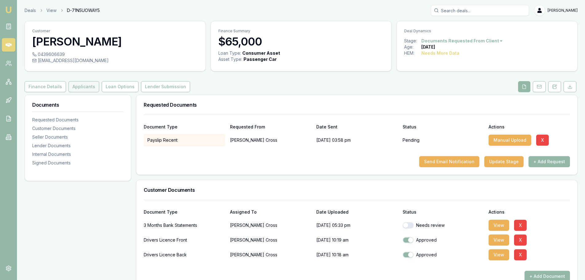
click at [77, 87] on button "Applicants" at bounding box center [83, 86] width 31 height 11
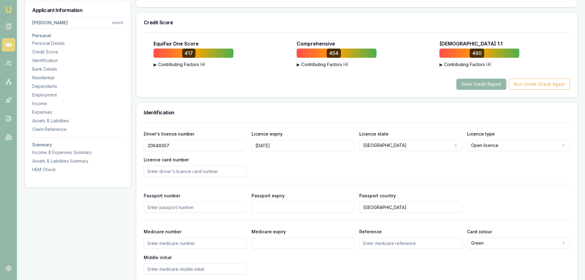
scroll to position [215, 0]
click at [51, 95] on div "Employment" at bounding box center [77, 95] width 91 height 6
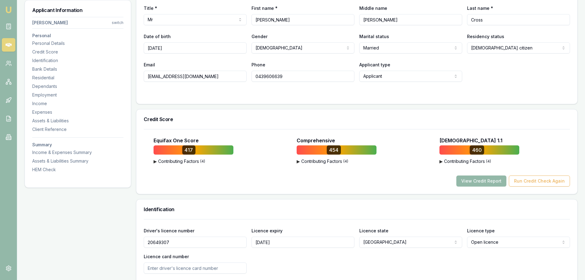
scroll to position [0, 0]
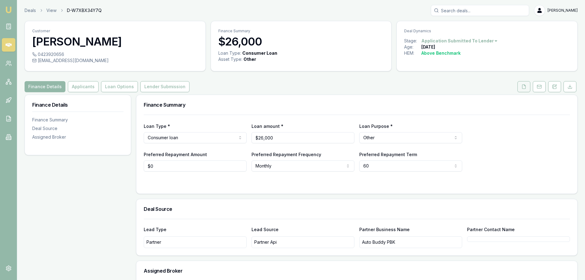
click at [525, 88] on icon at bounding box center [523, 86] width 5 height 5
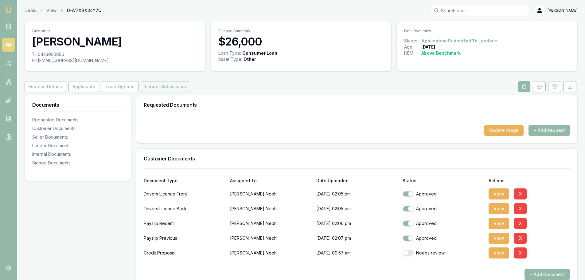
click at [148, 85] on button "Lender Submission" at bounding box center [165, 86] width 49 height 11
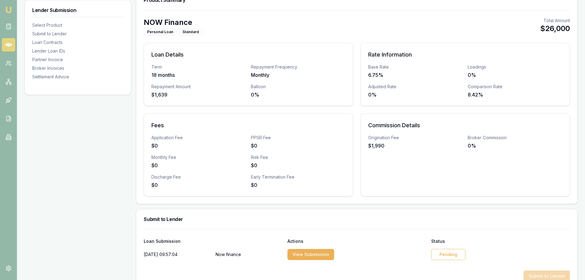
scroll to position [215, 0]
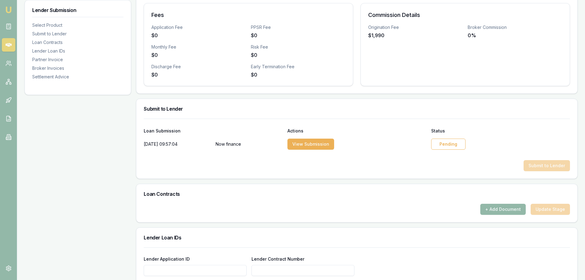
click at [449, 141] on div "Pending" at bounding box center [448, 143] width 34 height 11
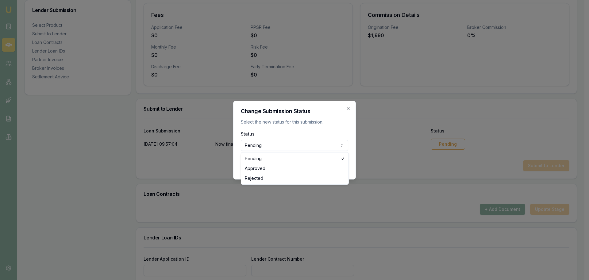
select select "APPROVED"
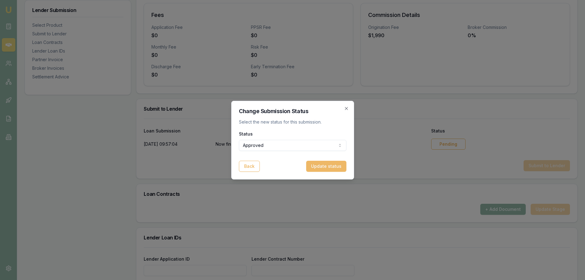
click at [333, 165] on button "Update status" at bounding box center [326, 165] width 40 height 11
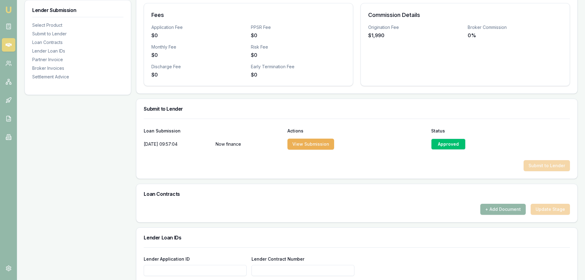
click at [345, 96] on div "Product Summary Personal Loan Standard Total Amount $26,000 Loan Details Term 1…" at bounding box center [356, 244] width 441 height 729
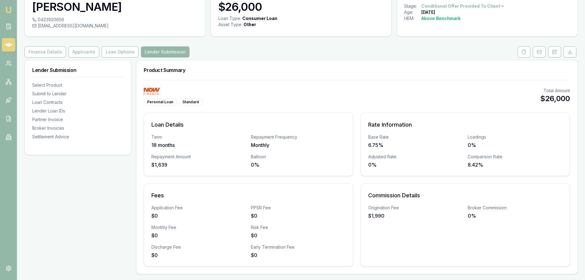
scroll to position [0, 0]
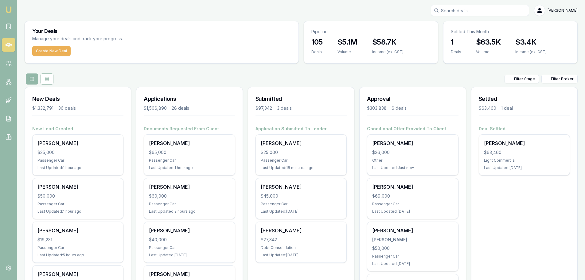
click at [269, 82] on div "Filter Stage Filter Broker" at bounding box center [301, 78] width 553 height 11
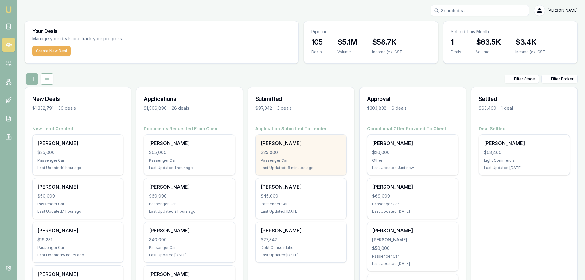
click at [316, 146] on div "[PERSON_NAME]" at bounding box center [301, 142] width 81 height 7
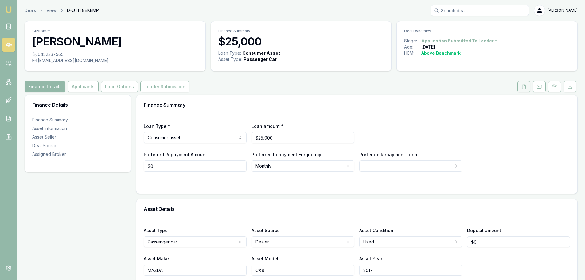
click at [526, 85] on button at bounding box center [523, 86] width 13 height 11
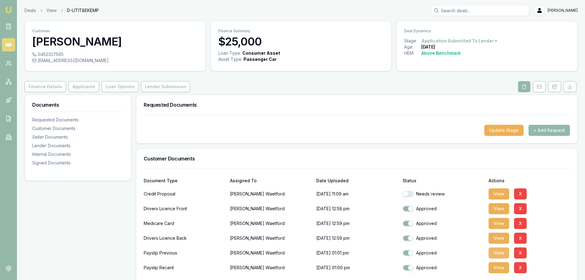
click at [497, 253] on button "View" at bounding box center [498, 252] width 21 height 11
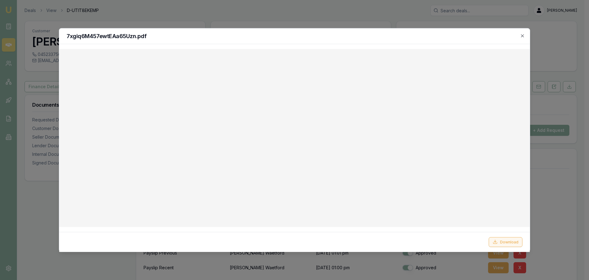
click at [505, 242] on button "Download" at bounding box center [506, 242] width 34 height 10
click at [427, 32] on div "7xgiq6M457ewtEAa65Uzn.pdf" at bounding box center [294, 36] width 471 height 16
click at [521, 36] on icon "button" at bounding box center [522, 35] width 5 height 5
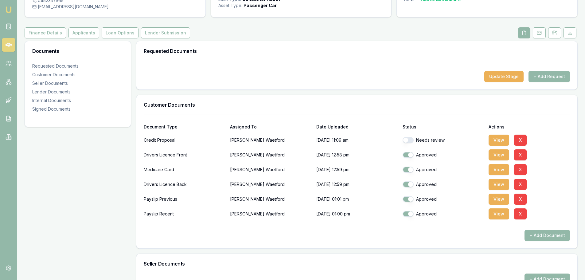
scroll to position [61, 0]
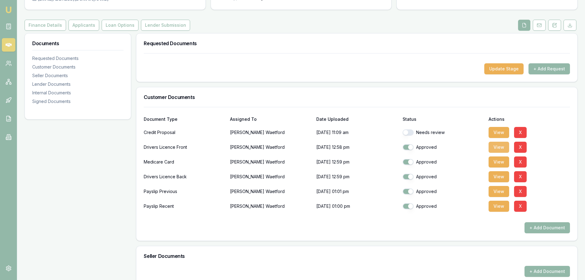
click at [501, 146] on button "View" at bounding box center [498, 146] width 21 height 11
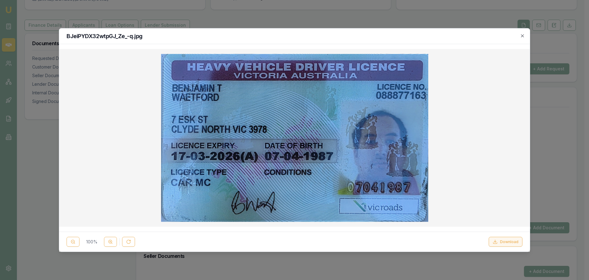
click at [506, 239] on button "Download" at bounding box center [506, 242] width 34 height 10
click at [520, 36] on icon "button" at bounding box center [522, 35] width 5 height 5
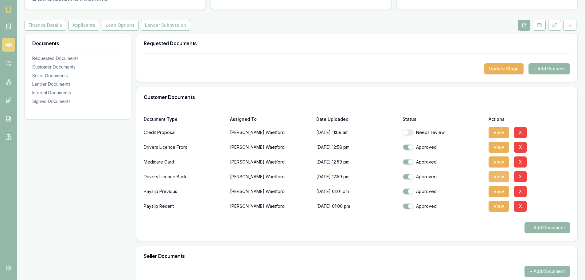
click at [499, 176] on button "View" at bounding box center [498, 176] width 21 height 11
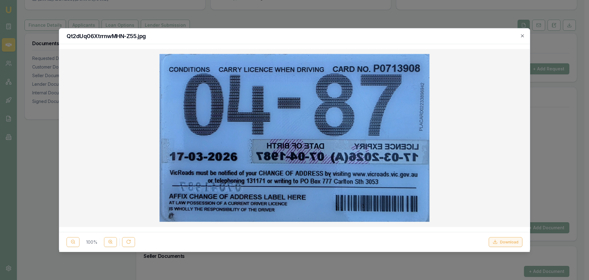
click at [500, 241] on button "Download" at bounding box center [506, 242] width 34 height 10
click at [347, 33] on h2 "Qt2dUq06XtrrnwMHN-Z55.jpg" at bounding box center [295, 36] width 456 height 6
click at [522, 37] on icon "button" at bounding box center [522, 35] width 3 height 3
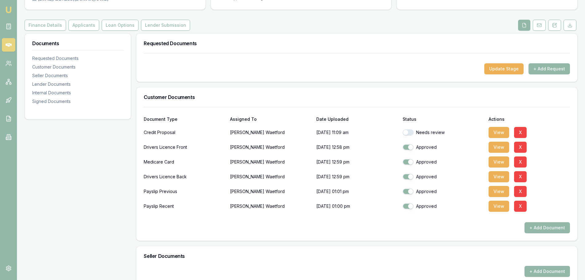
click at [325, 42] on h3 "Requested Documents" at bounding box center [357, 43] width 426 height 5
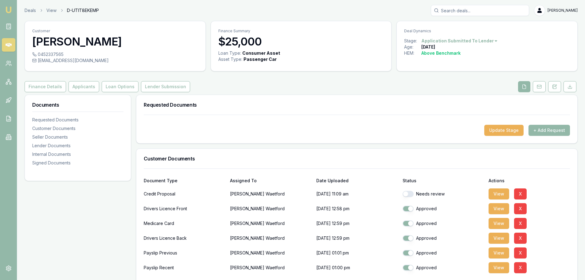
click at [363, 88] on div "Finance Details Applicants Loan Options Lender Submission" at bounding box center [301, 86] width 553 height 11
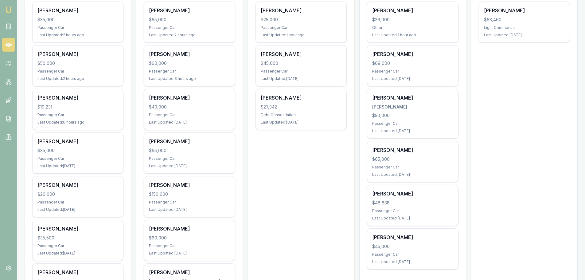
scroll to position [245, 0]
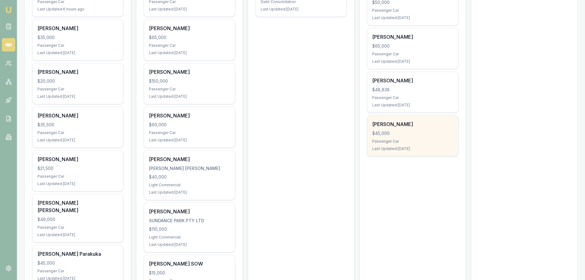
click at [423, 132] on div "$45,000" at bounding box center [412, 133] width 81 height 6
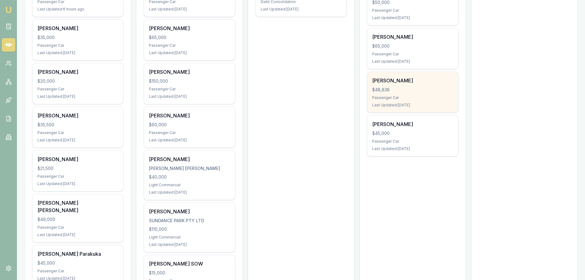
click at [384, 100] on div "Lisa Ruprecht $48,838 Passenger Car Last Updated: 11 days ago" at bounding box center [412, 92] width 91 height 41
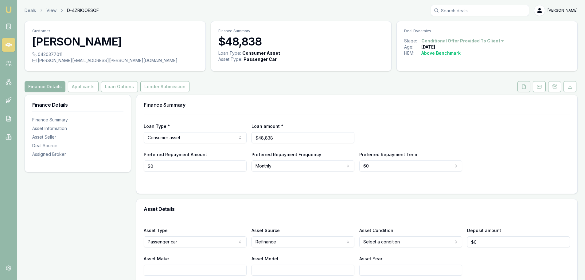
click at [524, 86] on polyline at bounding box center [524, 84] width 1 height 1
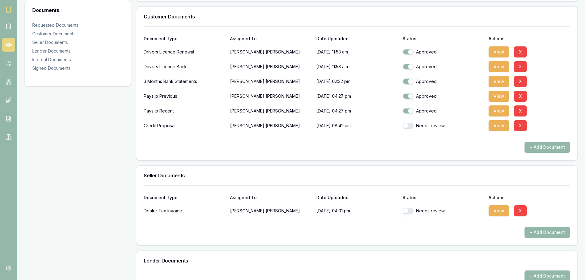
scroll to position [153, 0]
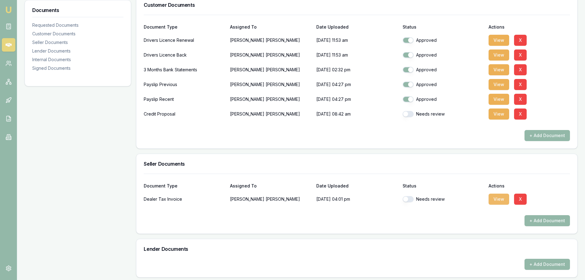
click at [500, 199] on button "View" at bounding box center [498, 198] width 21 height 11
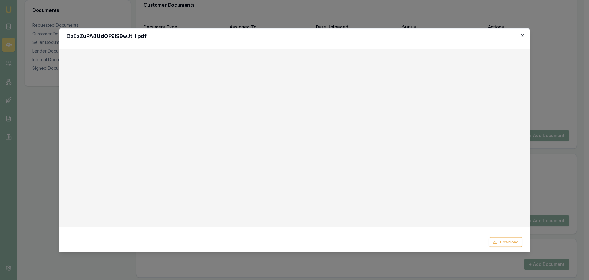
click at [522, 37] on icon "button" at bounding box center [522, 35] width 5 height 5
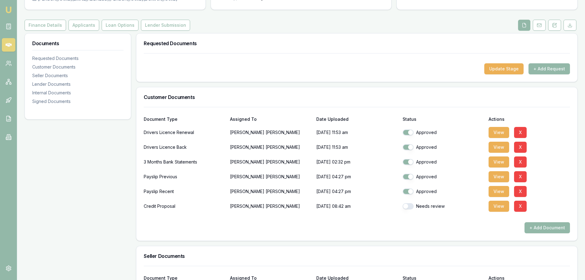
scroll to position [0, 0]
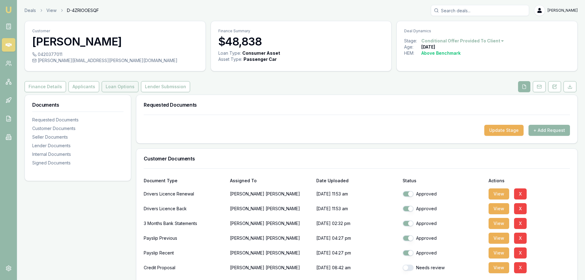
click at [114, 82] on button "Loan Options" at bounding box center [120, 86] width 37 height 11
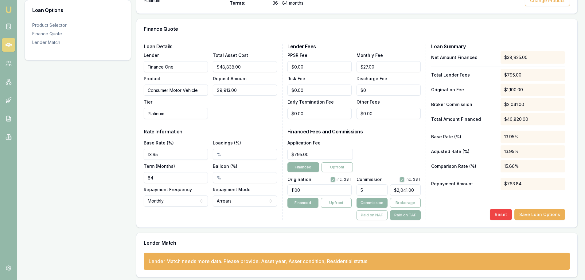
scroll to position [143, 0]
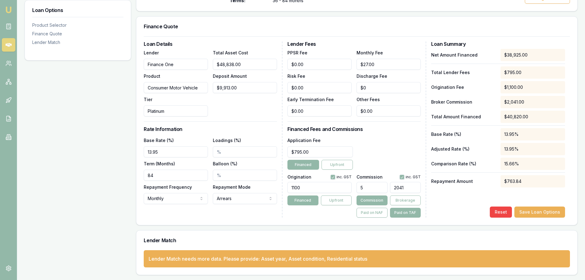
click at [416, 185] on input "2041" at bounding box center [405, 187] width 31 height 11
type input "204"
type input "0.04899559039686428"
type input "20"
type input "0.004899559039686428"
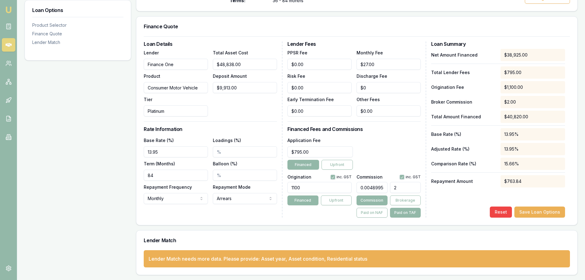
type input "$0.00"
type input "0.0000048995590396864285"
type input "0.002"
type input "0.000005144536991670749"
type input "0.0021"
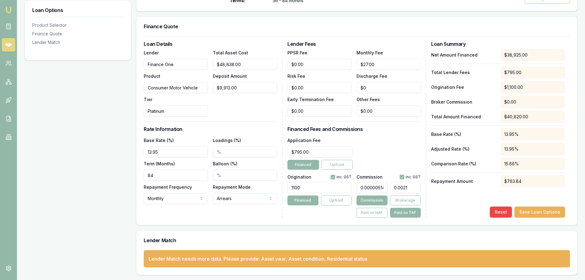
type input "0.0000052425281724644785"
type input "0.00214"
type input "0.000005144536991670749"
type input "0.0021"
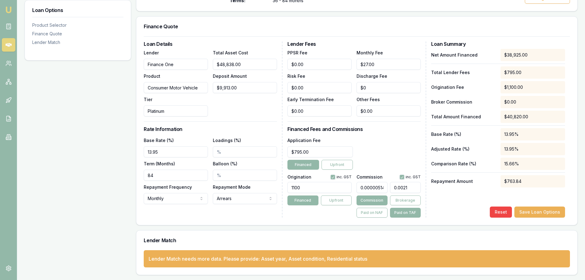
type input "0.0000048995590396864285"
type input "0.0"
type input "0.04899559039686428"
type input "20.0"
type input "0.514453699167075"
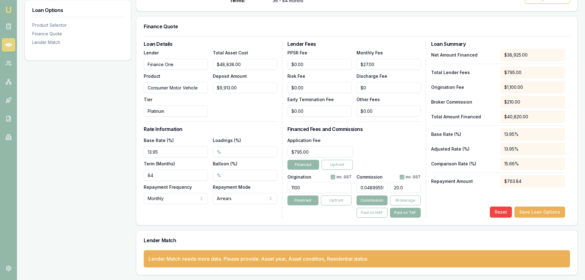
type input "210.0"
type input "5.242528172464478"
type input "2140.0"
type input "0.5242528172464478"
type input "214.0.0"
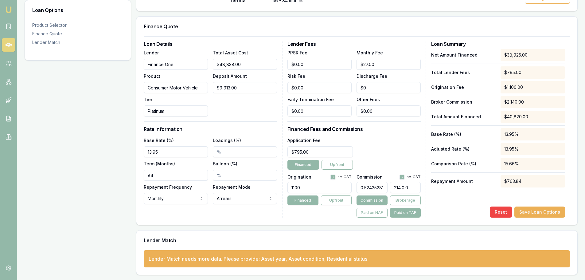
type input "5.242528172464478"
type input "2140.0"
type input "5.244487996080354"
type input "2140.80"
type input "5.244683978441941"
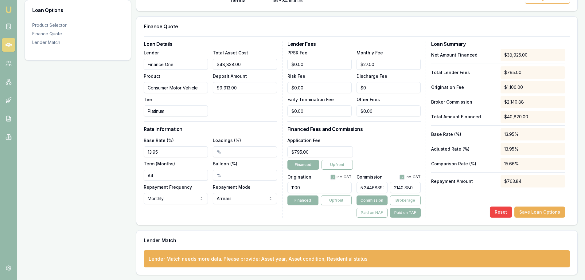
type input "$2,140.88"
click at [450, 203] on div "Net Amount Financed $38,925.00 Total Lender Fees $795.00 Origination Fee $1,100…" at bounding box center [498, 133] width 134 height 168
drag, startPoint x: 391, startPoint y: 64, endPoint x: 221, endPoint y: 62, distance: 169.4
click at [266, 63] on div "Loan Details Lender Finance One Product Consumer Motor Vehicle Tier Platinum To…" at bounding box center [357, 129] width 426 height 176
type input "$18.00"
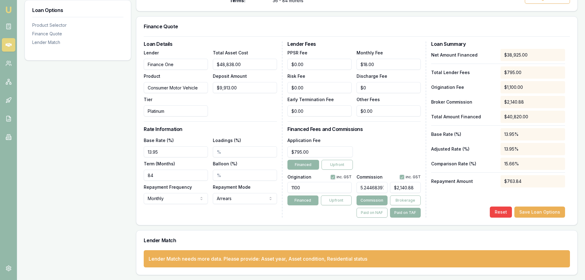
click at [398, 145] on div "Application Fee $795.00 Financed Upfront" at bounding box center [353, 152] width 133 height 33
click at [532, 211] on button "Save Loan Options" at bounding box center [539, 211] width 51 height 11
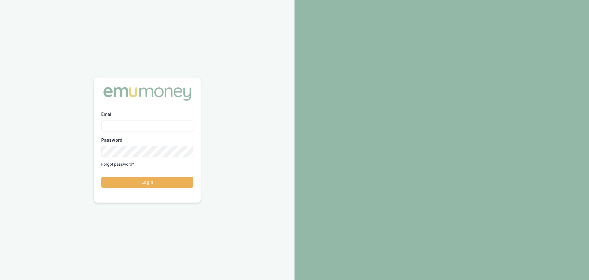
click at [156, 127] on input "Email" at bounding box center [147, 125] width 92 height 11
type input "erin.shield@emumoney.com.au"
click at [184, 180] on button "Login" at bounding box center [147, 181] width 92 height 11
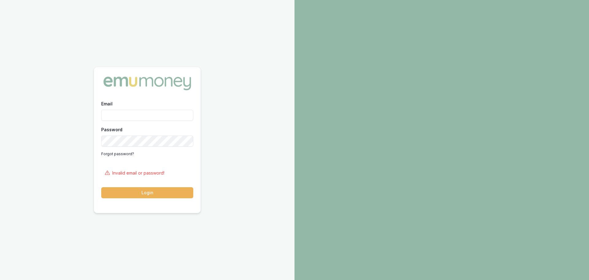
click at [131, 117] on input "Email" at bounding box center [147, 115] width 92 height 11
type input "erin.shield@emumoney.com.au"
click at [101, 187] on button "Login" at bounding box center [147, 192] width 92 height 11
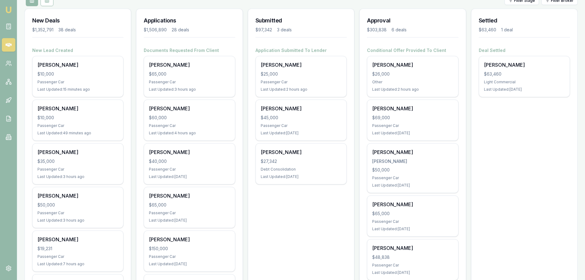
scroll to position [184, 0]
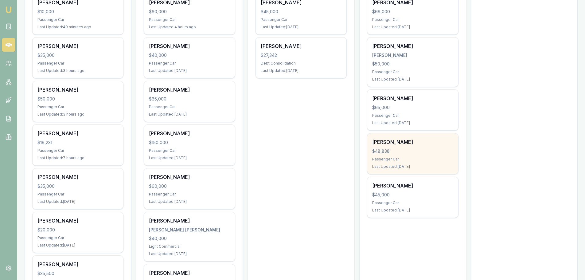
click at [406, 156] on div "[PERSON_NAME] $48,838 Passenger Car Last Updated: [DATE]" at bounding box center [412, 153] width 91 height 41
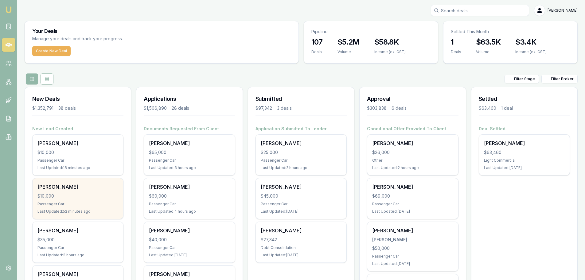
click at [80, 203] on div "Passenger Car" at bounding box center [77, 203] width 81 height 5
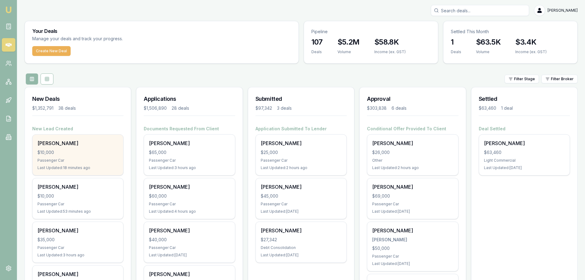
click at [77, 147] on div "Kristel Buttigieg $10,000 Passenger Car Last Updated: 18 minutes ago" at bounding box center [78, 154] width 91 height 41
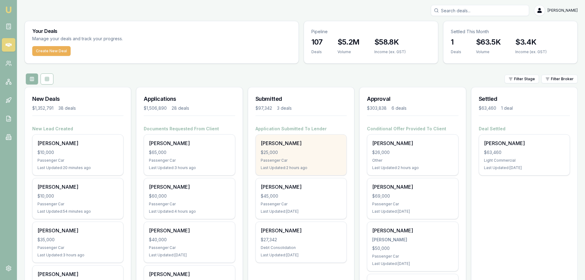
click at [294, 160] on div "Passenger Car" at bounding box center [301, 160] width 81 height 5
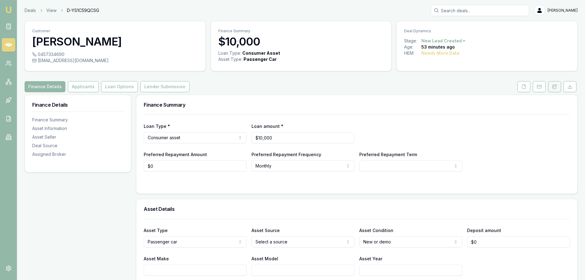
click at [557, 87] on button at bounding box center [554, 86] width 13 height 11
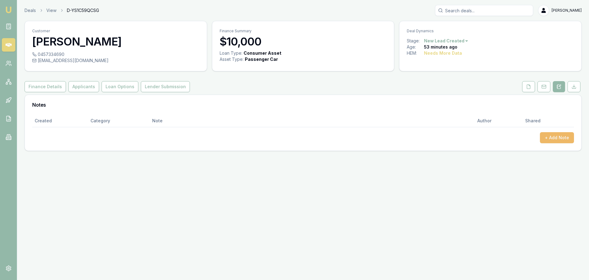
click at [554, 137] on button "+ Add Note" at bounding box center [557, 137] width 34 height 11
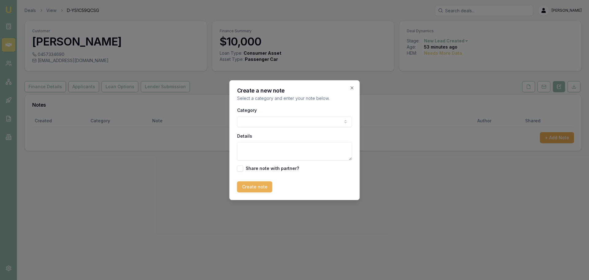
click at [271, 122] on body "Emu Broker Deals View D-YS1C59QCSG [PERSON_NAME] Toggle Menu Customer [PERSON_N…" at bounding box center [294, 140] width 589 height 280
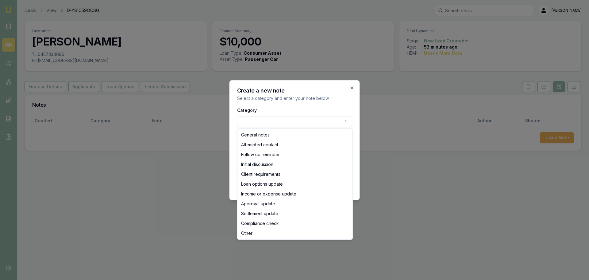
select select "ATTEMPTED_CONTACT"
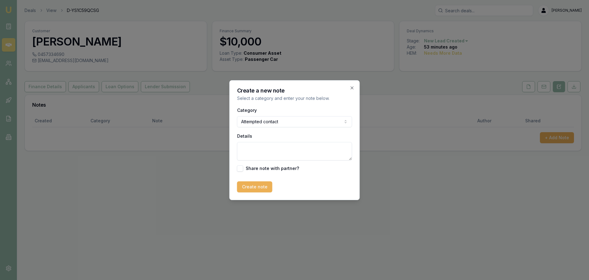
click at [265, 149] on textarea "Details" at bounding box center [294, 151] width 115 height 18
type textarea "sent itnro text"
click at [253, 187] on button "Create note" at bounding box center [254, 186] width 35 height 11
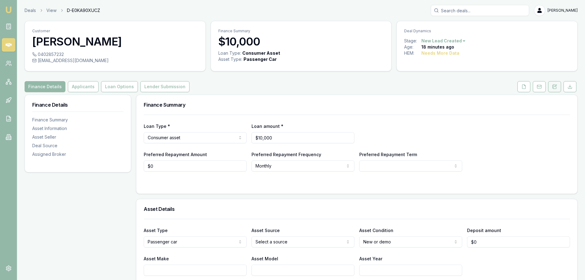
click at [558, 86] on button at bounding box center [554, 86] width 13 height 11
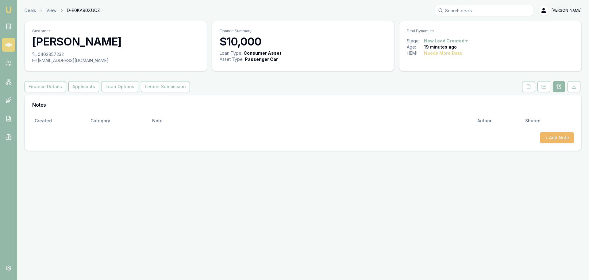
click at [563, 137] on button "+ Add Note" at bounding box center [557, 137] width 34 height 11
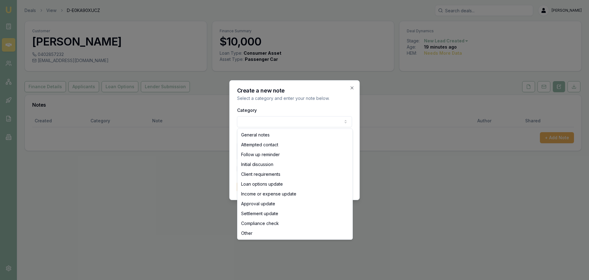
click at [328, 121] on body "Emu Broker Deals View D-E0KA90XUCZ Erin Shield Toggle Menu Customer Kristel But…" at bounding box center [294, 140] width 589 height 280
select select "ATTEMPTED_CONTACT"
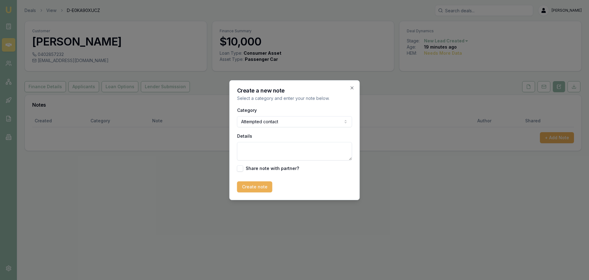
click at [257, 149] on textarea "Details" at bounding box center [294, 151] width 115 height 18
type textarea "sent itnro text"
click at [257, 184] on button "Create note" at bounding box center [254, 186] width 35 height 11
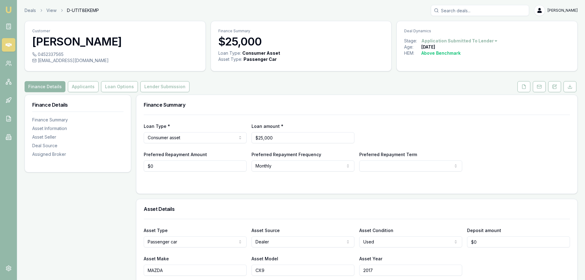
click at [284, 90] on div "Finance Details Applicants Loan Options Lender Submission" at bounding box center [301, 86] width 553 height 11
click at [523, 87] on icon at bounding box center [523, 86] width 5 height 5
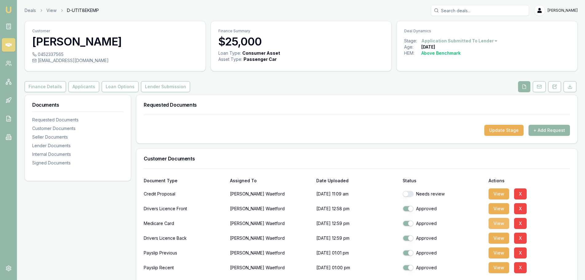
click at [501, 225] on button "View" at bounding box center [498, 223] width 21 height 11
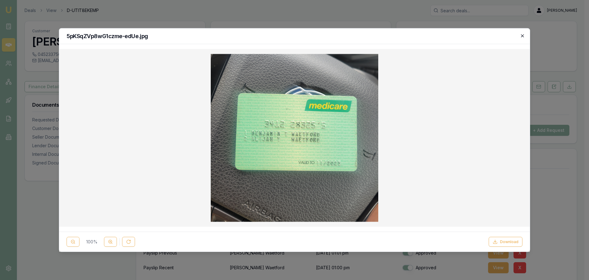
click at [524, 33] on icon "button" at bounding box center [522, 35] width 5 height 5
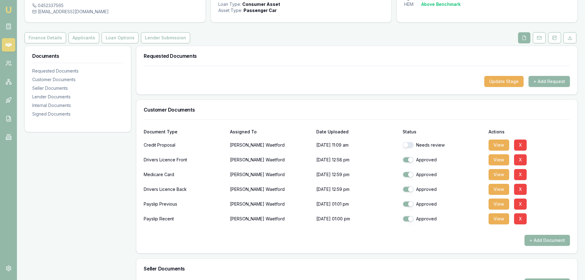
scroll to position [61, 0]
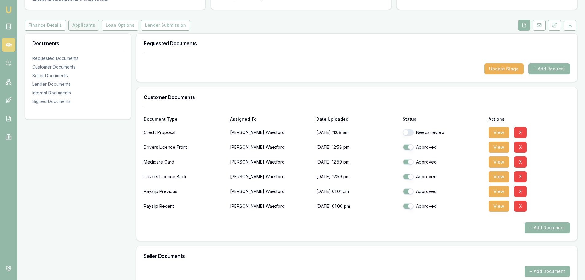
click at [78, 25] on button "Applicants" at bounding box center [83, 25] width 31 height 11
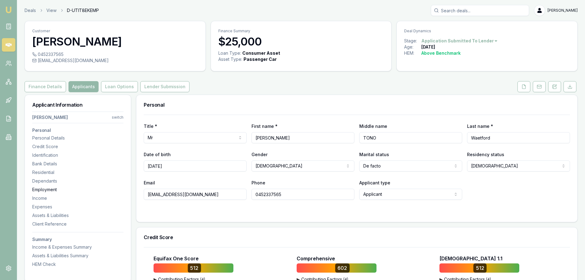
click at [48, 191] on div "Employment" at bounding box center [77, 189] width 91 height 6
click at [154, 89] on button "Lender Submission" at bounding box center [164, 86] width 49 height 11
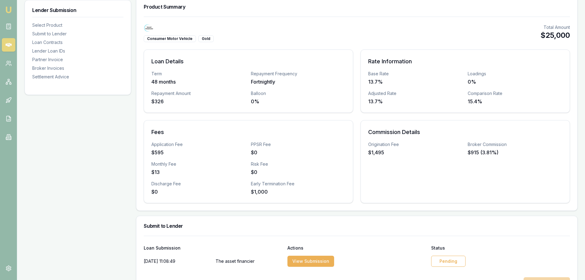
scroll to position [184, 0]
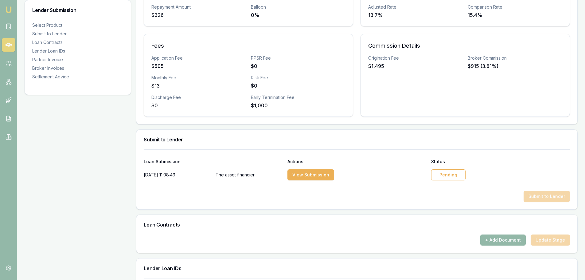
click at [447, 172] on div "Pending" at bounding box center [448, 174] width 34 height 11
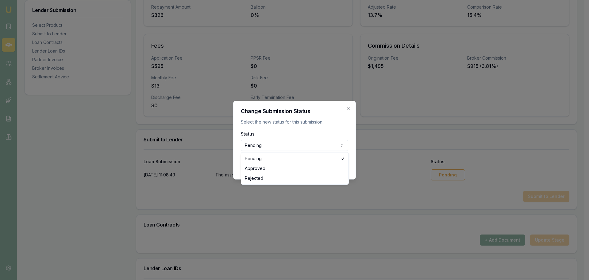
select select "APPROVED"
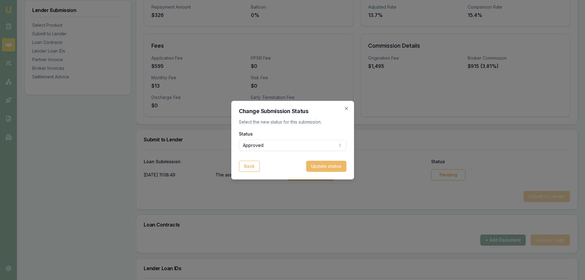
click at [339, 168] on button "Update status" at bounding box center [326, 165] width 40 height 11
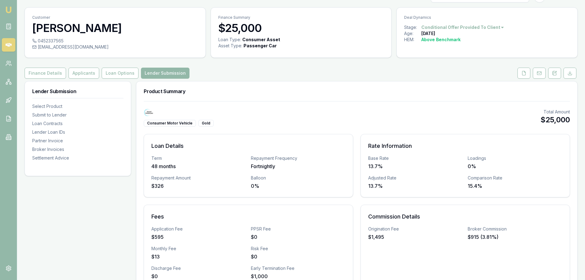
scroll to position [0, 0]
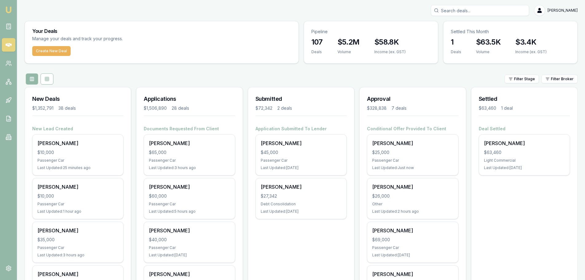
click at [461, 11] on input "Search deals" at bounding box center [479, 10] width 98 height 11
type input "0435039151"
click at [490, 45] on p "Deal ID: D-01DG3I3Z66" at bounding box center [479, 46] width 93 height 5
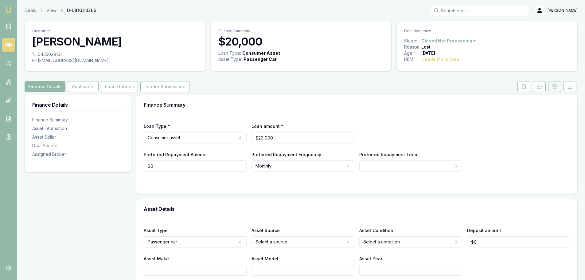
click at [556, 86] on icon at bounding box center [554, 86] width 5 height 5
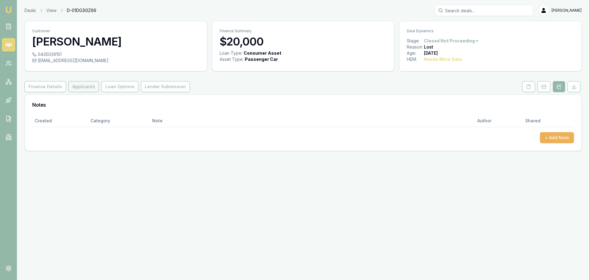
click at [89, 85] on button "Applicants" at bounding box center [83, 86] width 31 height 11
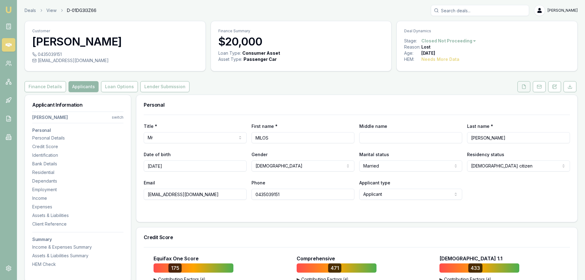
click at [522, 85] on icon at bounding box center [523, 86] width 3 height 4
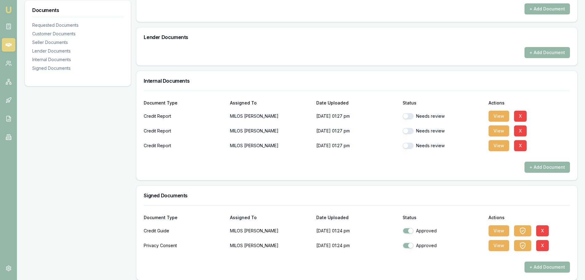
scroll to position [284, 0]
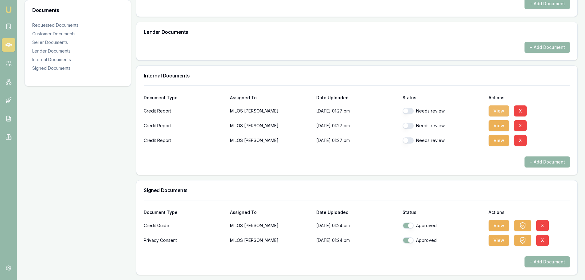
click at [502, 112] on button "View" at bounding box center [498, 110] width 21 height 11
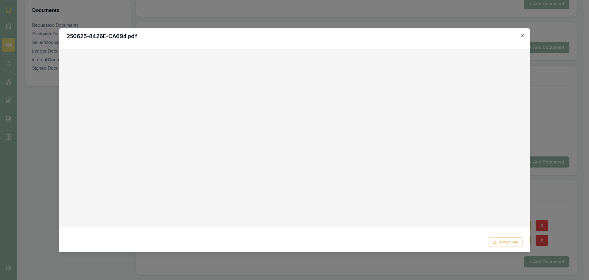
click at [523, 34] on icon "button" at bounding box center [522, 35] width 5 height 5
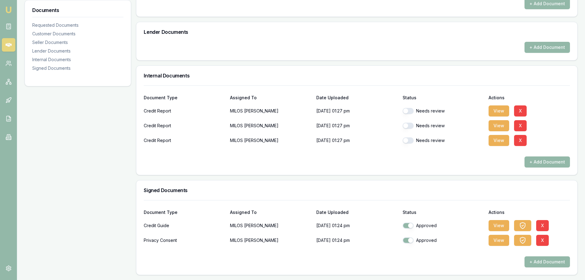
click at [104, 114] on div "Documents Requested Documents Customer Documents Seller Documents Lender Docume…" at bounding box center [78, 42] width 106 height 465
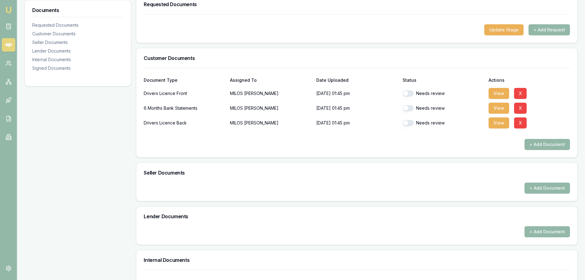
scroll to position [0, 0]
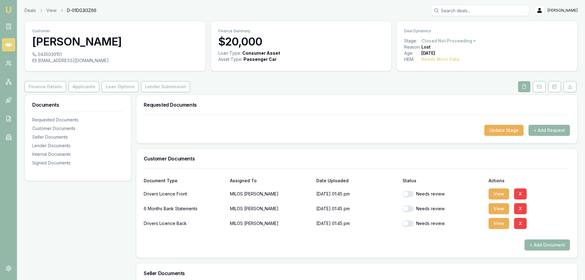
click at [6, 44] on icon at bounding box center [9, 45] width 6 height 4
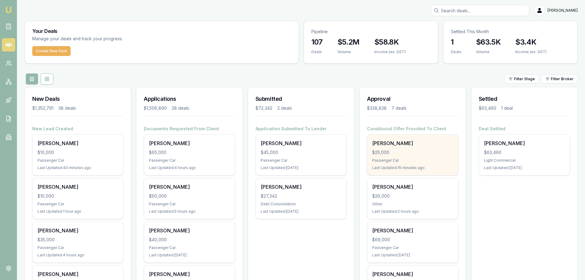
click at [420, 144] on div "[PERSON_NAME]" at bounding box center [412, 142] width 81 height 7
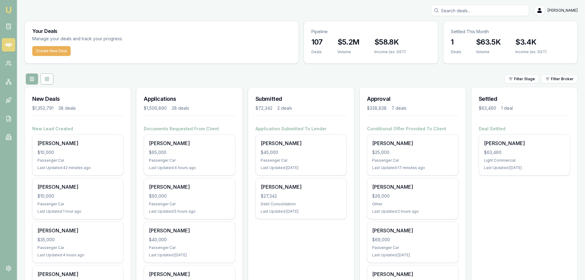
click at [477, 10] on input "Search deals" at bounding box center [479, 10] width 98 height 11
type input "[PERSON_NAME]"
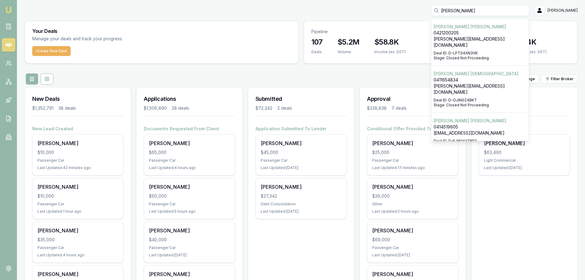
click at [475, 138] on p "Deal ID: D-EJW14YZ8P2" at bounding box center [479, 140] width 93 height 5
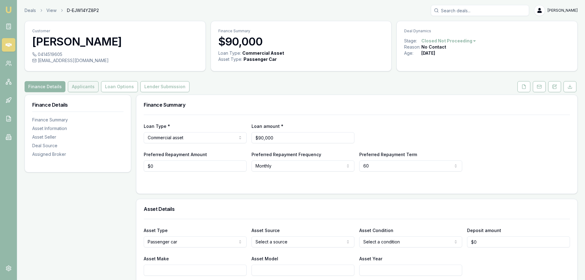
click at [79, 85] on button "Applicants" at bounding box center [83, 86] width 31 height 11
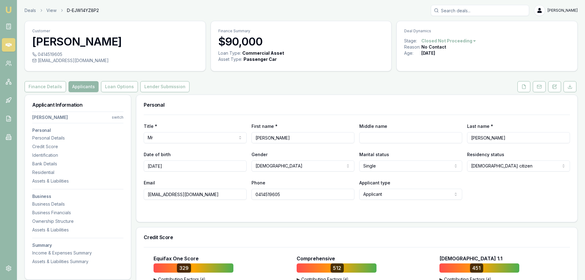
click at [329, 85] on div "Finance Details Applicants Loan Options Lender Submission" at bounding box center [301, 86] width 553 height 11
click at [521, 86] on icon at bounding box center [523, 86] width 5 height 5
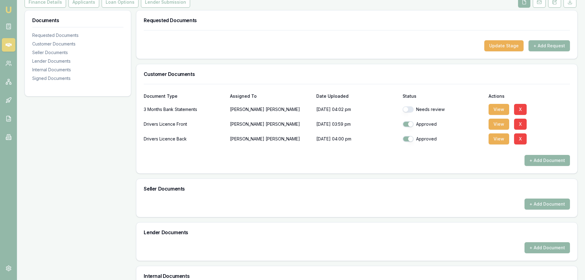
scroll to position [123, 0]
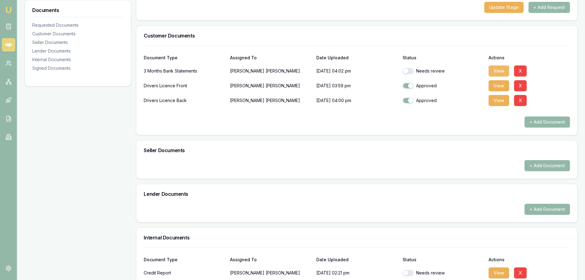
click at [492, 72] on button "View" at bounding box center [498, 70] width 21 height 11
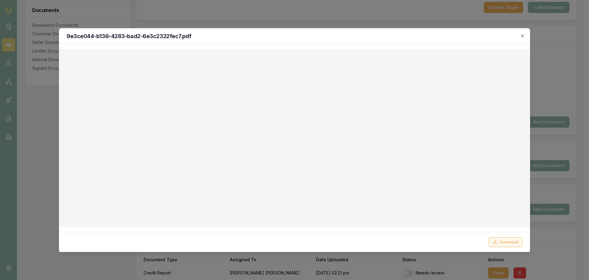
click at [508, 242] on button "Download" at bounding box center [506, 242] width 34 height 10
click at [522, 36] on icon "button" at bounding box center [522, 35] width 5 height 5
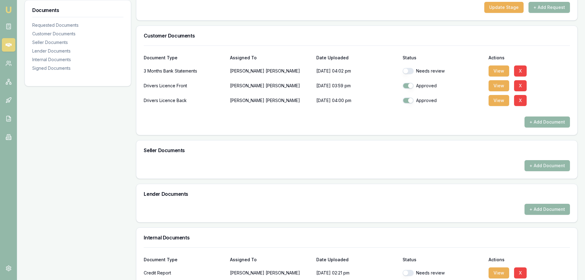
scroll to position [0, 0]
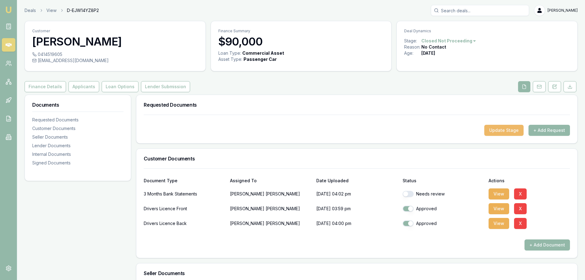
click at [501, 129] on button "Update Stage" at bounding box center [503, 130] width 39 height 11
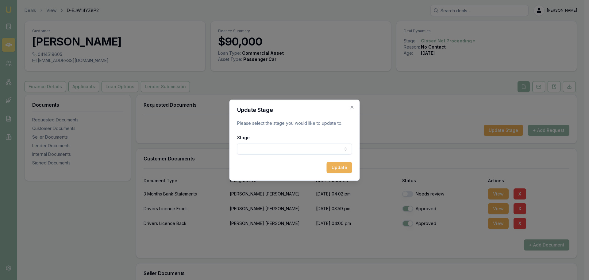
click at [340, 152] on body "Emu Broker Deals View D-EJW14YZ8P2 Erin Shield Toggle Menu Customer KYLE THOMPS…" at bounding box center [292, 140] width 585 height 280
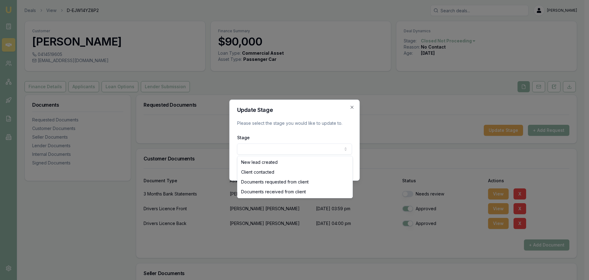
select select "DOCUMENTS_RECEIVED_FROM_CLIENT"
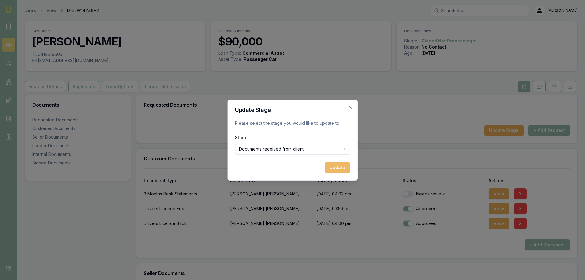
click at [336, 165] on button "Update" at bounding box center [336, 167] width 25 height 11
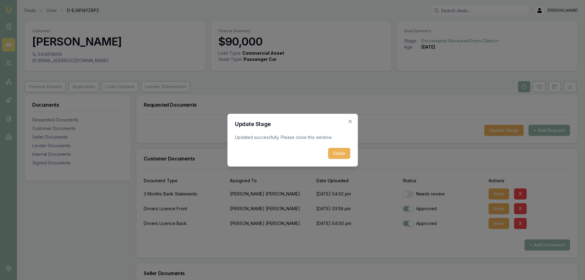
click at [349, 122] on icon "button" at bounding box center [349, 121] width 5 height 5
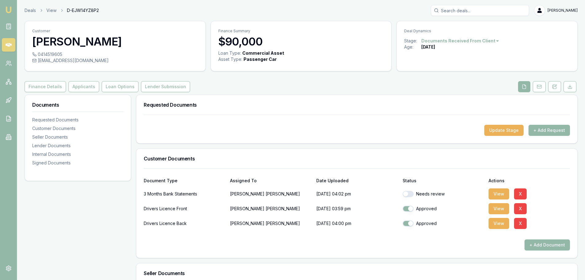
click at [339, 90] on div "Finance Details Applicants Loan Options Lender Submission" at bounding box center [301, 86] width 553 height 11
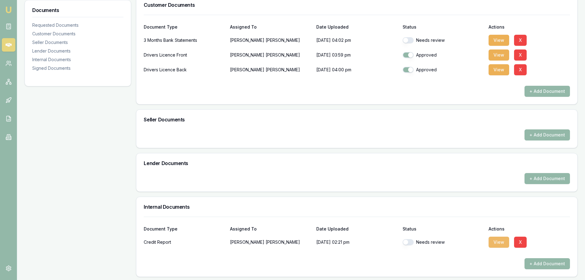
click at [497, 241] on button "View" at bounding box center [498, 241] width 21 height 11
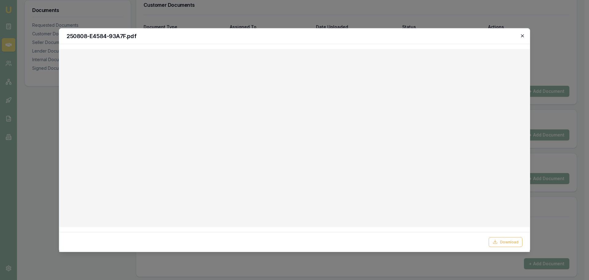
click at [523, 37] on icon "button" at bounding box center [522, 35] width 5 height 5
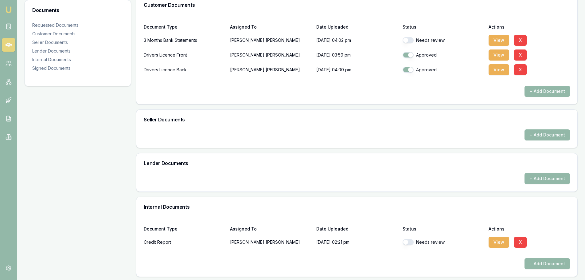
click at [10, 42] on icon at bounding box center [9, 45] width 6 height 6
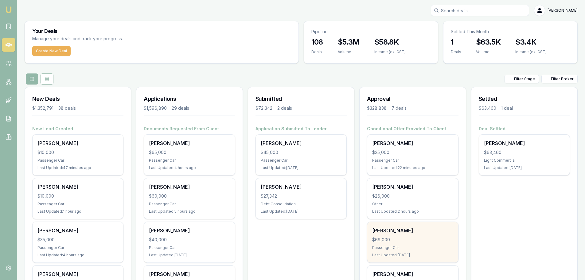
click at [409, 229] on div "[PERSON_NAME]" at bounding box center [412, 229] width 81 height 7
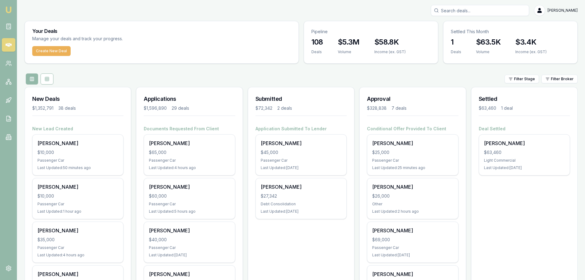
click at [470, 9] on input "Search deals" at bounding box center [479, 10] width 98 height 11
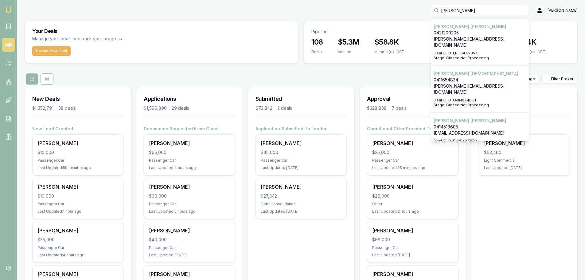
type input "kyle"
click at [505, 130] on p "zenpoolbuilders@outlook.com" at bounding box center [479, 133] width 93 height 6
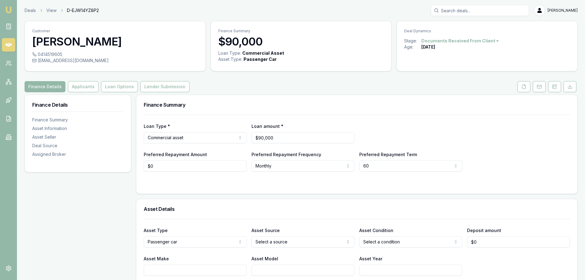
click at [345, 85] on div "Finance Details Applicants Loan Options Lender Submission" at bounding box center [301, 86] width 553 height 11
click at [10, 45] on icon at bounding box center [9, 45] width 6 height 4
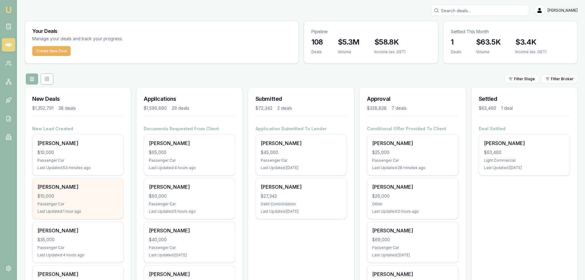
click at [64, 201] on div "Mechelle Cole $10,000 Passenger Car Last Updated: 1 hour ago" at bounding box center [78, 198] width 91 height 41
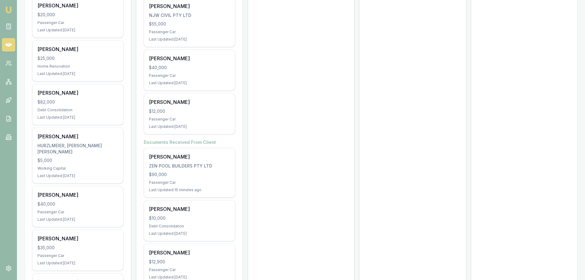
scroll to position [1135, 0]
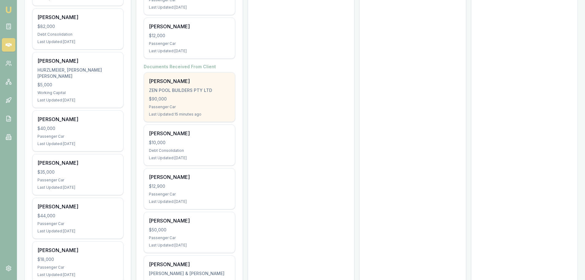
click at [190, 112] on div "Last Updated: 15 minutes ago" at bounding box center [189, 114] width 81 height 5
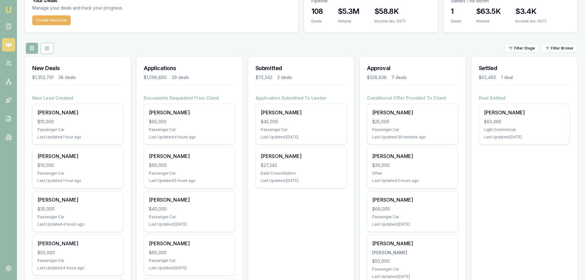
scroll to position [0, 0]
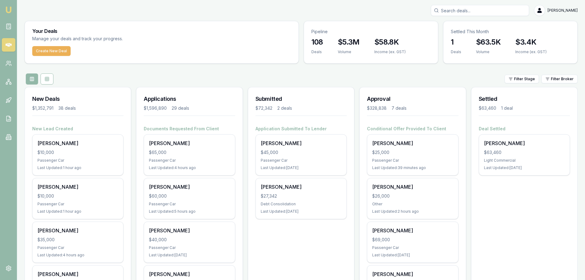
click at [487, 9] on input "Search deals" at bounding box center [479, 10] width 98 height 11
type input "thompson"
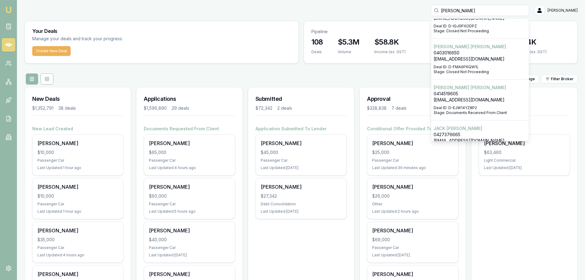
scroll to position [31, 0]
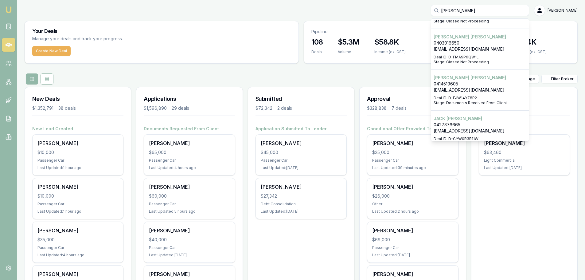
click at [482, 91] on p "zenpoolbuilders@outlook.com" at bounding box center [479, 90] width 93 height 6
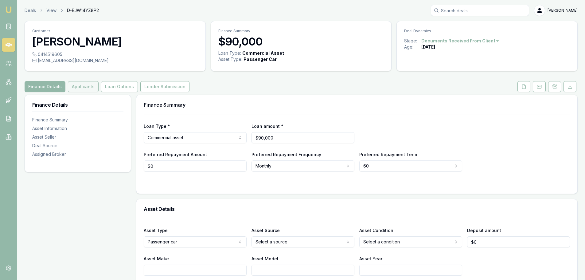
click at [79, 88] on button "Applicants" at bounding box center [83, 86] width 31 height 11
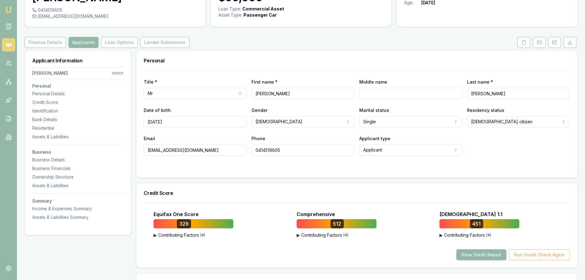
scroll to position [153, 0]
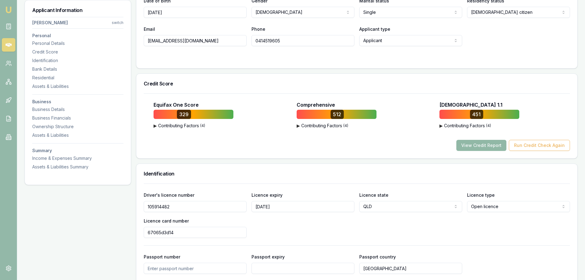
click at [476, 147] on button "View Credit Report" at bounding box center [481, 145] width 50 height 11
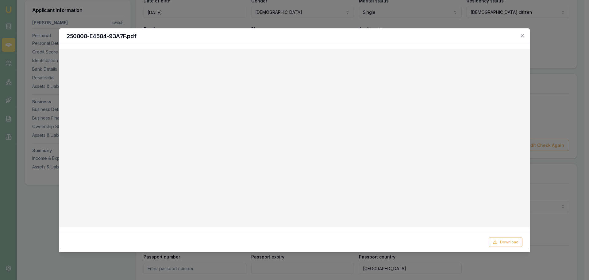
drag, startPoint x: 522, startPoint y: 37, endPoint x: 414, endPoint y: 34, distance: 108.4
click at [522, 37] on icon "button" at bounding box center [522, 35] width 5 height 5
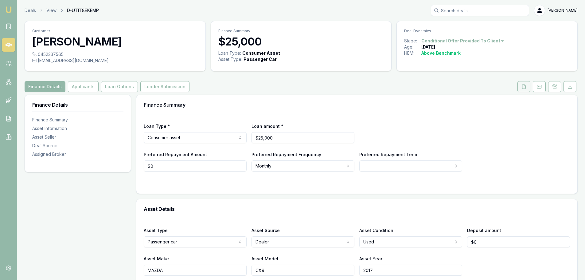
click at [523, 87] on icon at bounding box center [523, 86] width 5 height 5
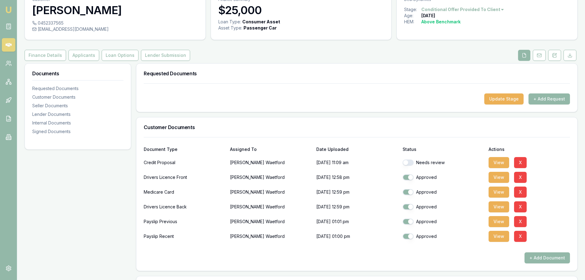
scroll to position [61, 0]
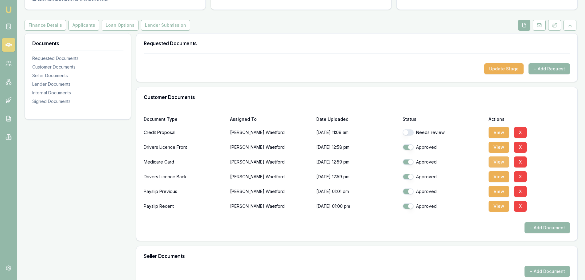
click at [495, 163] on button "View" at bounding box center [498, 161] width 21 height 11
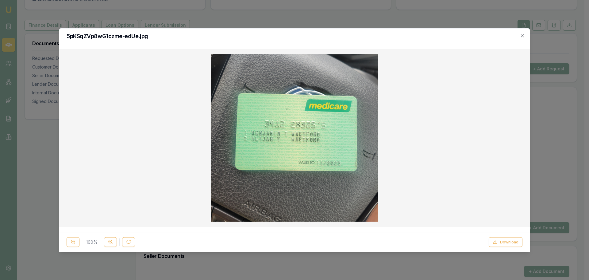
click at [508, 243] on button "Download" at bounding box center [506, 242] width 34 height 10
click at [521, 33] on icon "button" at bounding box center [522, 35] width 5 height 5
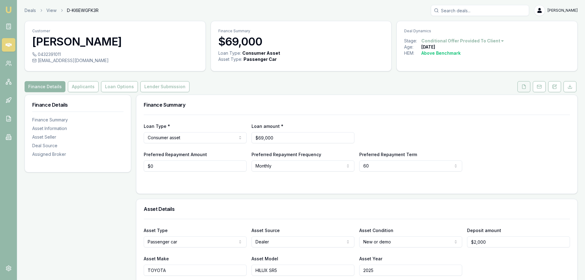
click at [521, 87] on icon at bounding box center [523, 86] width 5 height 5
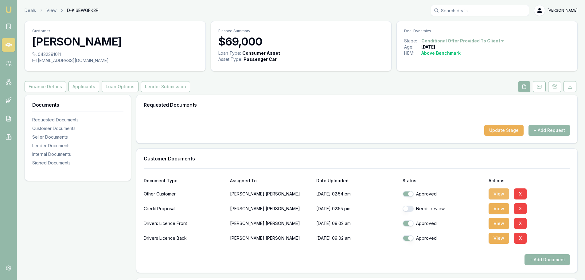
click at [507, 194] on button "View" at bounding box center [498, 193] width 21 height 11
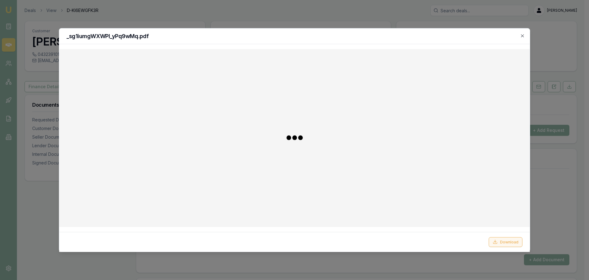
click at [500, 240] on button "Download" at bounding box center [506, 242] width 34 height 10
click at [400, 38] on h2 "_sg1iumgWXWPl_yPq9wMq.pdf" at bounding box center [295, 36] width 456 height 6
click at [523, 34] on icon "button" at bounding box center [522, 35] width 5 height 5
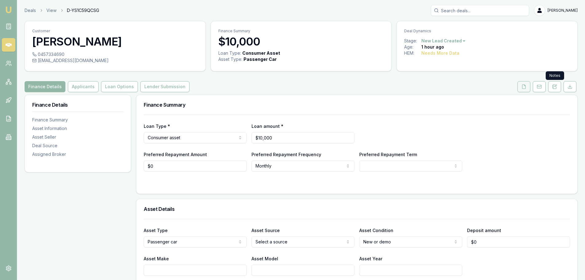
click at [524, 85] on polyline at bounding box center [524, 84] width 1 height 1
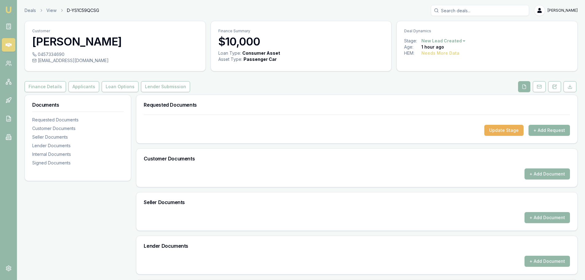
click at [550, 128] on button "+ Add Request" at bounding box center [548, 130] width 41 height 11
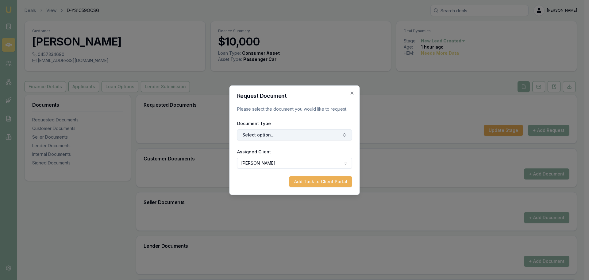
click at [313, 135] on button "Select option..." at bounding box center [294, 134] width 115 height 11
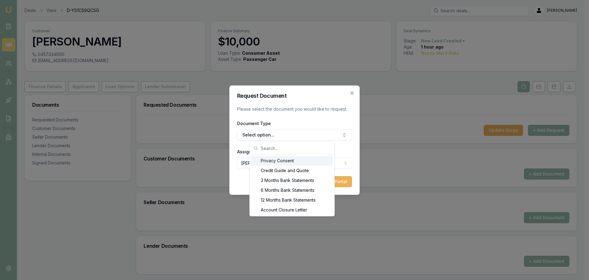
click at [277, 163] on div "Privacy Consent" at bounding box center [292, 161] width 82 height 10
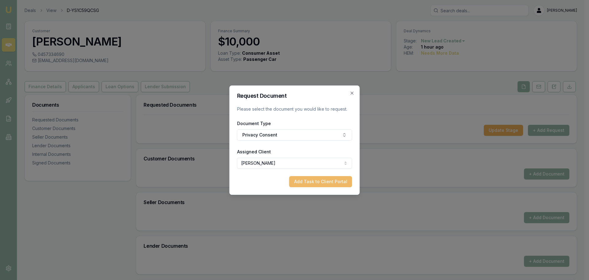
click at [311, 182] on button "Add Task to Client Portal" at bounding box center [320, 181] width 63 height 11
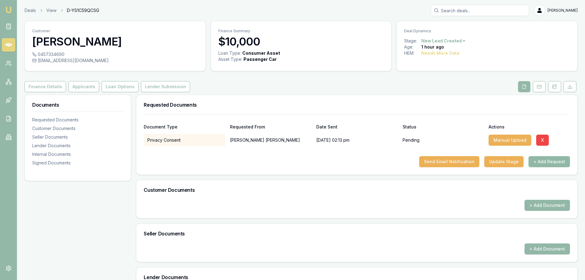
click at [561, 163] on button "+ Add Request" at bounding box center [548, 161] width 41 height 11
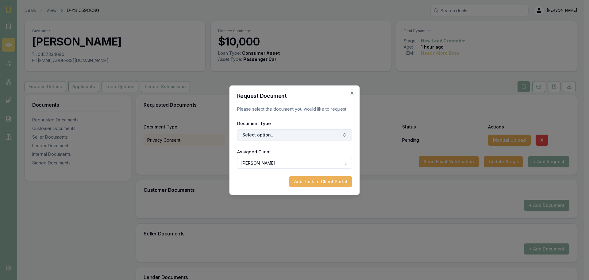
click at [286, 131] on button "Select option..." at bounding box center [294, 134] width 115 height 11
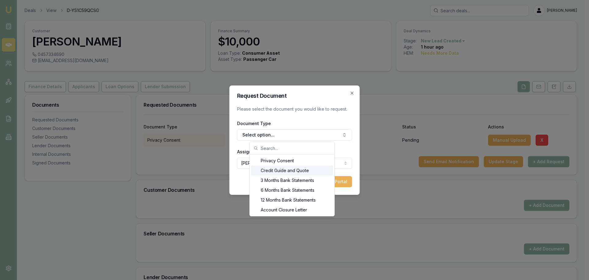
click at [280, 170] on div "Credit Guide and Quote" at bounding box center [292, 170] width 82 height 10
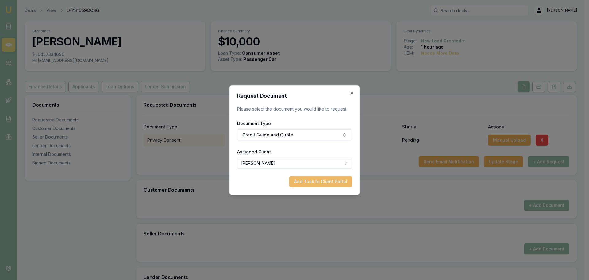
click at [315, 182] on button "Add Task to Client Portal" at bounding box center [320, 181] width 63 height 11
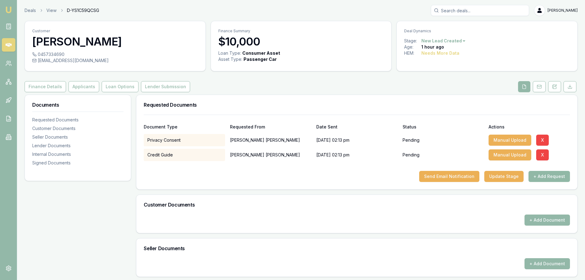
click at [548, 178] on button "+ Add Request" at bounding box center [548, 176] width 41 height 11
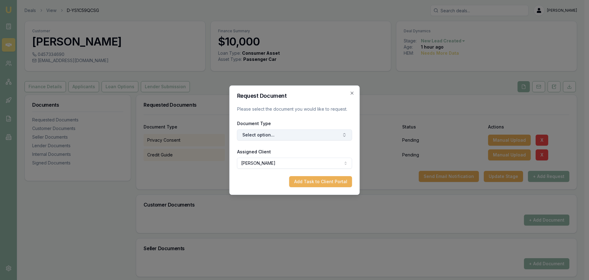
click at [258, 134] on button "Select option..." at bounding box center [294, 134] width 115 height 11
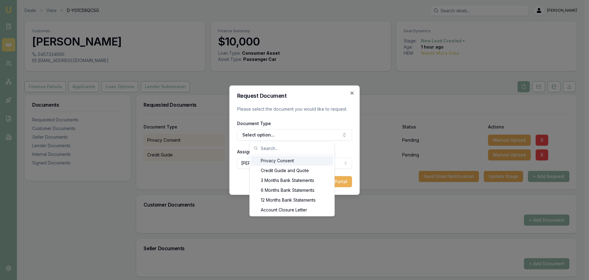
click at [353, 93] on icon "button" at bounding box center [352, 93] width 5 height 5
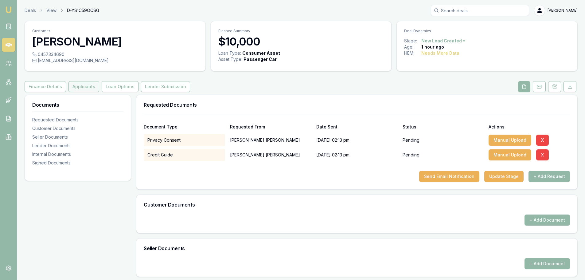
click at [90, 90] on button "Applicants" at bounding box center [83, 86] width 31 height 11
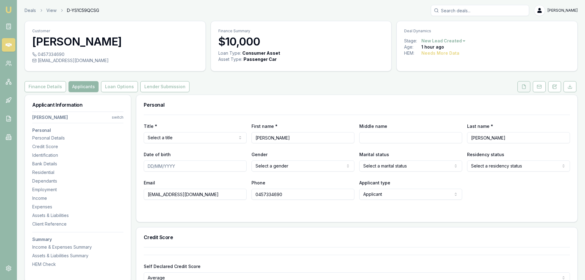
click at [520, 88] on button at bounding box center [523, 86] width 13 height 11
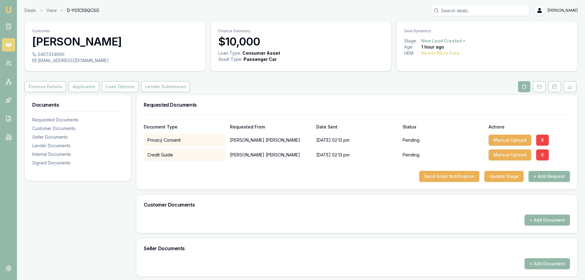
click at [537, 176] on button "+ Add Request" at bounding box center [548, 176] width 41 height 11
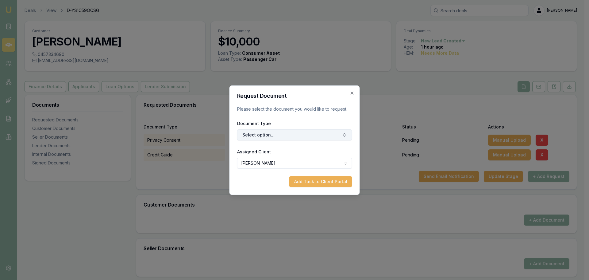
click at [269, 135] on button "Select option..." at bounding box center [294, 134] width 115 height 11
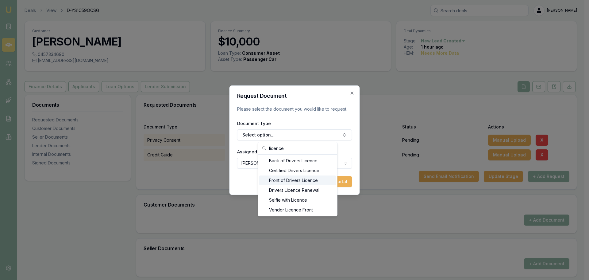
type input "licence"
drag, startPoint x: 297, startPoint y: 180, endPoint x: 301, endPoint y: 180, distance: 3.7
click at [298, 180] on div "Front of Drivers Licence" at bounding box center [297, 180] width 77 height 10
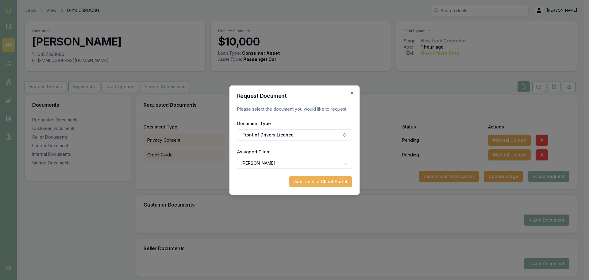
click at [315, 179] on button "Add Task to Client Portal" at bounding box center [320, 181] width 63 height 11
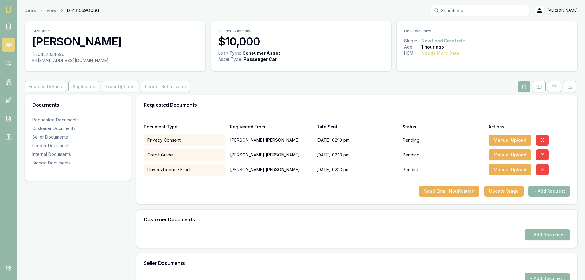
click at [549, 191] on button "+ Add Request" at bounding box center [548, 190] width 41 height 11
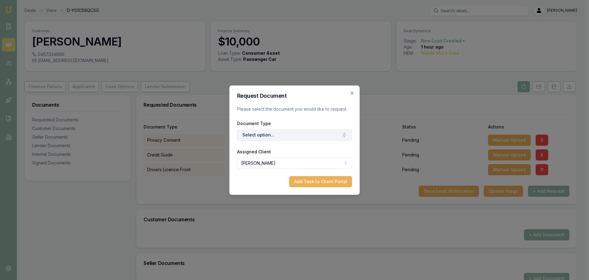
click at [269, 133] on button "Select option..." at bounding box center [294, 134] width 115 height 11
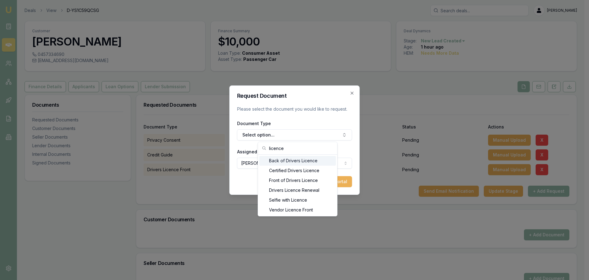
type input "licence"
click at [276, 159] on div "Back of Drivers Licence" at bounding box center [297, 161] width 77 height 10
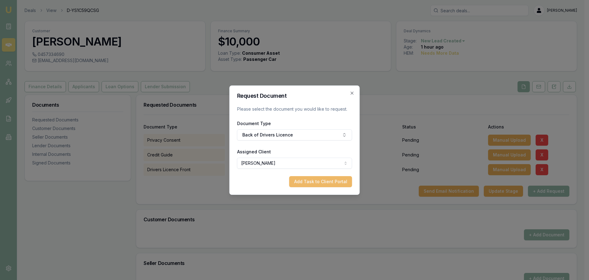
click at [320, 176] on button "Add Task to Client Portal" at bounding box center [320, 181] width 63 height 11
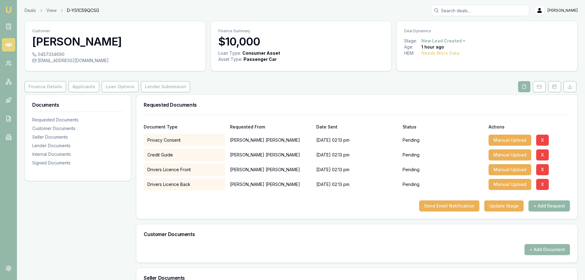
click at [556, 205] on button "+ Add Request" at bounding box center [548, 205] width 41 height 11
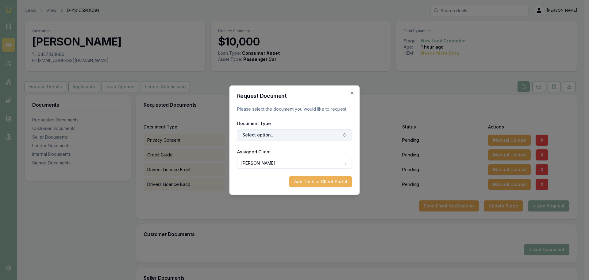
click at [285, 136] on button "Select option..." at bounding box center [294, 134] width 115 height 11
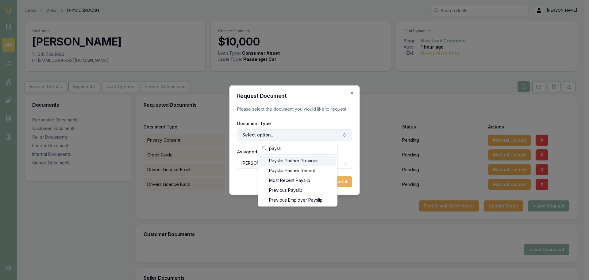
type input "payslip"
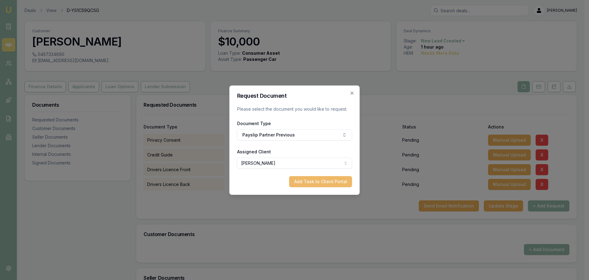
click at [312, 181] on button "Add Task to Client Portal" at bounding box center [320, 181] width 63 height 11
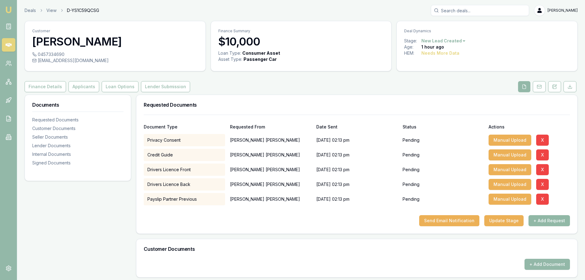
click at [562, 217] on button "+ Add Request" at bounding box center [548, 220] width 41 height 11
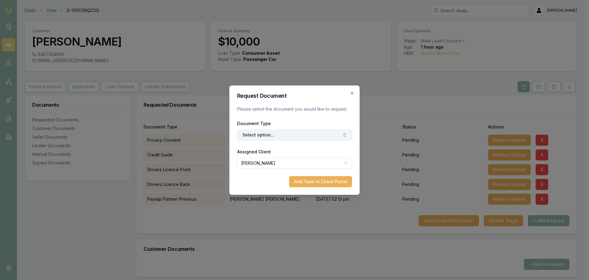
click at [312, 137] on button "Select option..." at bounding box center [294, 134] width 115 height 11
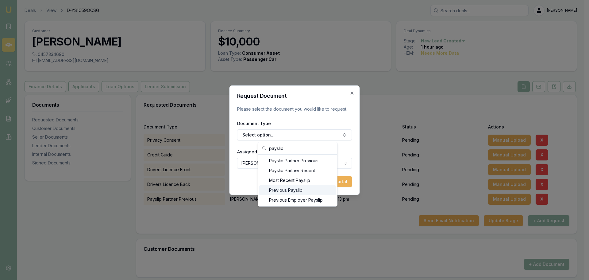
type input "payslip"
click at [290, 187] on div "Previous Payslip" at bounding box center [297, 190] width 77 height 10
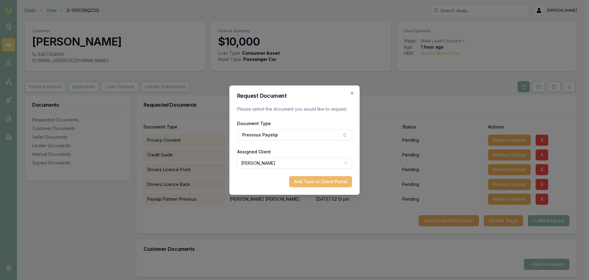
click at [314, 181] on button "Add Task to Client Portal" at bounding box center [320, 181] width 63 height 11
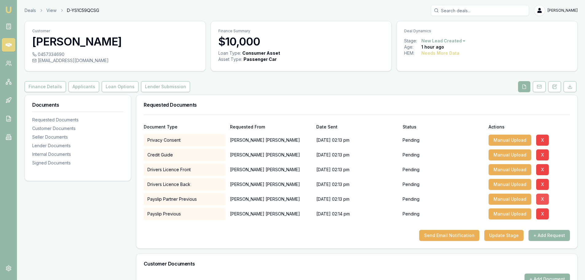
click at [541, 199] on button "X" at bounding box center [542, 198] width 13 height 11
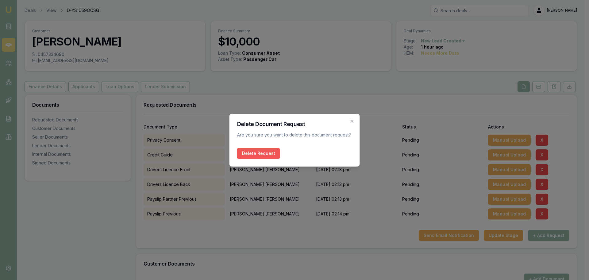
click at [259, 149] on button "Delete Request" at bounding box center [258, 153] width 43 height 11
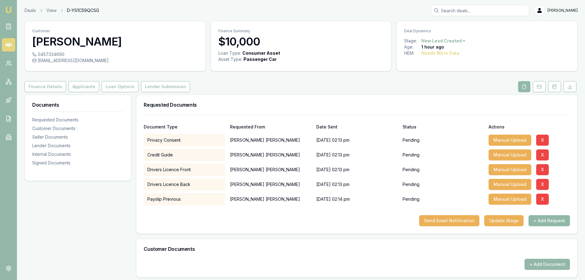
click at [551, 221] on button "+ Add Request" at bounding box center [548, 220] width 41 height 11
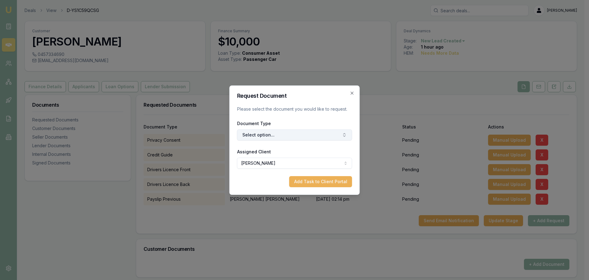
click at [268, 135] on button "Select option..." at bounding box center [294, 134] width 115 height 11
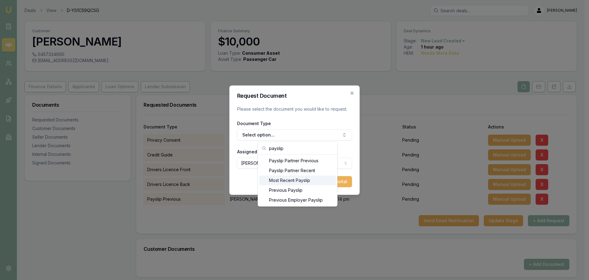
type input "payslip"
click at [296, 183] on div "Most Recent Payslip" at bounding box center [297, 180] width 77 height 10
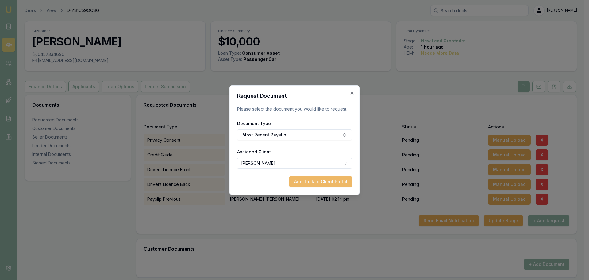
click at [322, 181] on button "Add Task to Client Portal" at bounding box center [320, 181] width 63 height 11
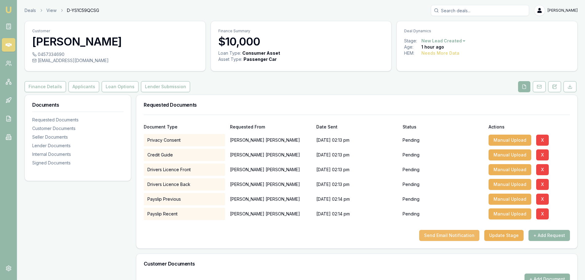
click at [454, 238] on button "Send Email Notification" at bounding box center [449, 235] width 60 height 11
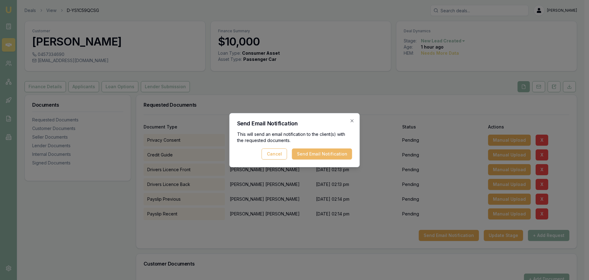
click at [322, 156] on button "Send Email Notification" at bounding box center [322, 153] width 60 height 11
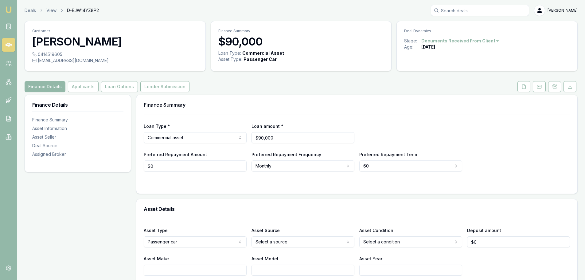
click at [226, 108] on div "Finance Summary" at bounding box center [356, 105] width 441 height 20
click at [85, 89] on button "Applicants" at bounding box center [83, 86] width 31 height 11
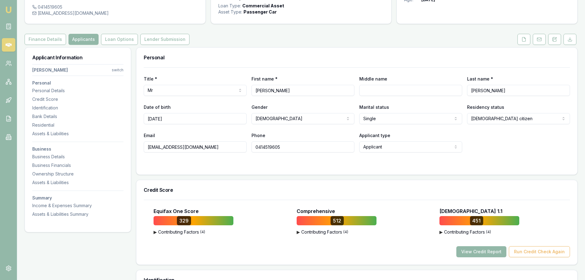
scroll to position [61, 0]
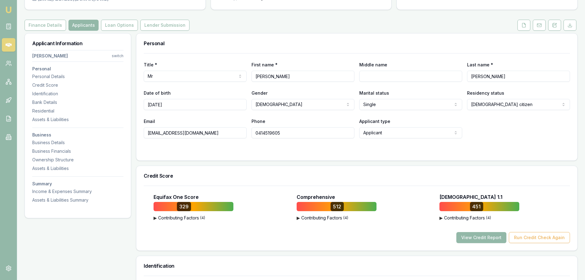
click at [311, 152] on div at bounding box center [357, 150] width 426 height 5
click at [286, 153] on div "Title * Mr Mr Mrs Miss Ms Dr Prof First name * [PERSON_NAME] Middle name Last n…" at bounding box center [356, 106] width 441 height 107
click at [494, 238] on button "View Credit Report" at bounding box center [481, 237] width 50 height 11
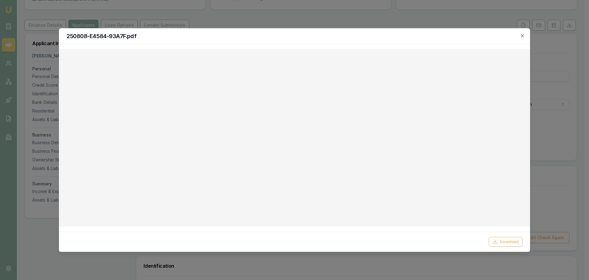
drag, startPoint x: 523, startPoint y: 36, endPoint x: 485, endPoint y: 45, distance: 39.4
click at [523, 36] on icon "button" at bounding box center [522, 35] width 5 height 5
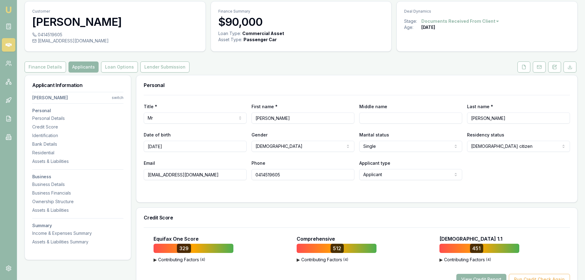
scroll to position [0, 0]
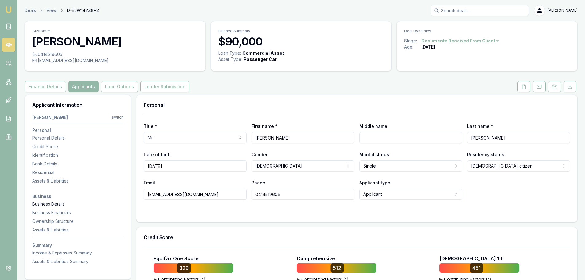
click at [56, 205] on div "Business Details" at bounding box center [77, 204] width 91 height 6
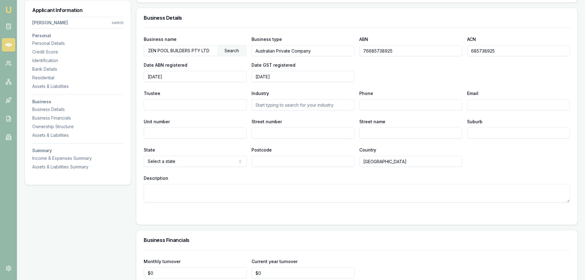
scroll to position [841, 0]
